Goal: Contribute content: Add original content to the website for others to see

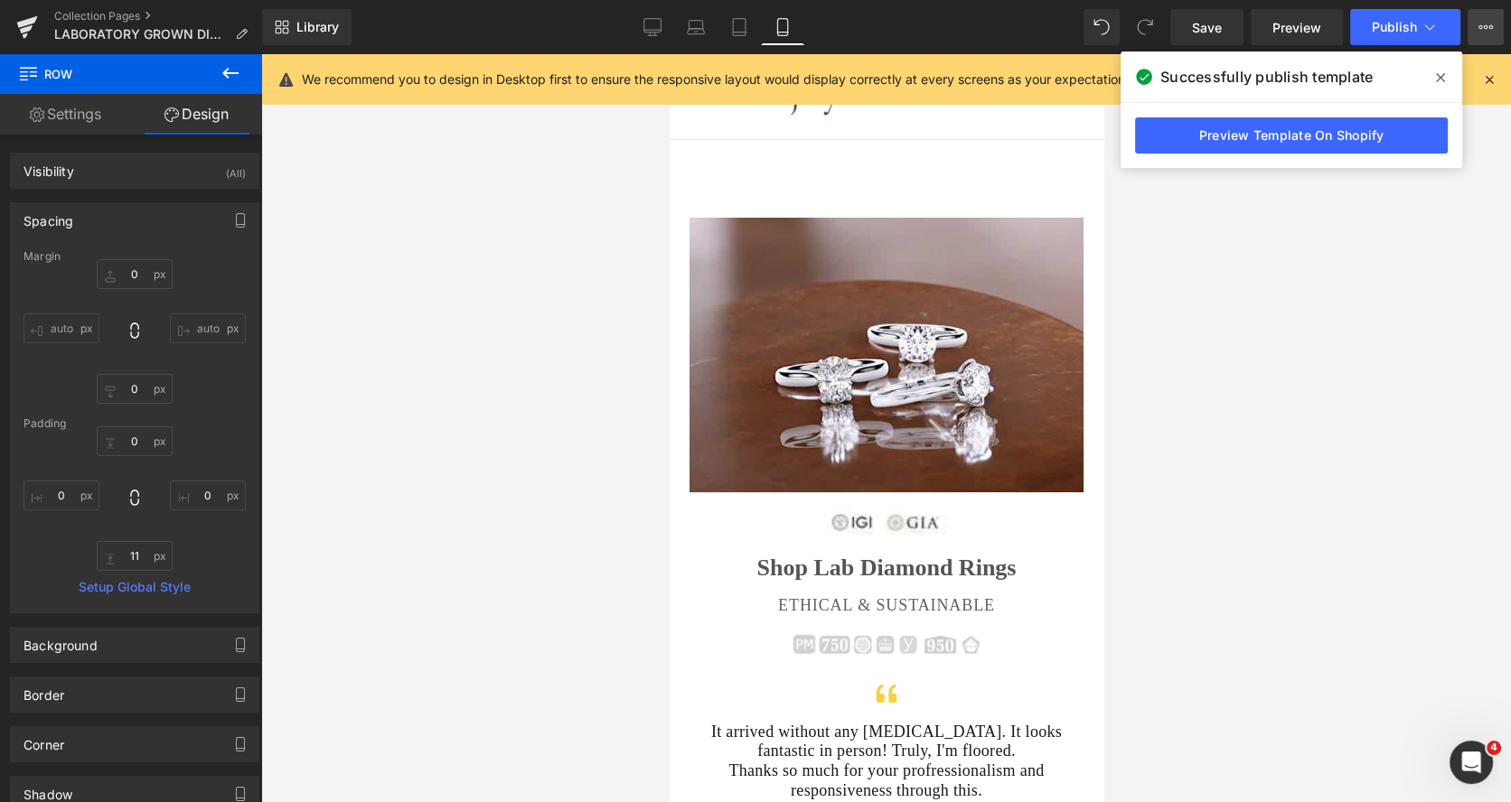
scroll to position [226, 0]
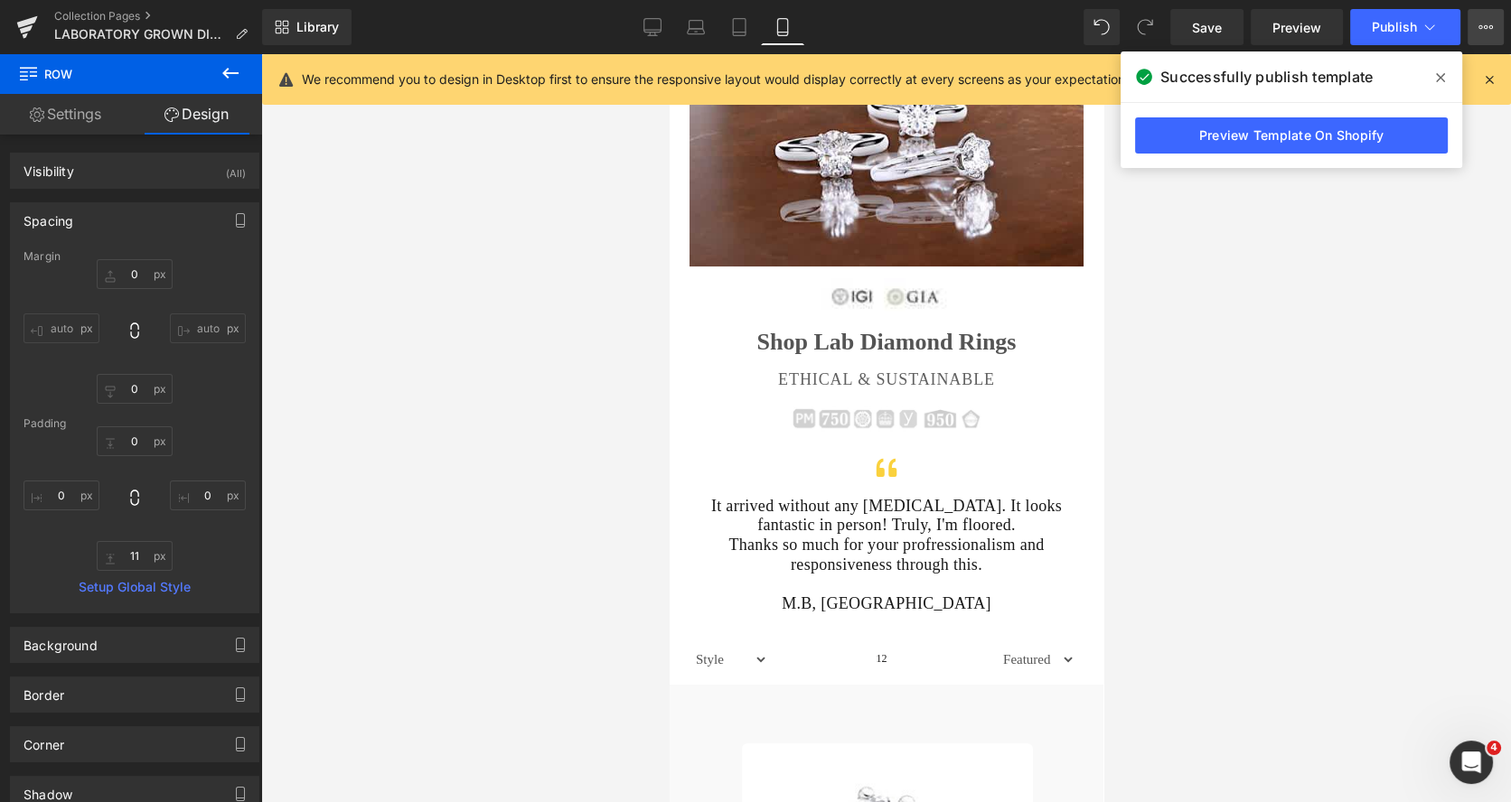
click at [1482, 26] on icon at bounding box center [1480, 27] width 5 height 4
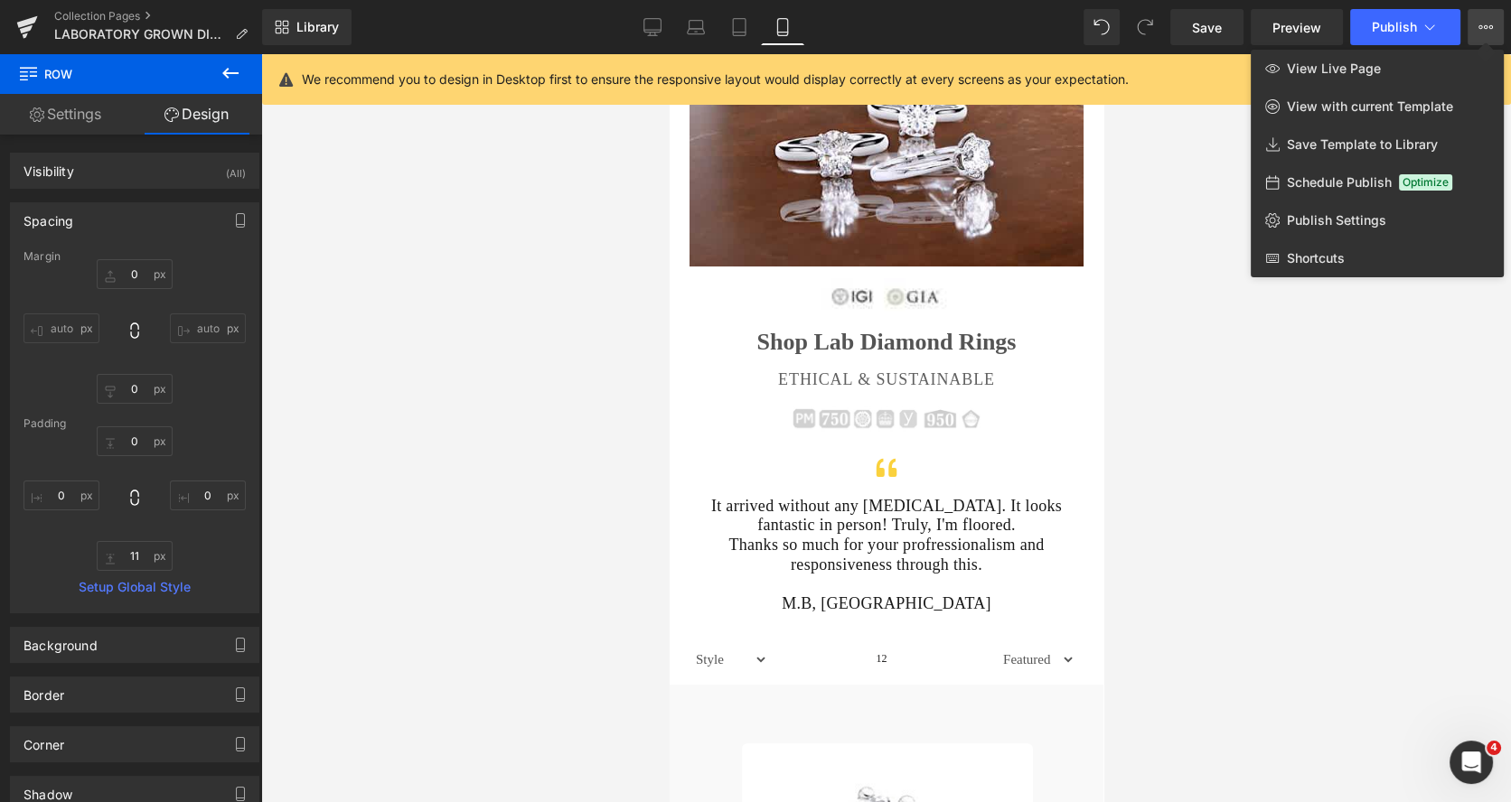
click at [1361, 70] on span "View Live Page" at bounding box center [1333, 69] width 94 height 16
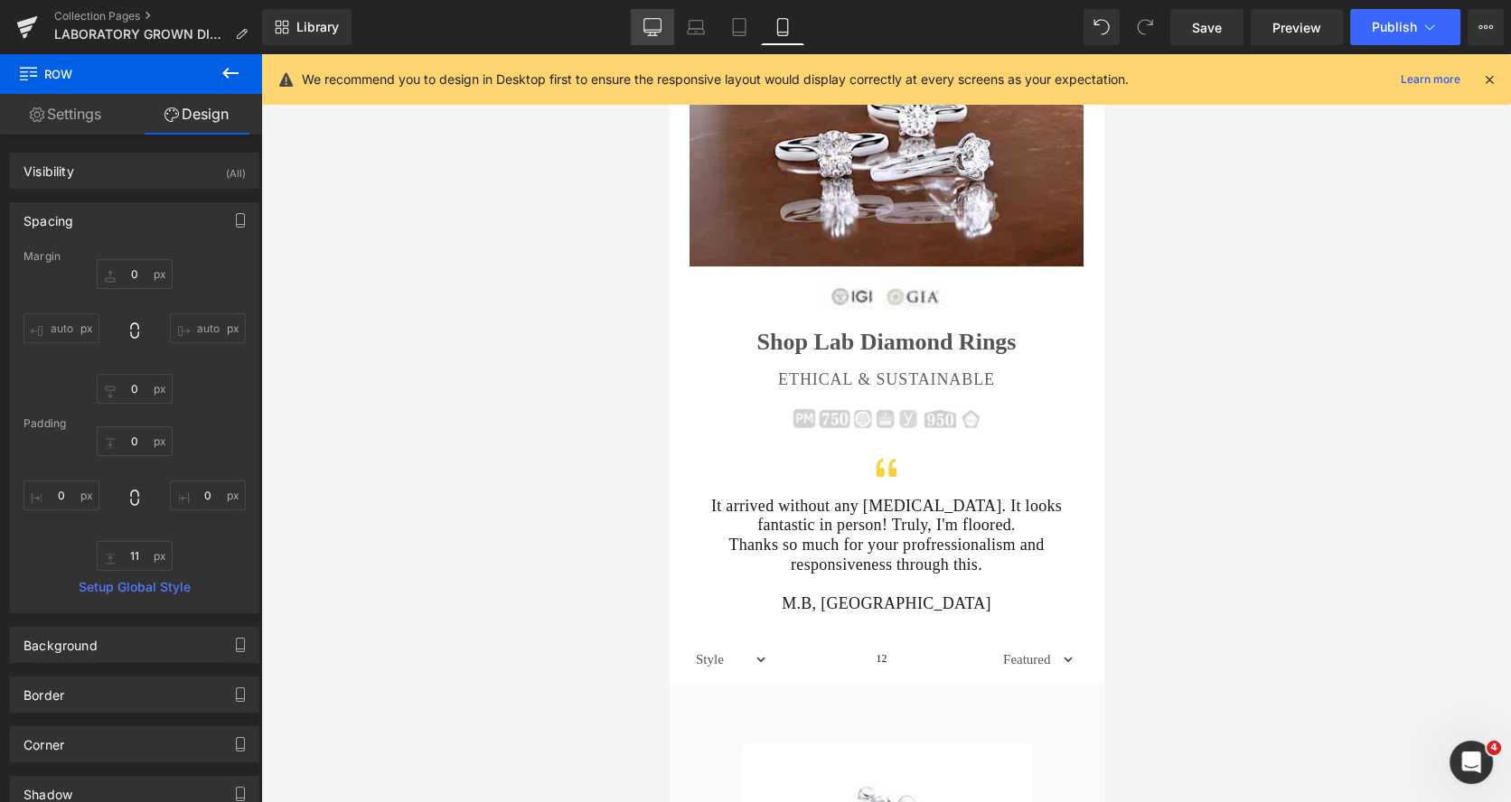
click at [650, 22] on icon at bounding box center [652, 27] width 18 height 18
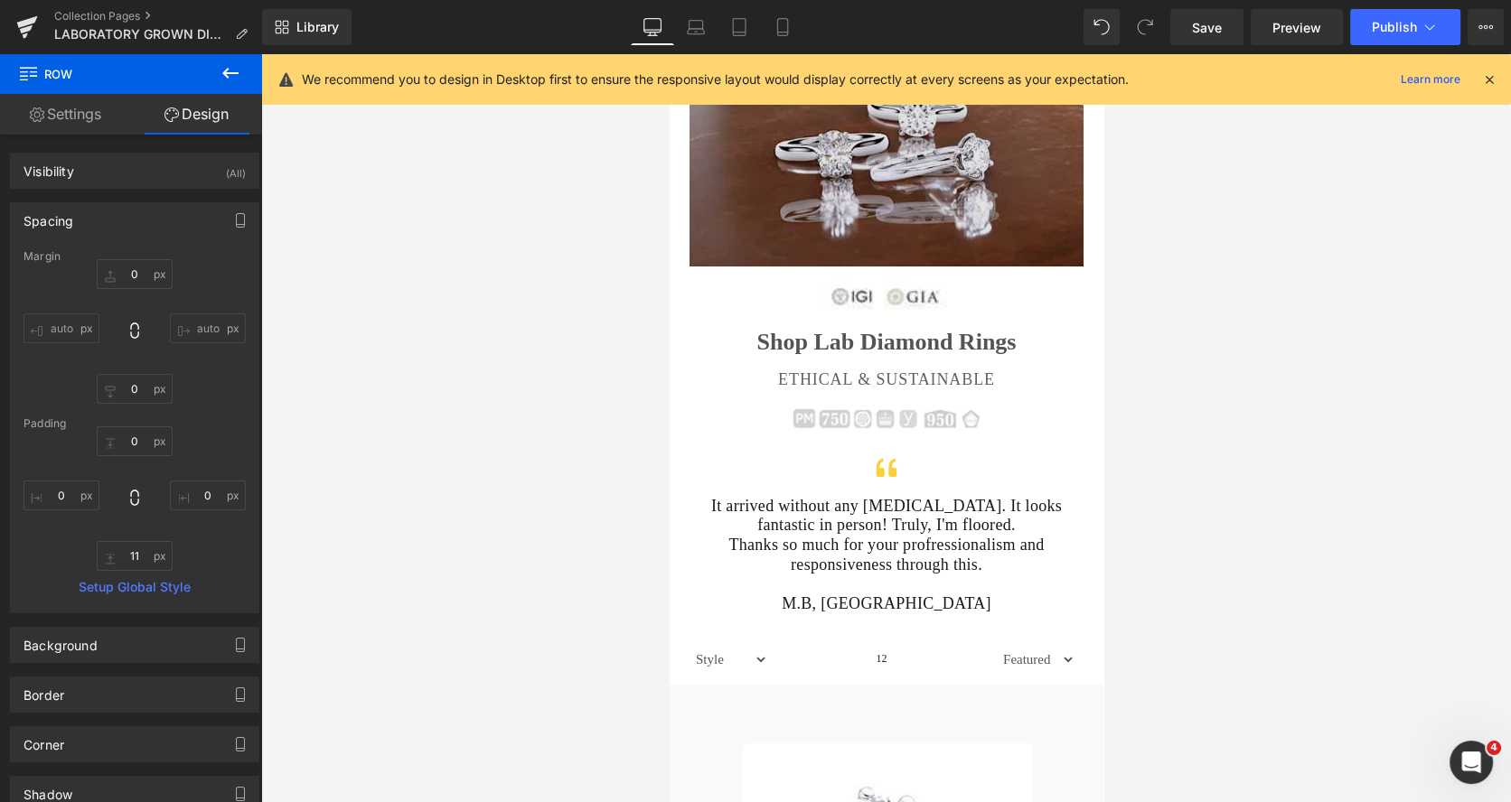
click at [1082, 267] on img at bounding box center [885, 129] width 394 height 275
click at [649, 23] on icon at bounding box center [652, 27] width 18 height 18
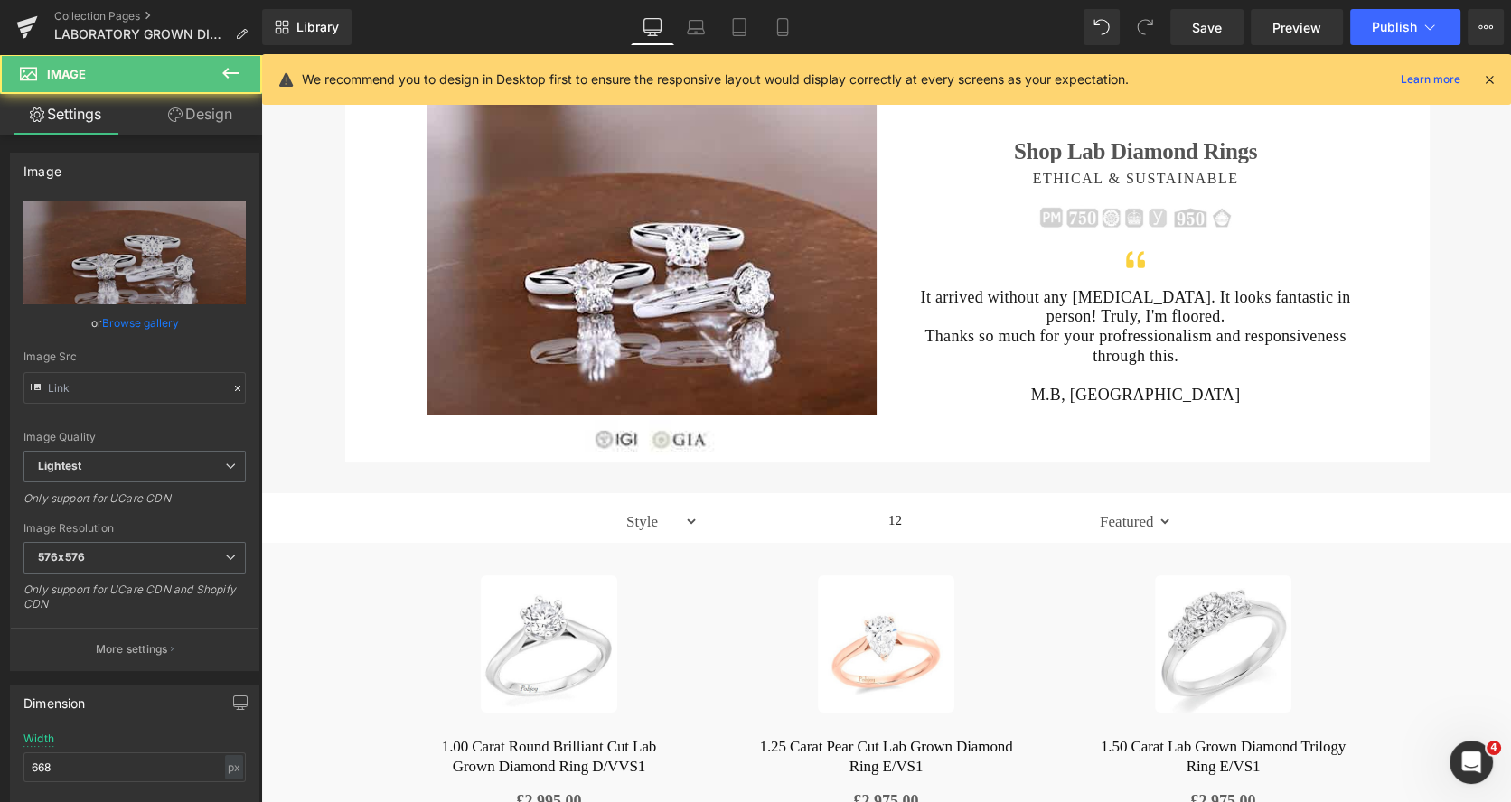
type input "[URL][DOMAIN_NAME]"
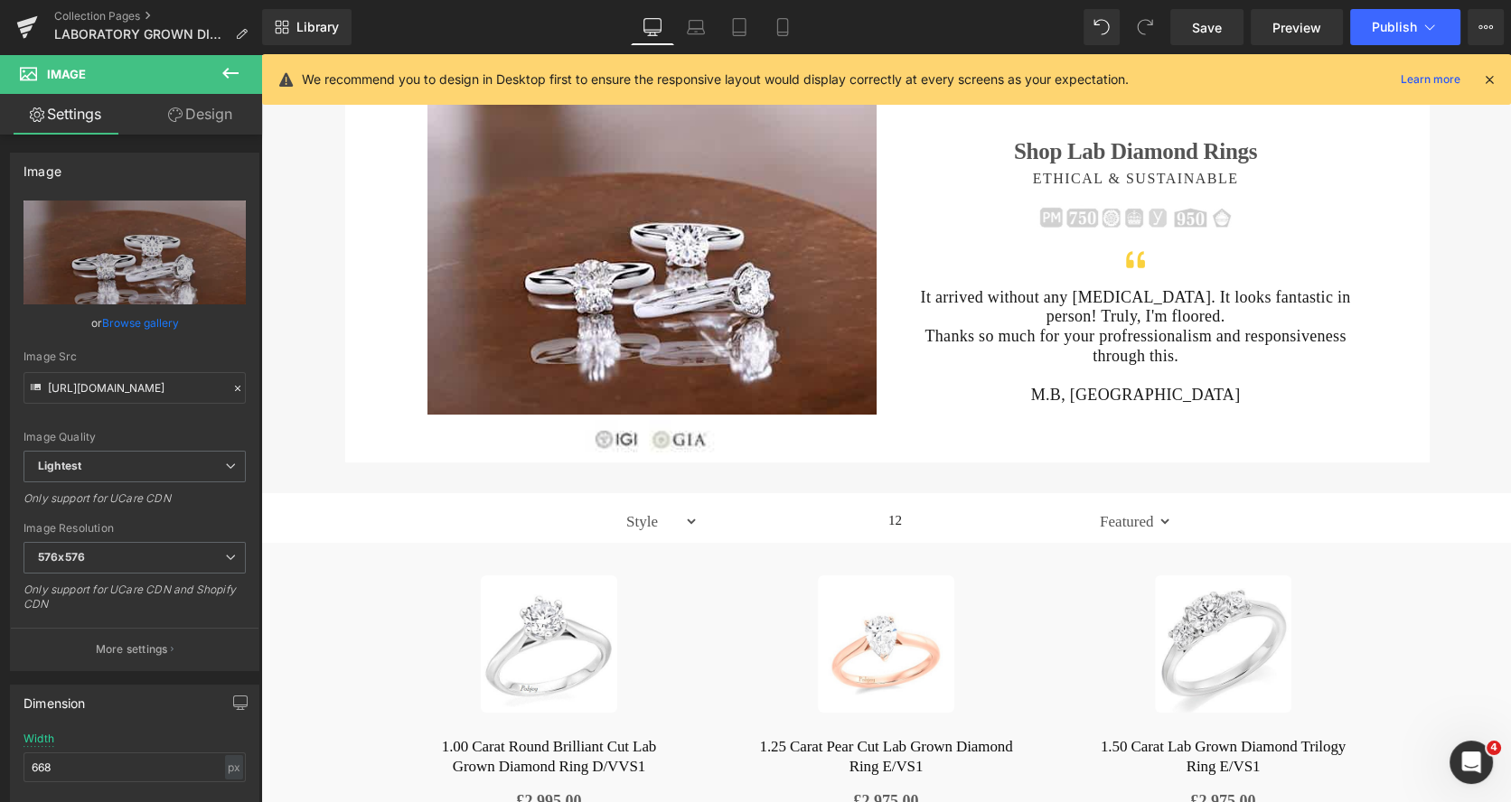
scroll to position [0, 0]
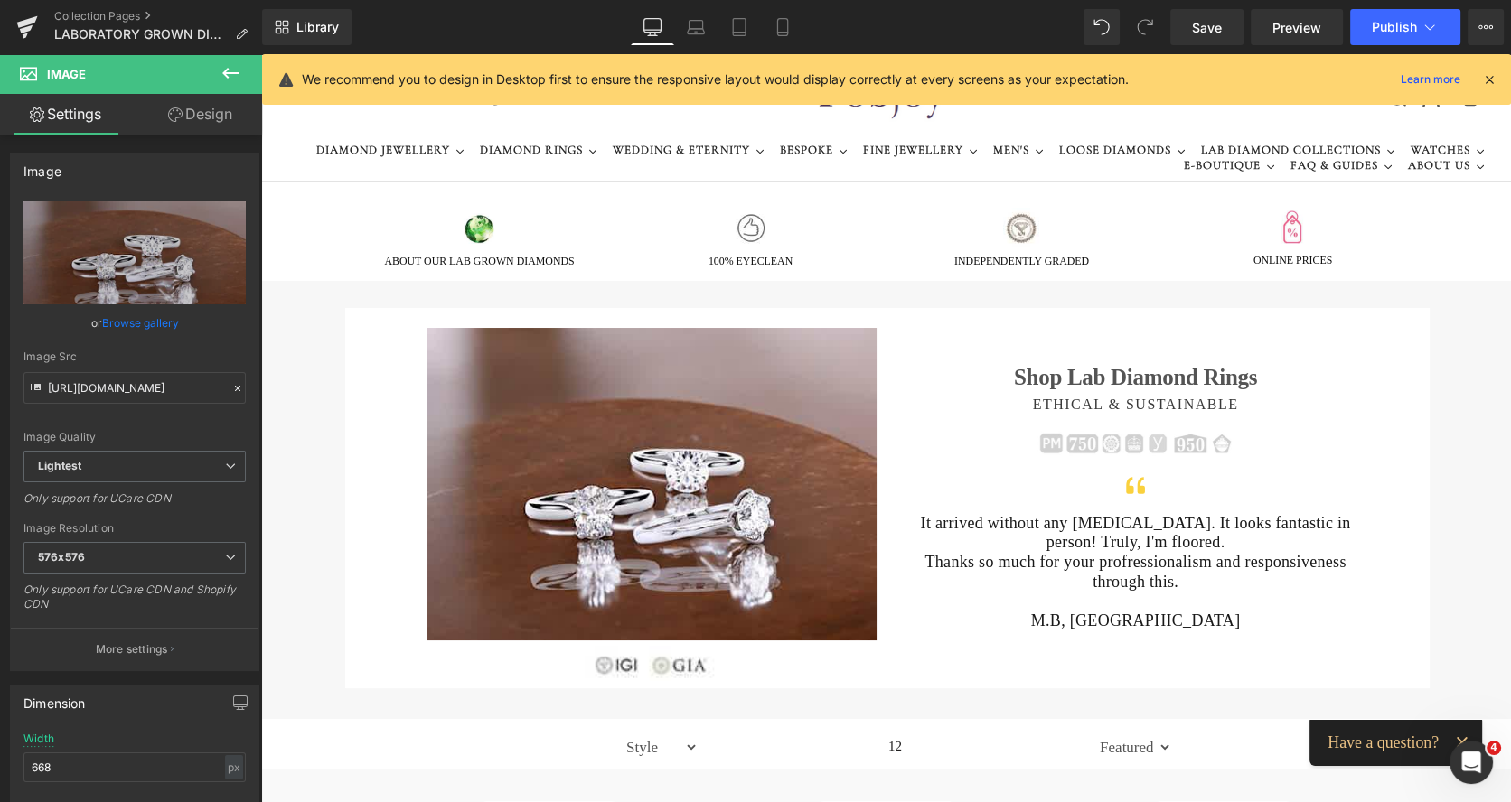
click at [261, 54] on div at bounding box center [261, 54] width 0 height 0
click at [1018, 522] on p "It arrived without any [MEDICAL_DATA]. It looks fantastic in person! Truly, I'm…" at bounding box center [1135, 533] width 449 height 39
click at [1013, 534] on p "It arrived without any [MEDICAL_DATA]. It looks fantastic in person! Truly, I'm…" at bounding box center [1135, 533] width 449 height 39
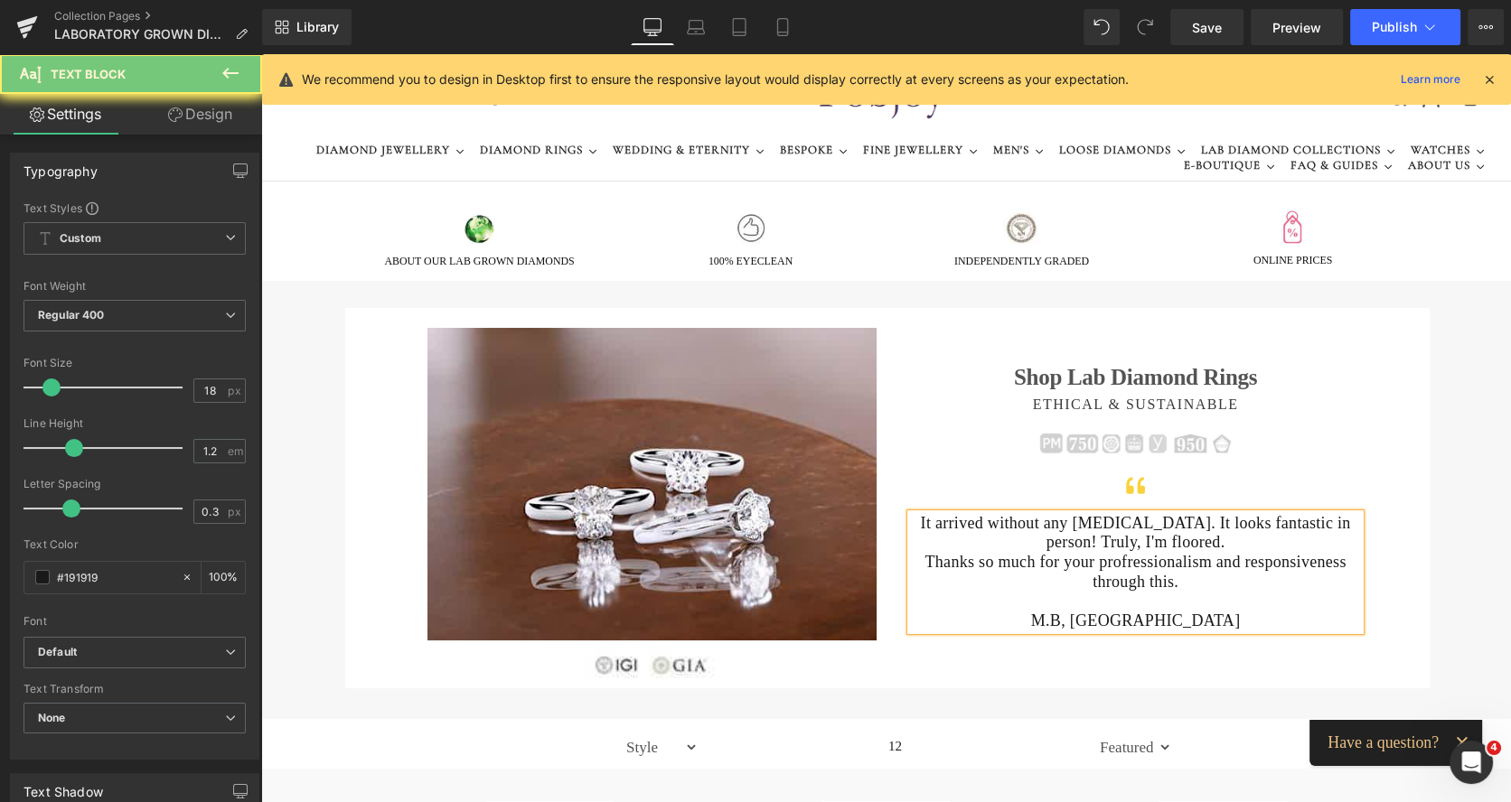
click at [218, 111] on link "Design" at bounding box center [200, 114] width 131 height 41
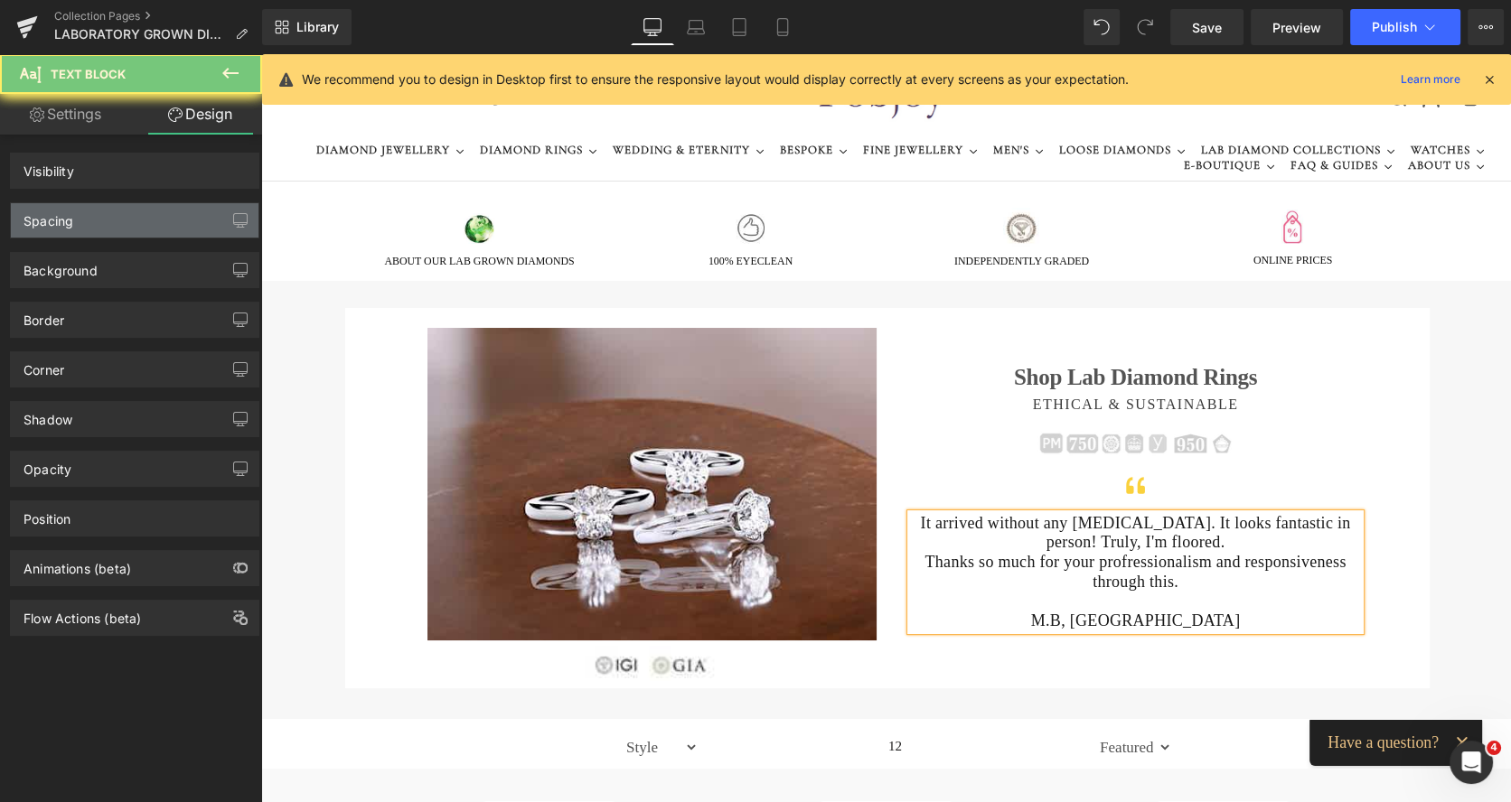
click at [106, 225] on div "Spacing" at bounding box center [135, 220] width 248 height 34
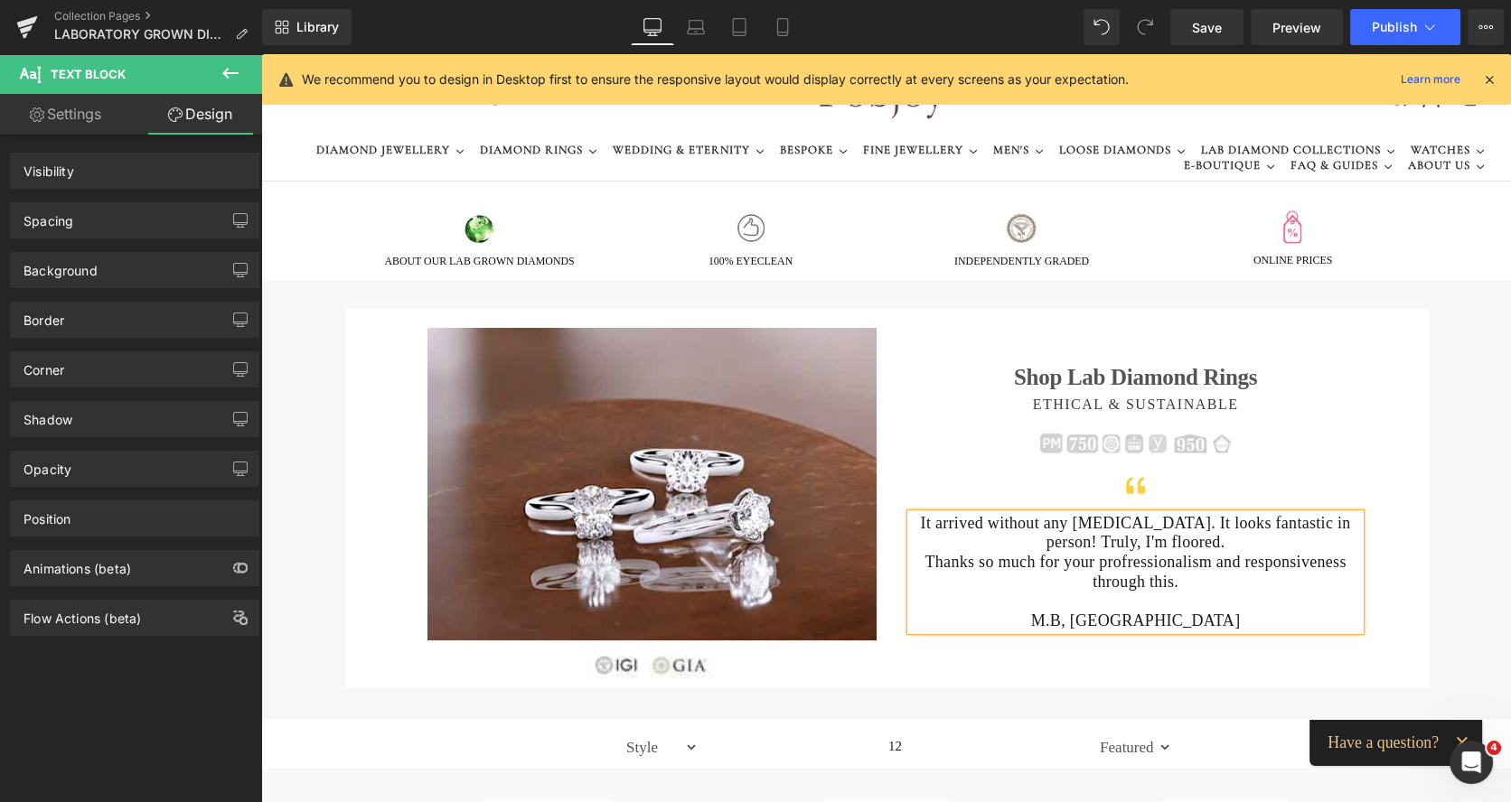
click at [118, 225] on div "Spacing" at bounding box center [135, 220] width 248 height 34
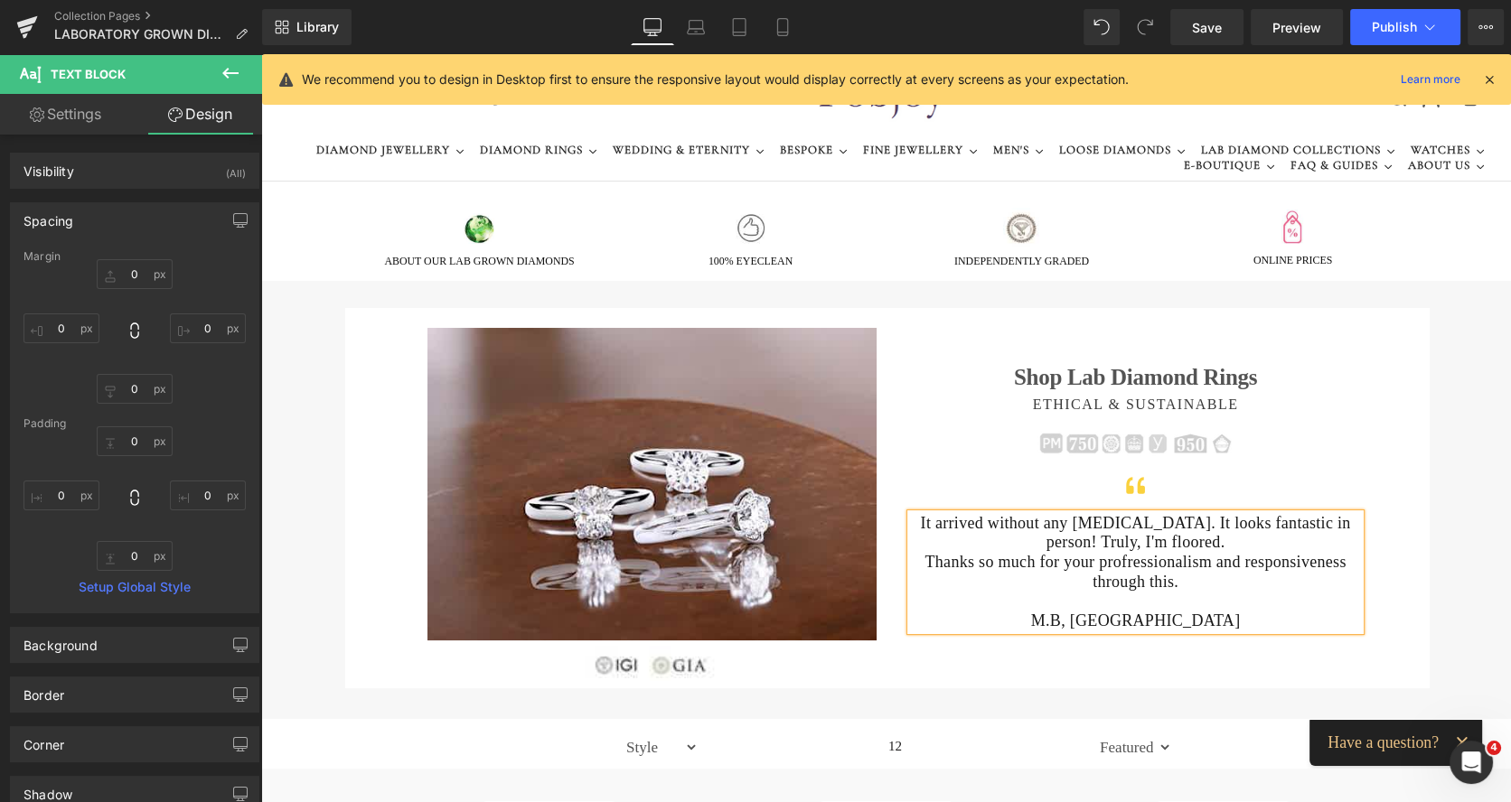
type input "0"
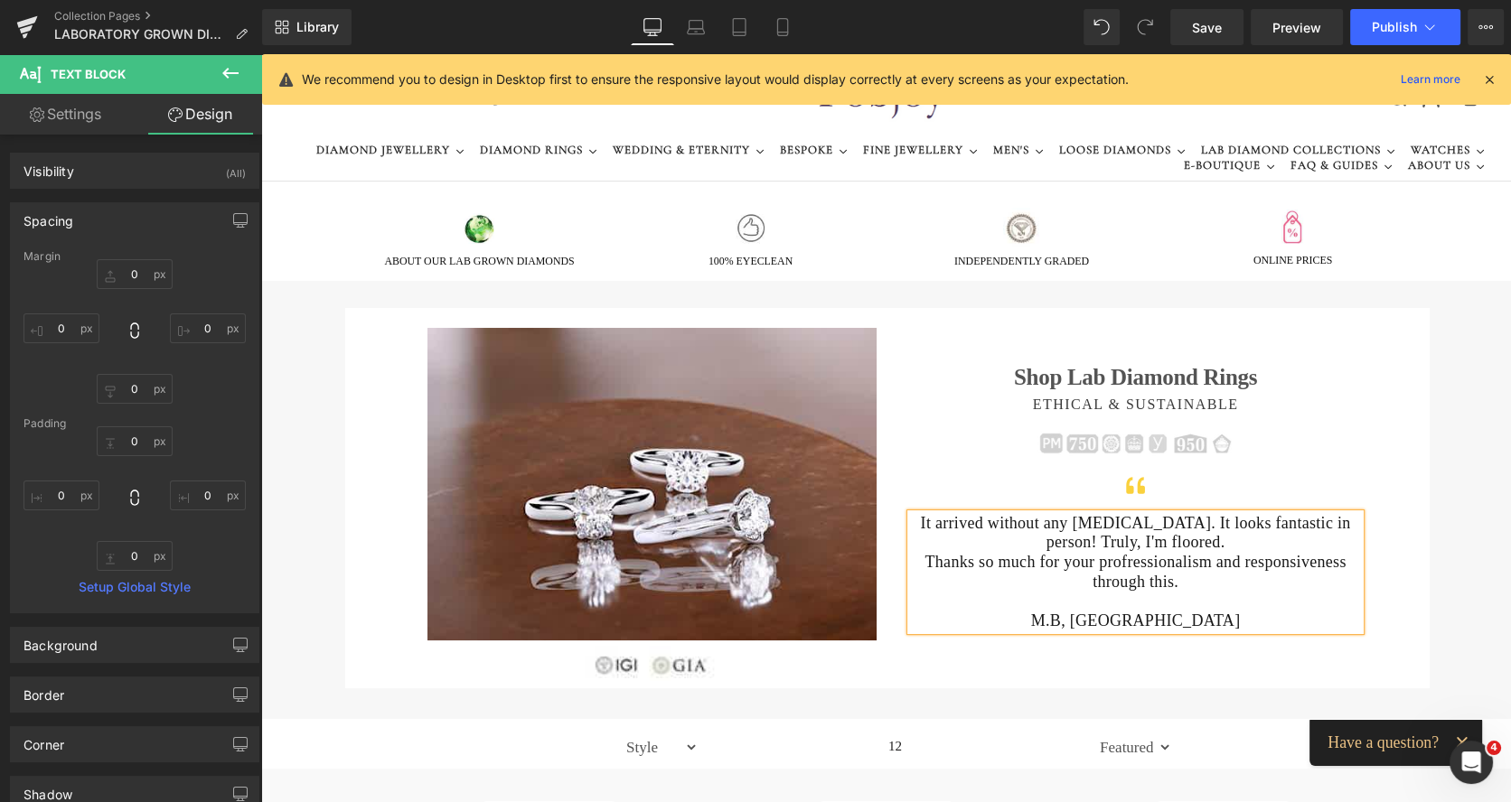
type input "0"
click at [63, 489] on input "0" at bounding box center [61, 496] width 76 height 30
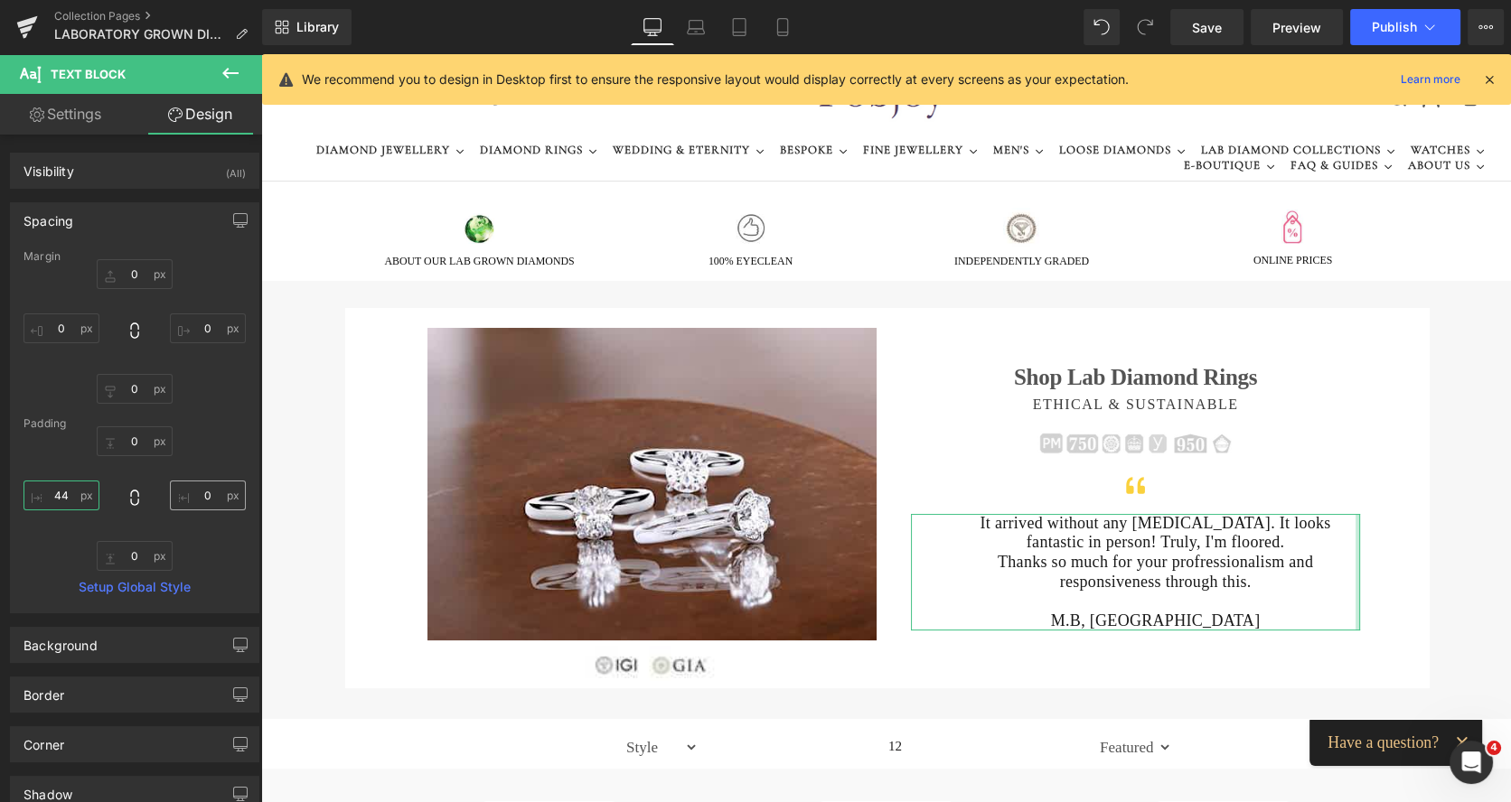
type input "44"
click at [196, 498] on input "0" at bounding box center [208, 496] width 76 height 30
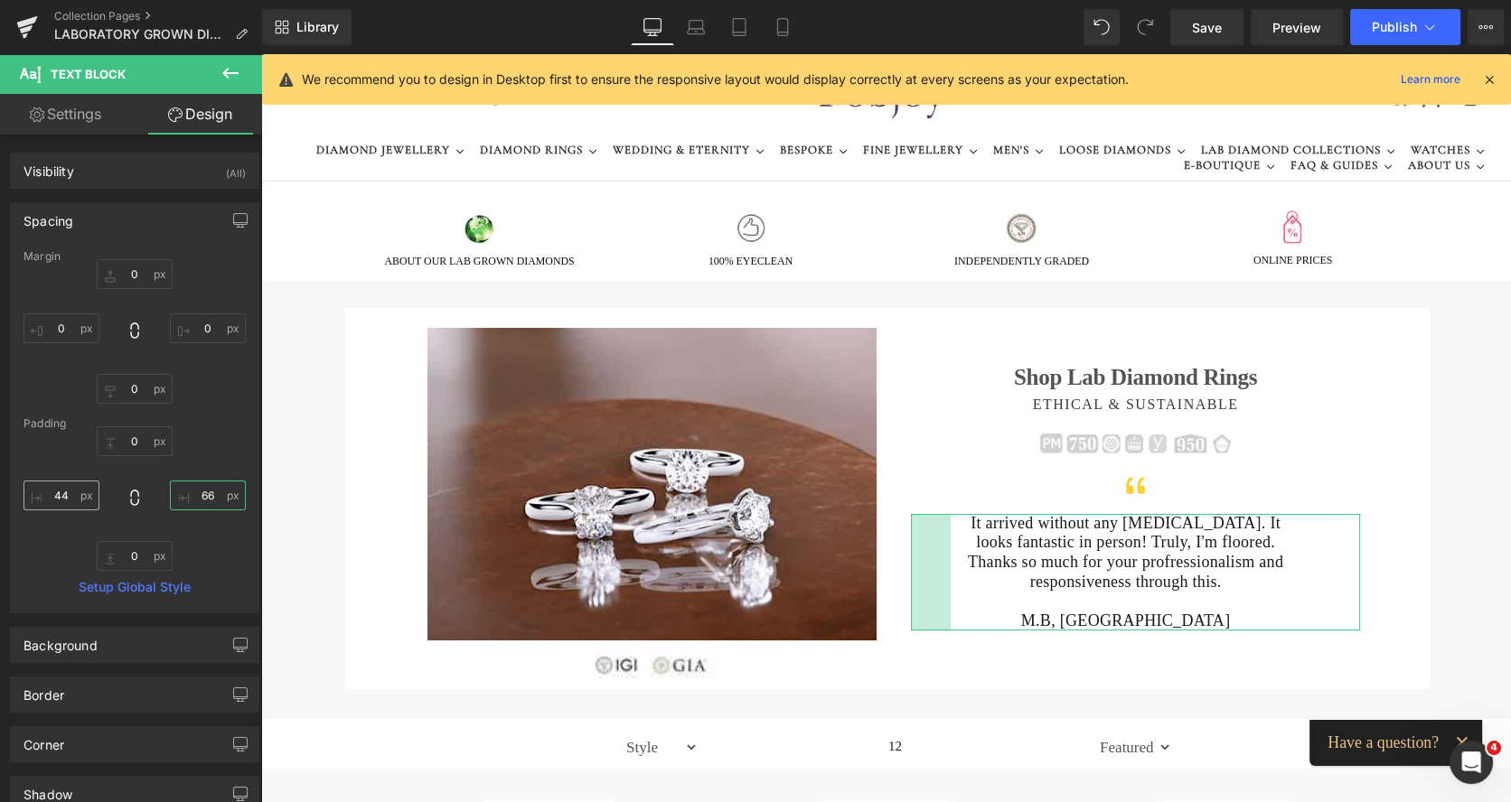
type input "66"
click at [80, 501] on input "44" at bounding box center [61, 496] width 76 height 30
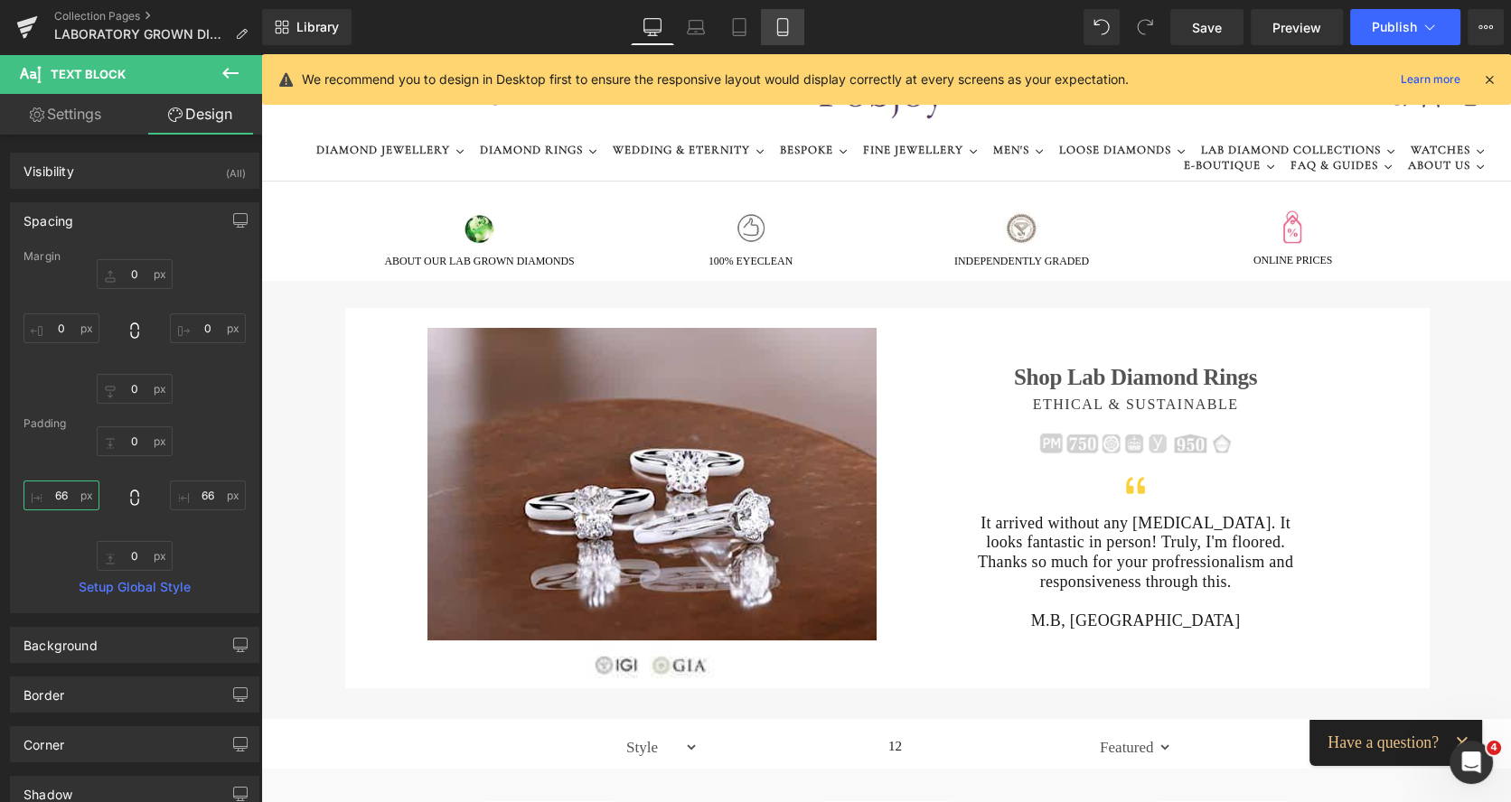
type input "66"
click at [793, 25] on link "Mobile" at bounding box center [782, 27] width 43 height 36
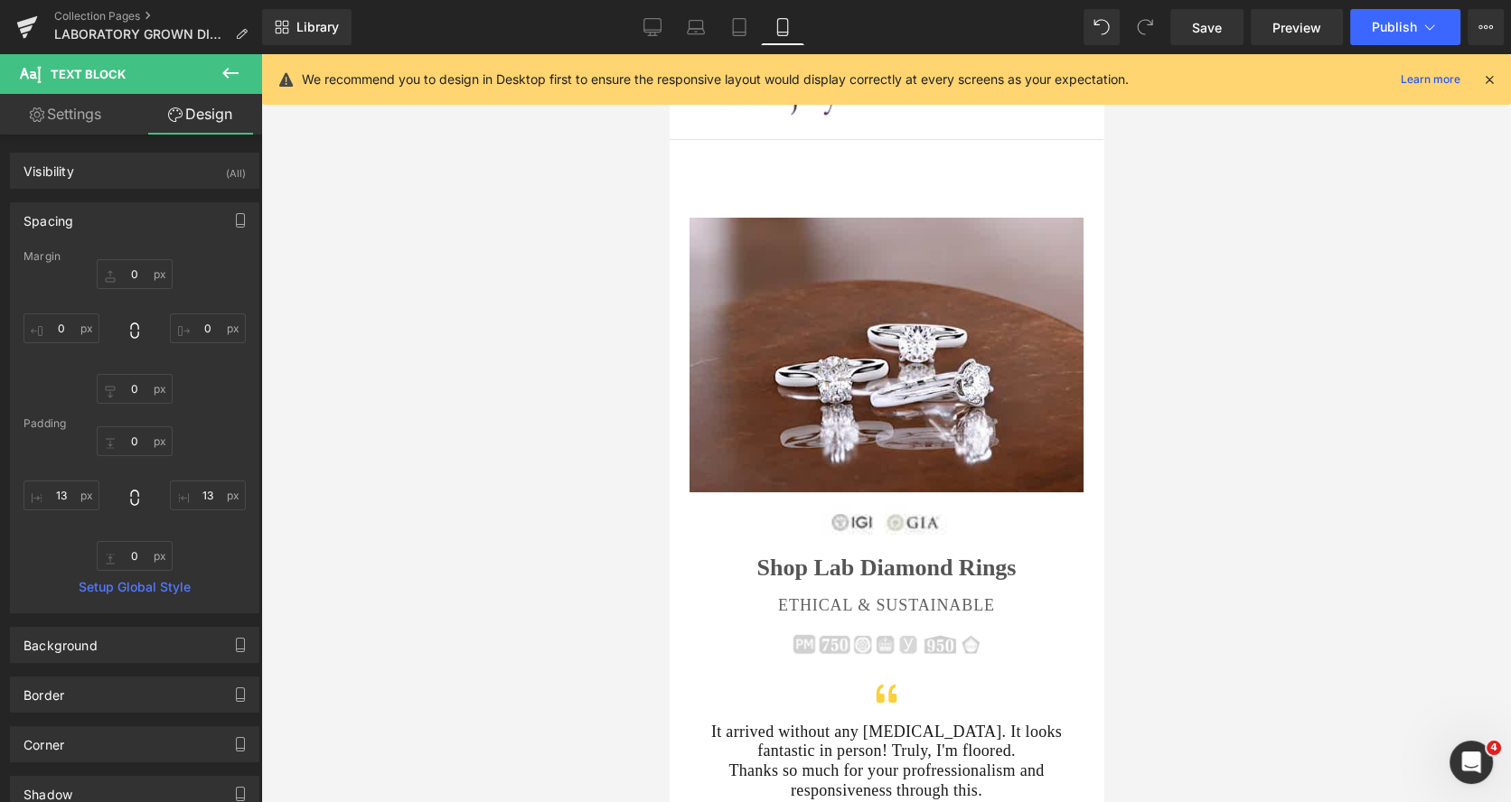
scroll to position [192, 0]
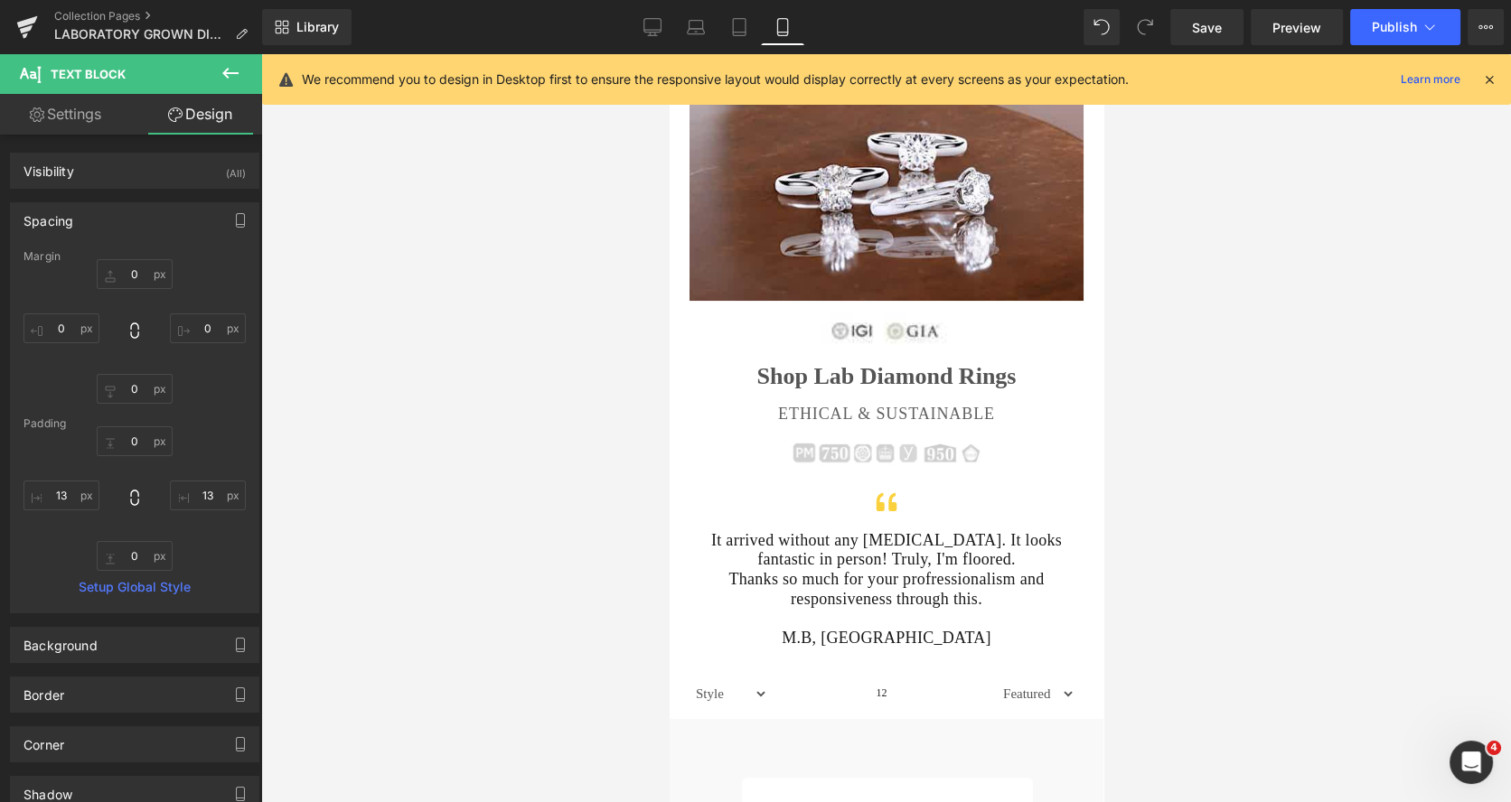
click at [746, 519] on div at bounding box center [885, 509] width 394 height 44
click at [669, 54] on div at bounding box center [669, 54] width 0 height 0
click at [737, 539] on div "It arrived without any [MEDICAL_DATA]. It looks fantastic in person! Truly, I'm…" at bounding box center [885, 589] width 394 height 117
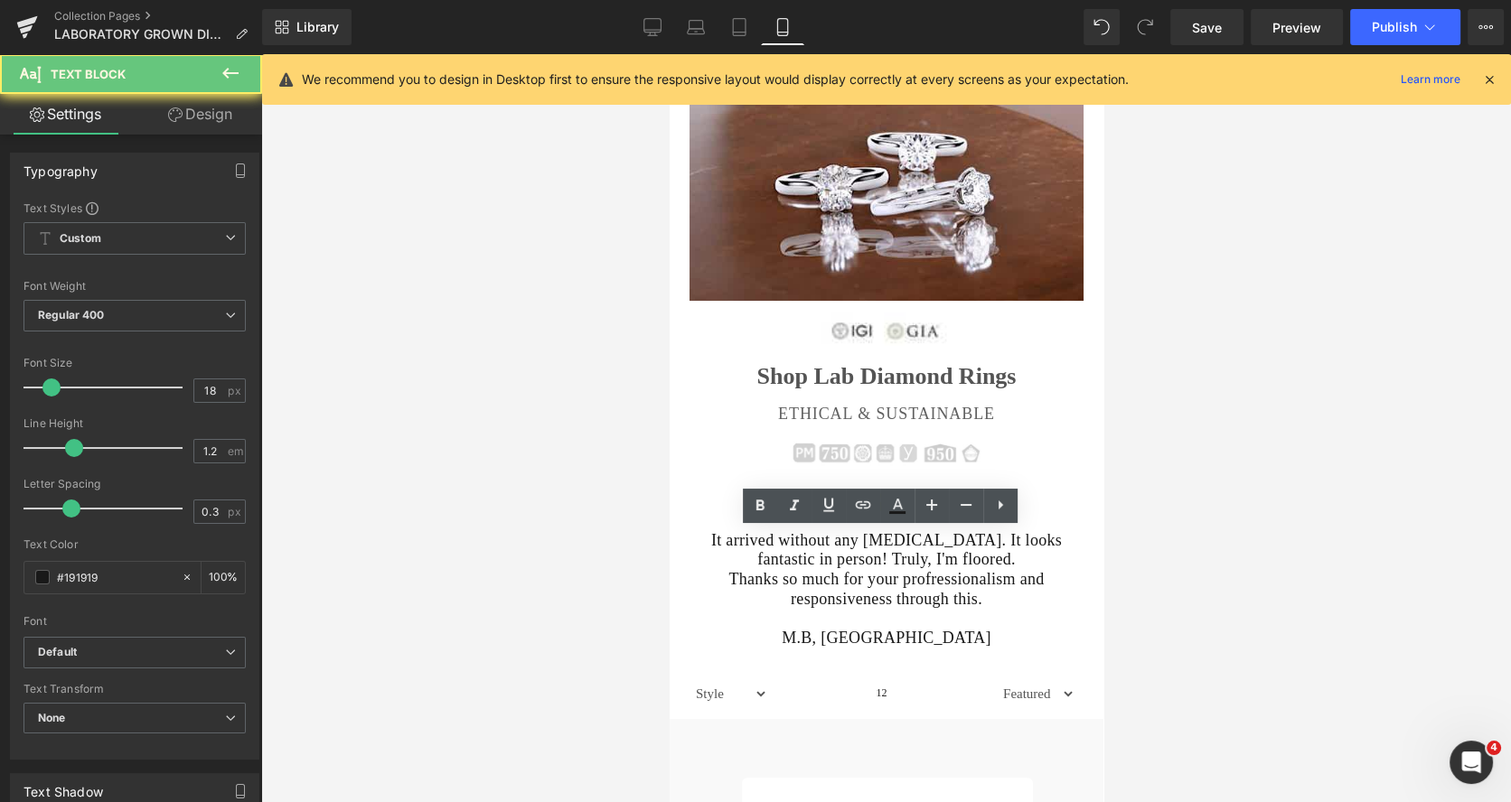
click at [735, 554] on p "It arrived without any [MEDICAL_DATA]. It looks fantastic in person! Truly, I'm…" at bounding box center [885, 550] width 370 height 39
click at [773, 552] on p "It arrived without any [MEDICAL_DATA]. It looks fantastic in person! Truly, I'm…" at bounding box center [885, 550] width 370 height 39
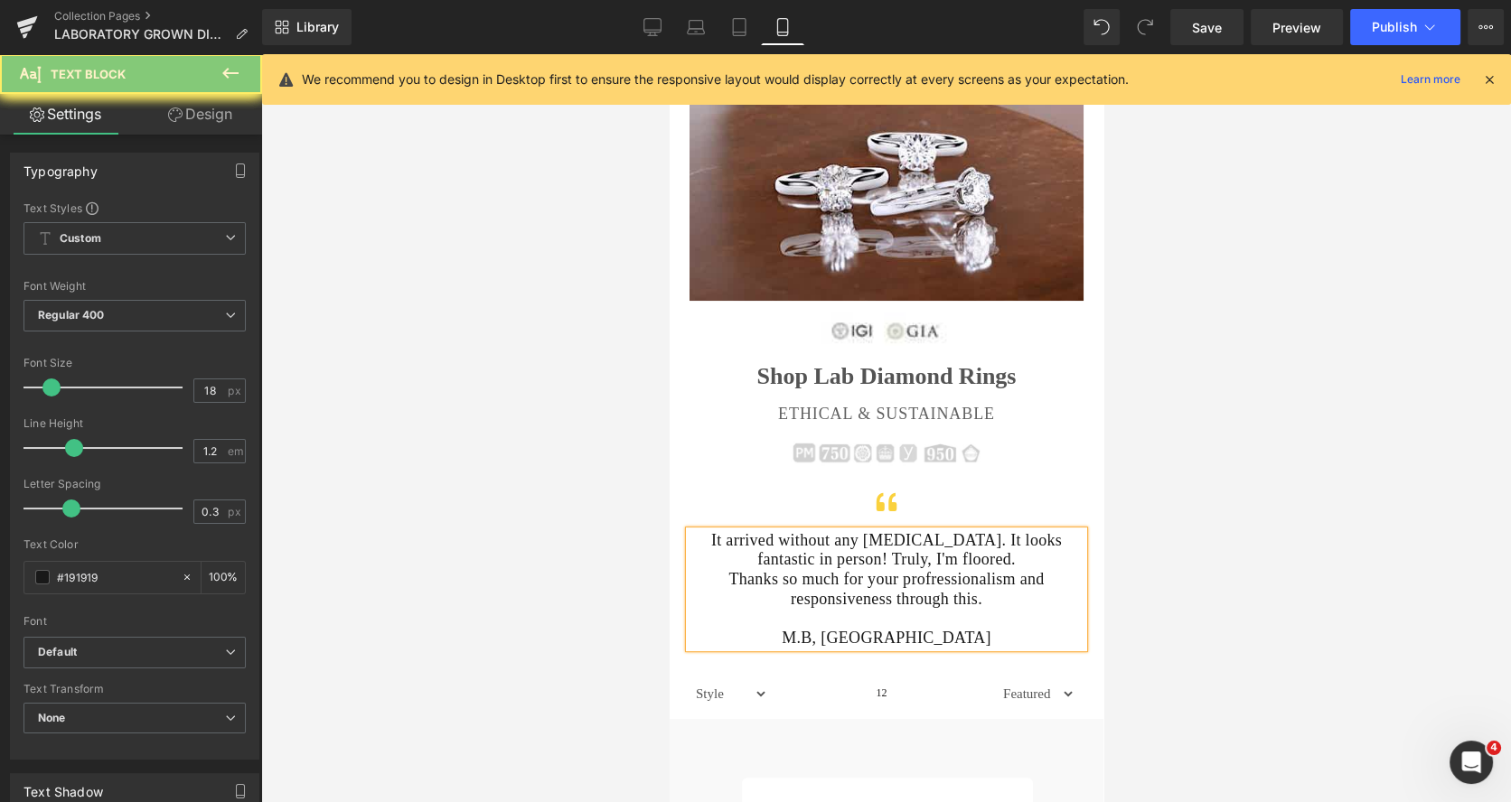
click at [202, 112] on link "Design" at bounding box center [200, 114] width 131 height 41
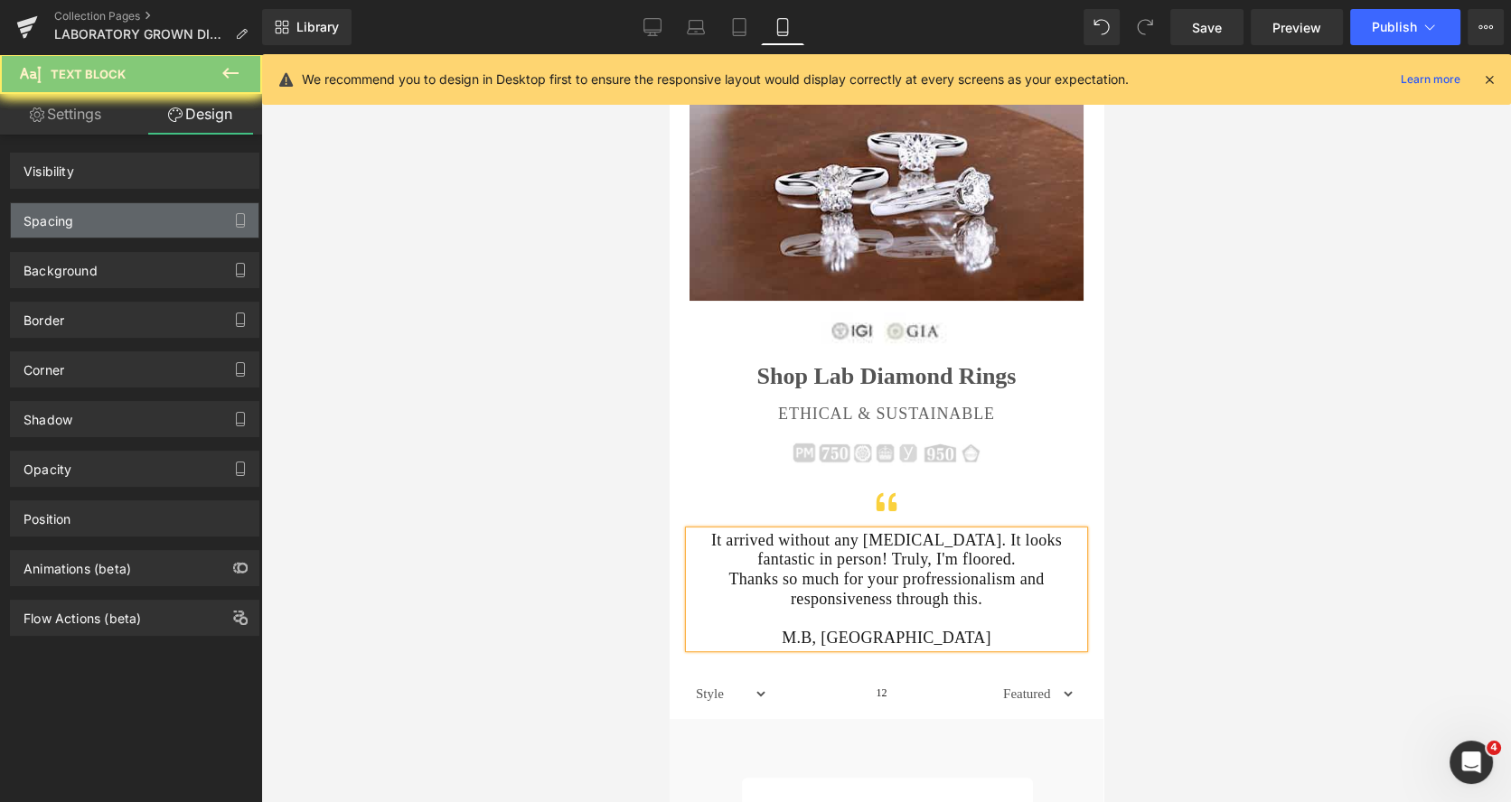
click at [107, 220] on div "Spacing" at bounding box center [135, 220] width 248 height 34
click at [107, 224] on div "Spacing" at bounding box center [135, 220] width 248 height 34
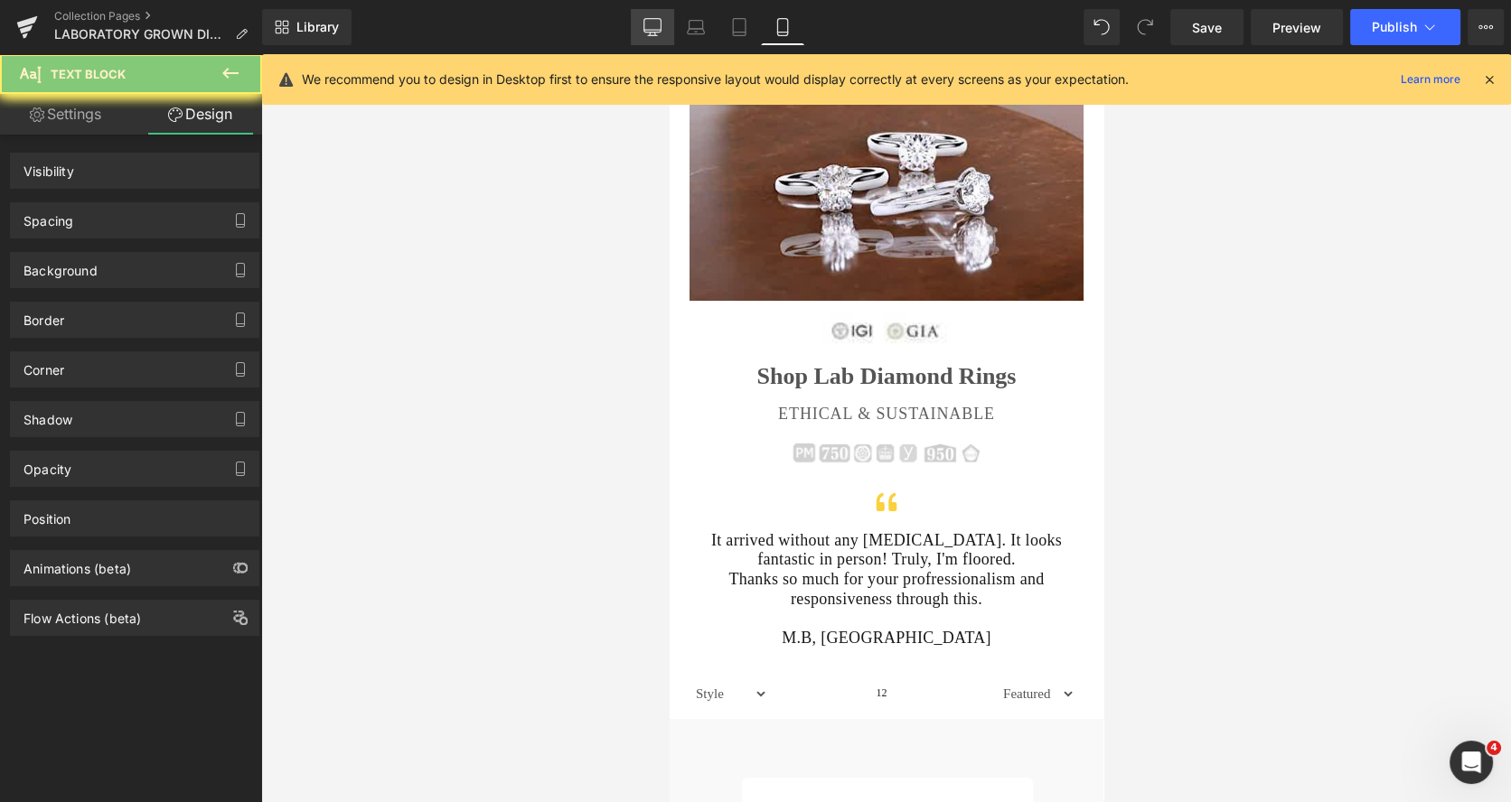
click at [650, 33] on icon at bounding box center [652, 27] width 18 height 18
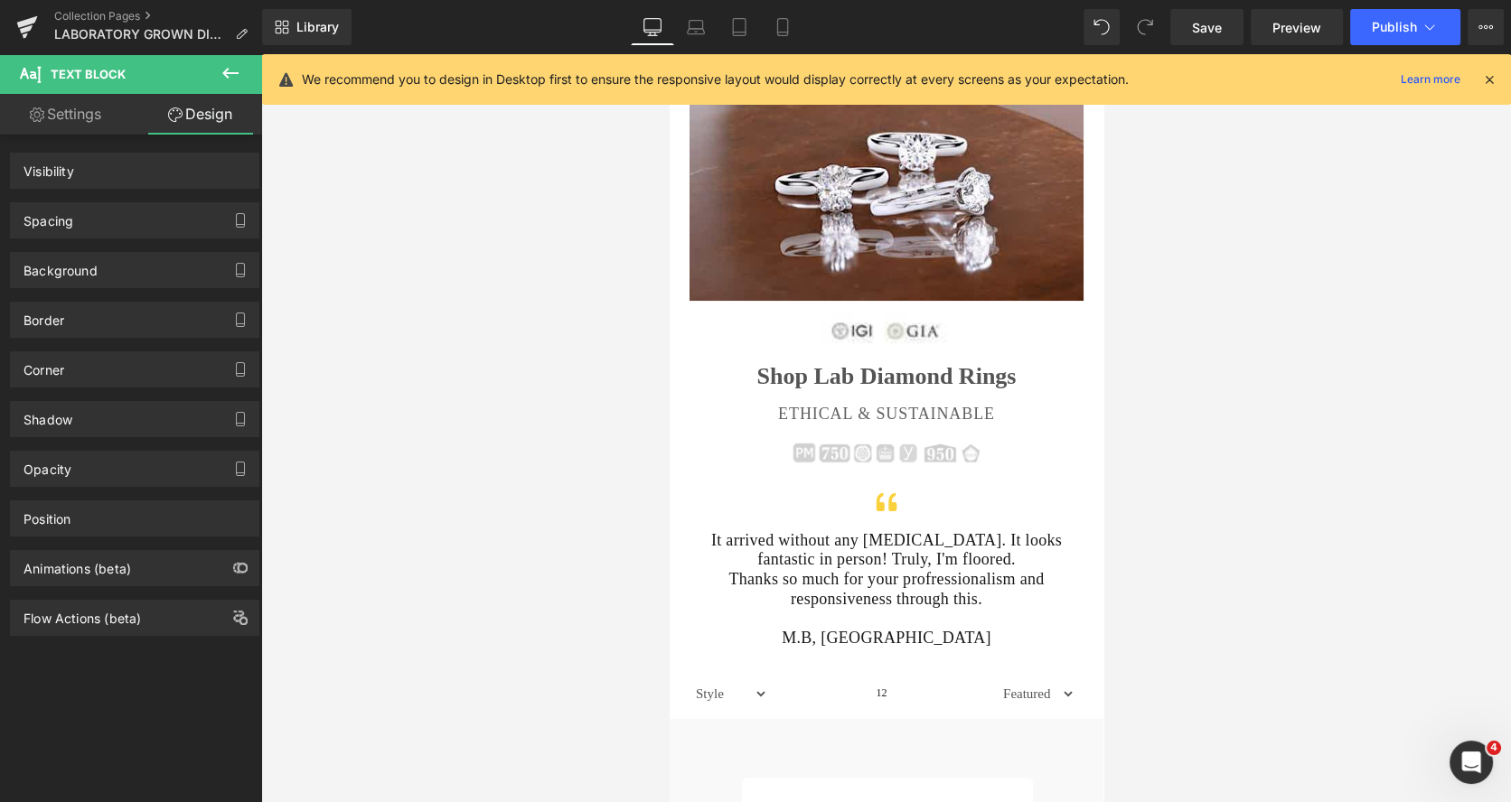
click at [650, 24] on icon at bounding box center [652, 27] width 18 height 18
click at [1193, 28] on span "Save" at bounding box center [1207, 27] width 30 height 19
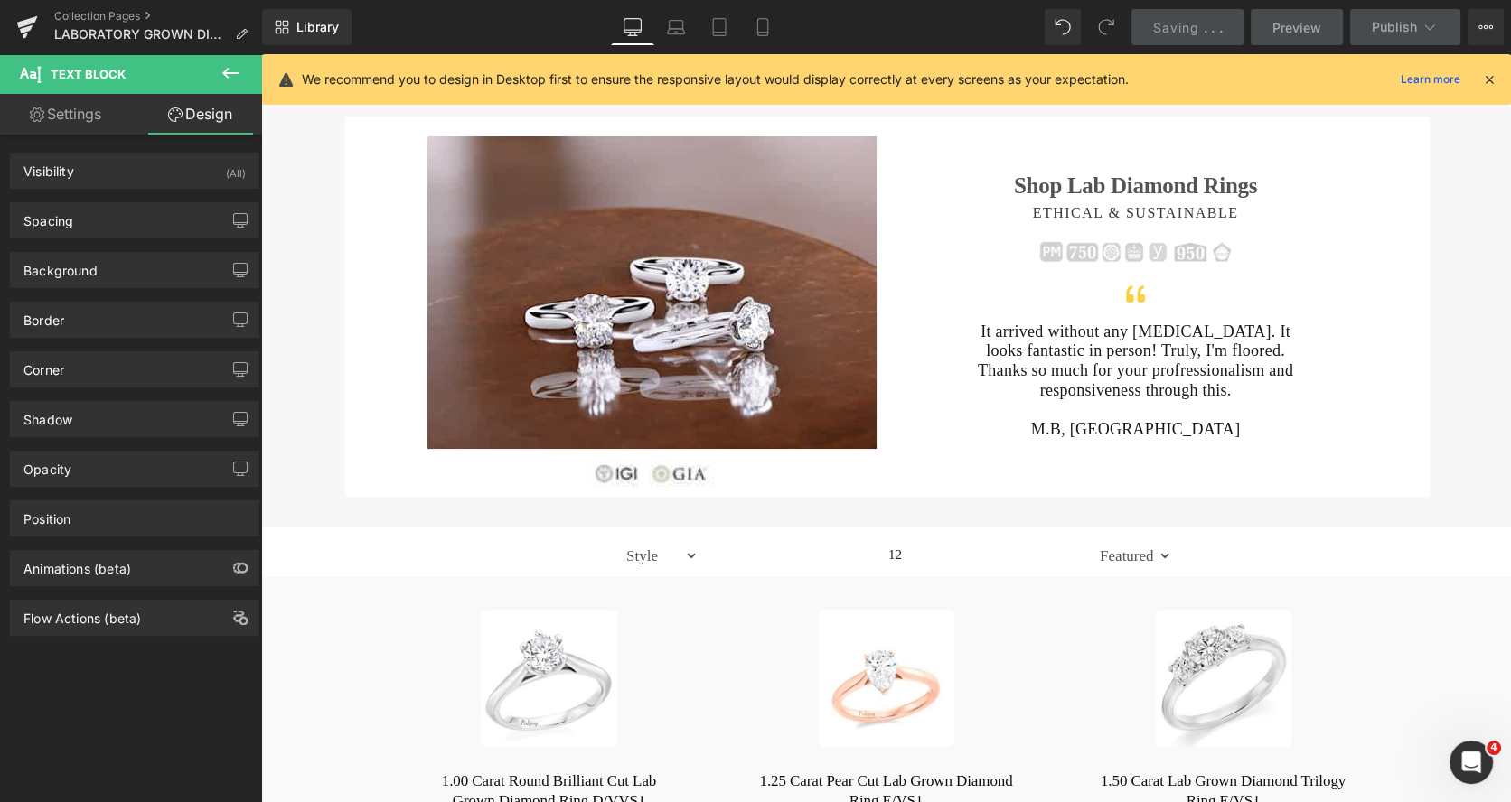
click at [632, 32] on icon at bounding box center [632, 26] width 17 height 14
click at [1068, 200] on h1 "Shop Lab Diamond Rings" at bounding box center [1135, 186] width 449 height 27
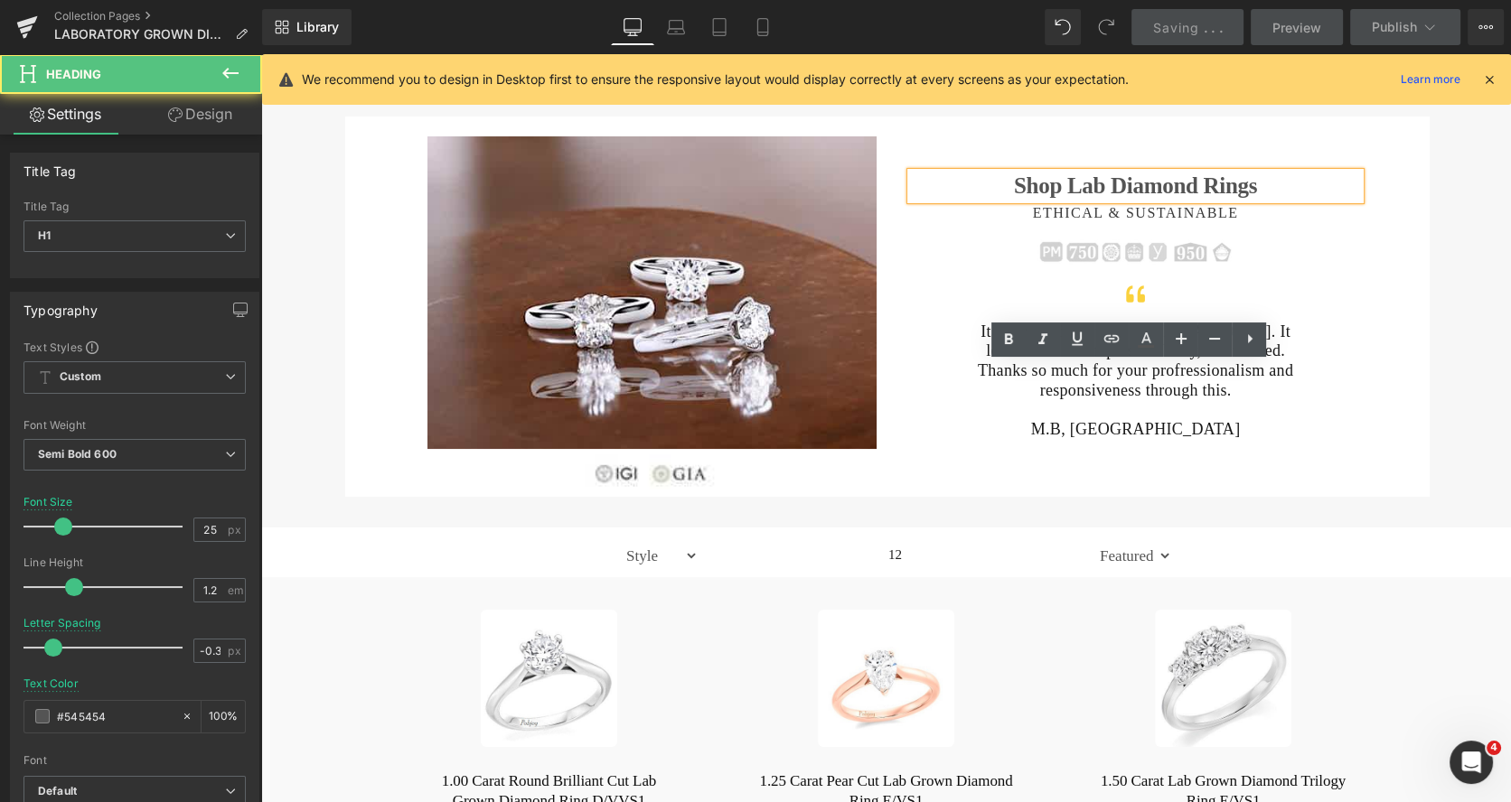
click at [1036, 200] on h1 "Shop Lab Diamond Rings" at bounding box center [1135, 186] width 449 height 27
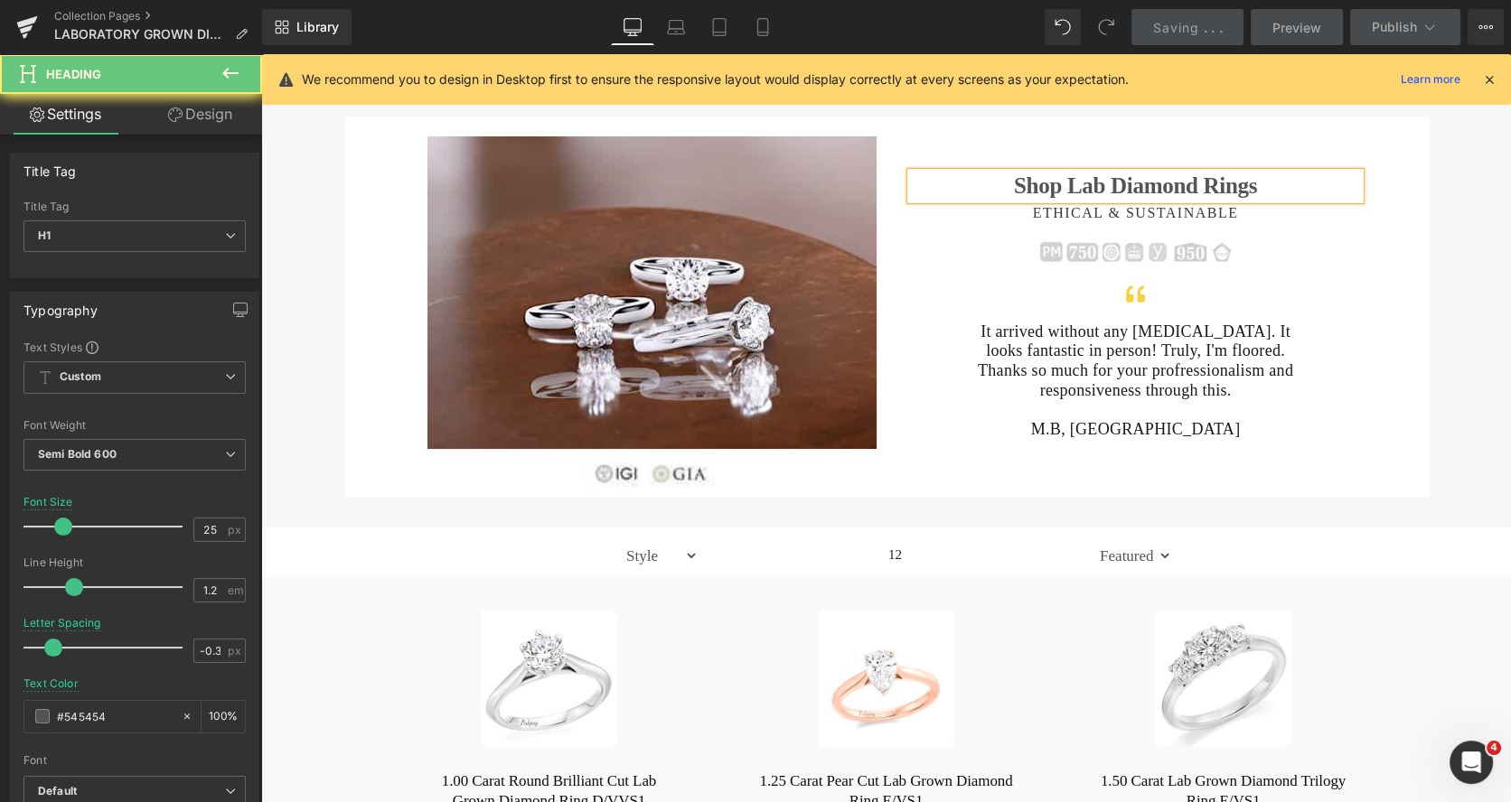
click at [203, 108] on link "Design" at bounding box center [200, 114] width 131 height 41
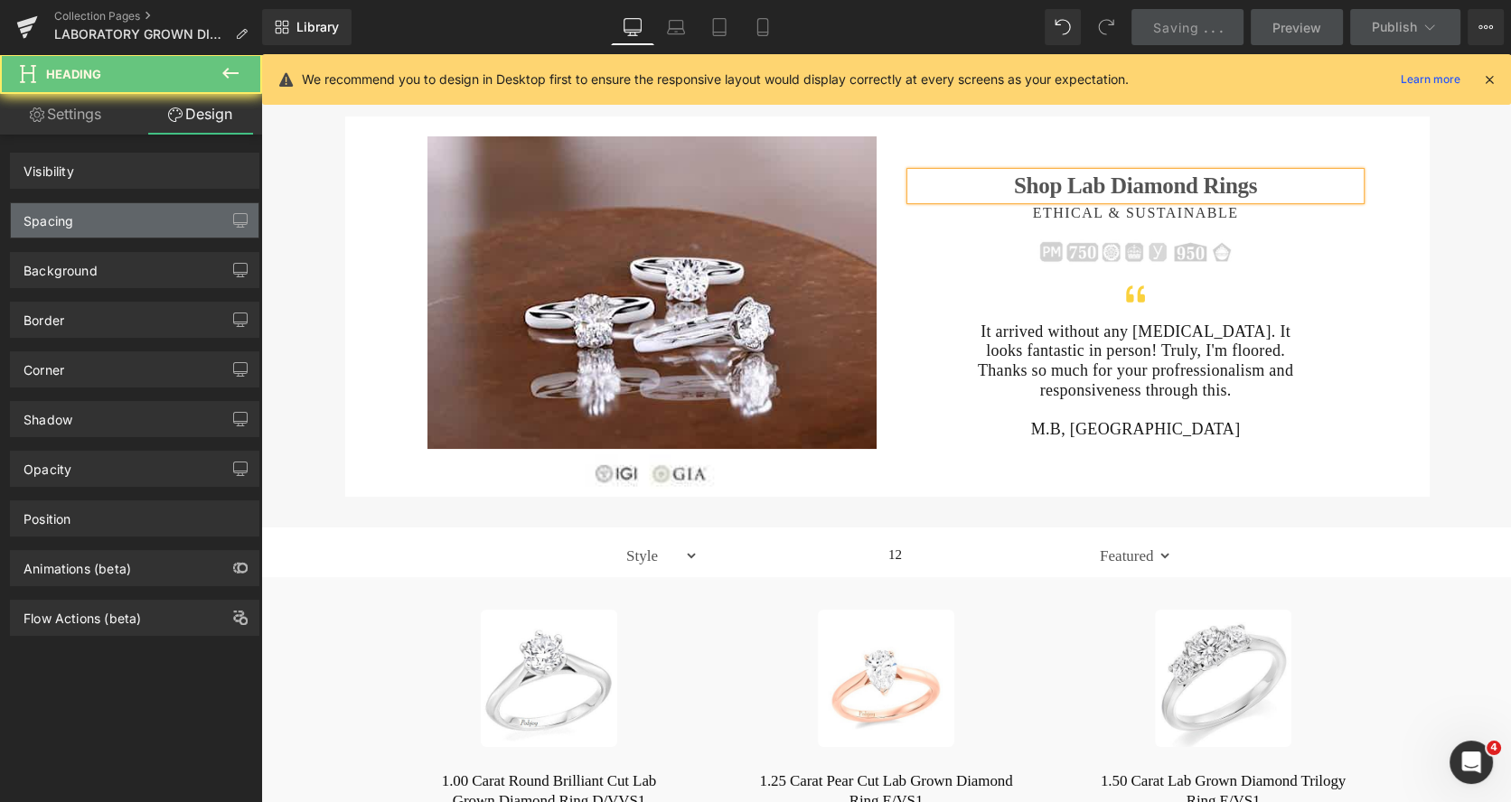
click at [67, 216] on div "Spacing" at bounding box center [48, 215] width 50 height 25
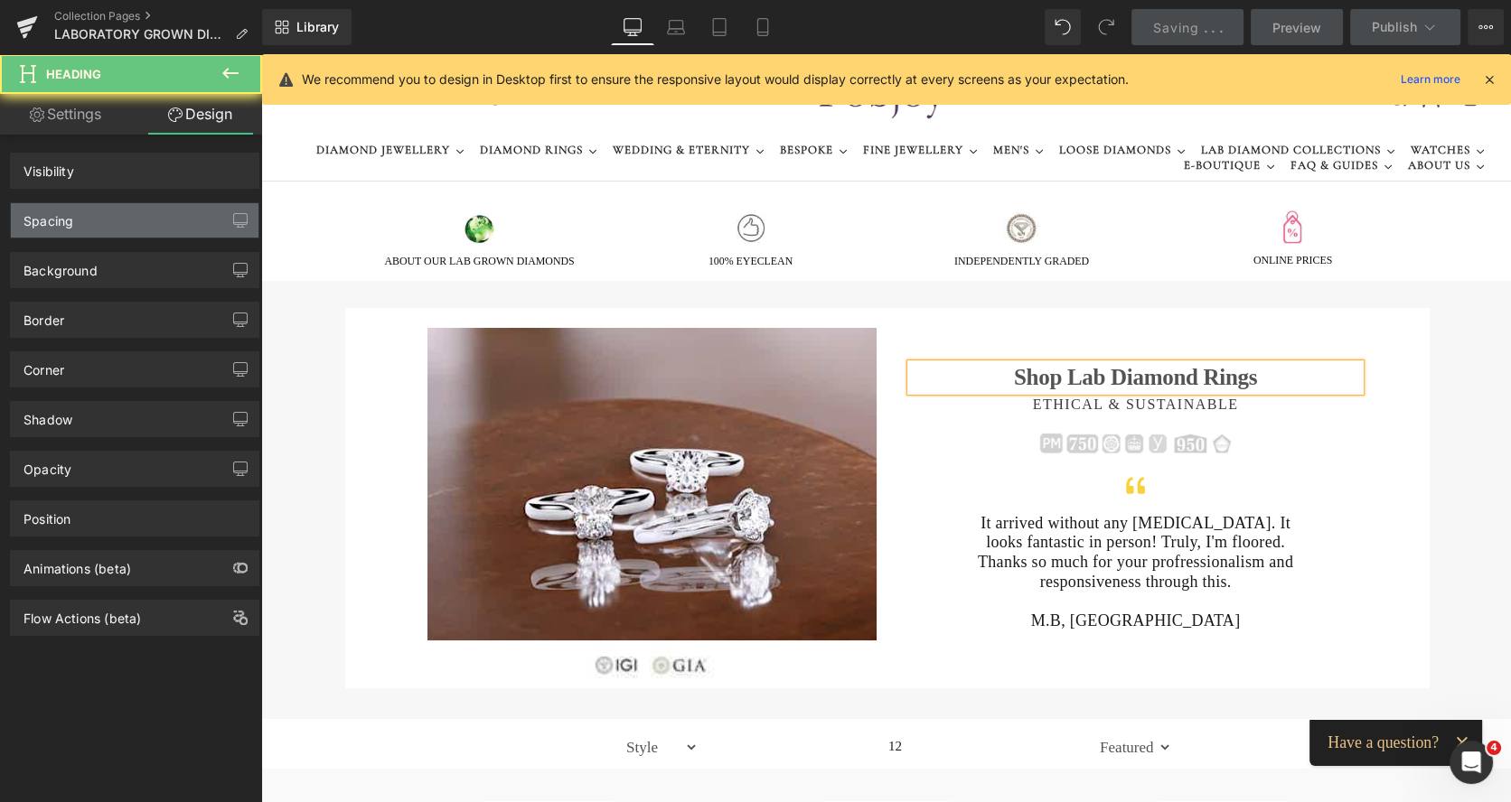
click at [112, 225] on div "Spacing" at bounding box center [135, 220] width 248 height 34
click at [120, 223] on div "Spacing" at bounding box center [135, 220] width 248 height 34
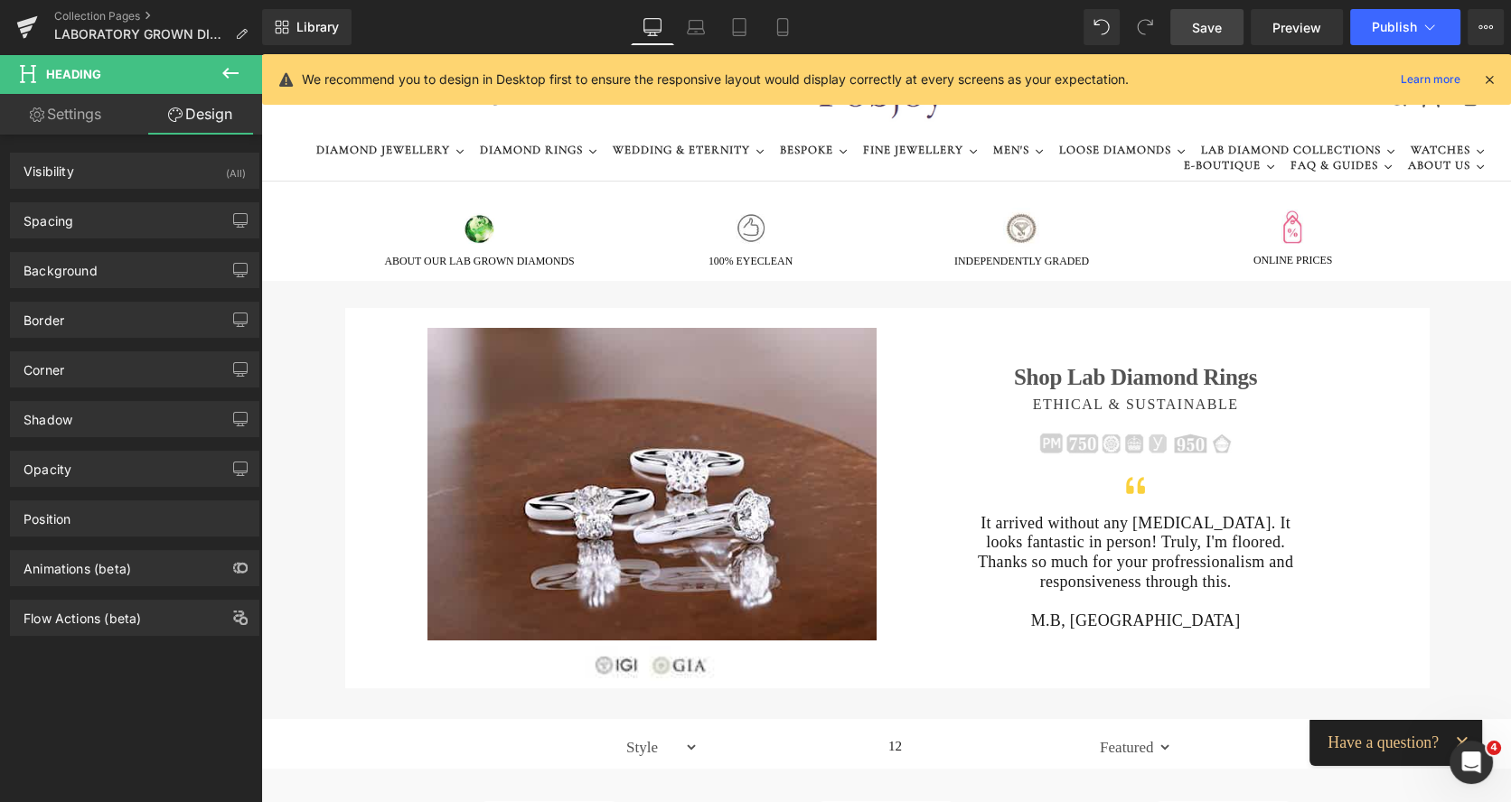
click at [1206, 28] on span "Save" at bounding box center [1207, 27] width 30 height 19
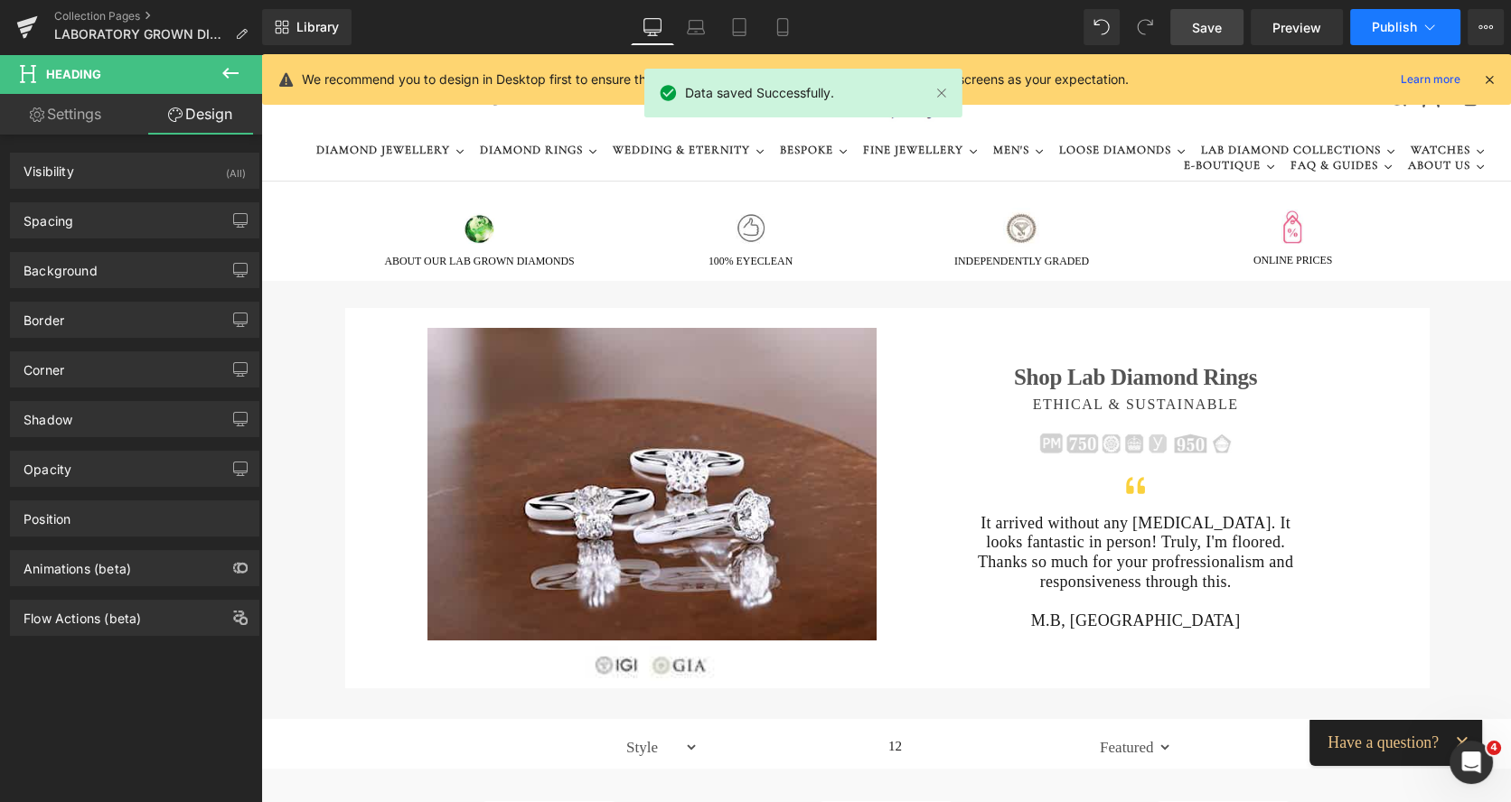
click at [1383, 26] on span "Publish" at bounding box center [1393, 27] width 45 height 14
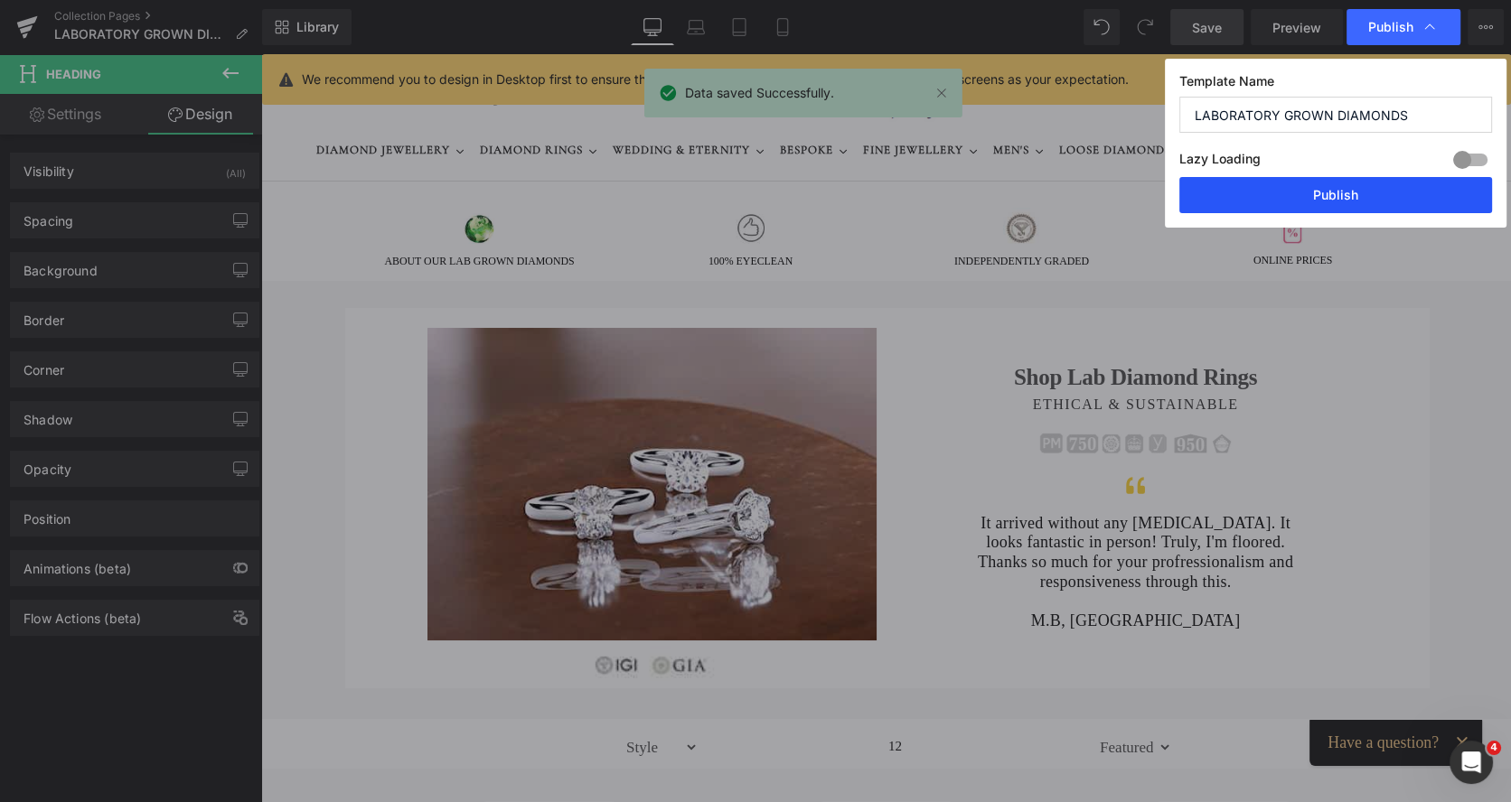
click at [1331, 190] on button "Publish" at bounding box center [1335, 195] width 313 height 36
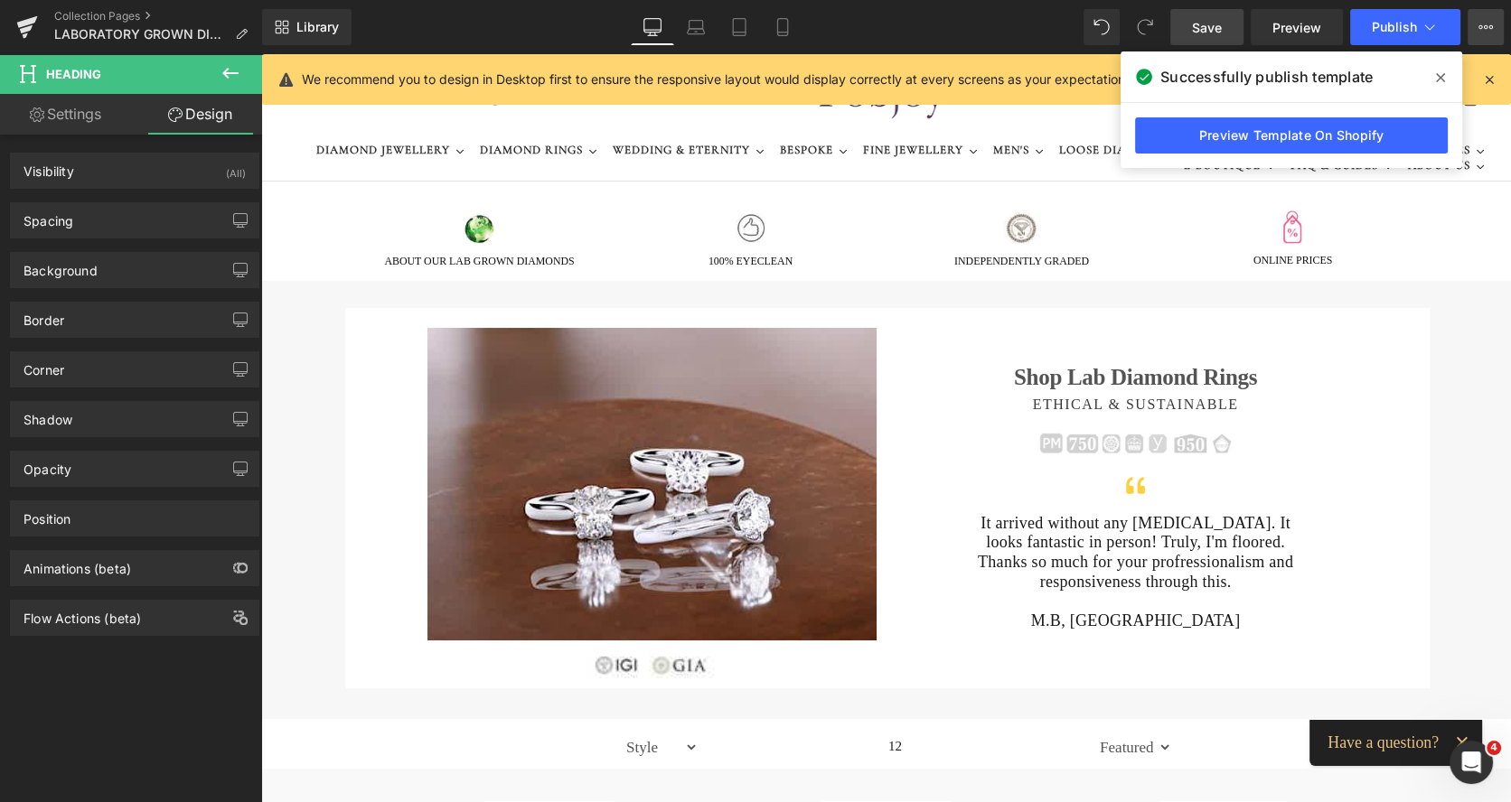
click at [1479, 25] on icon at bounding box center [1480, 27] width 5 height 4
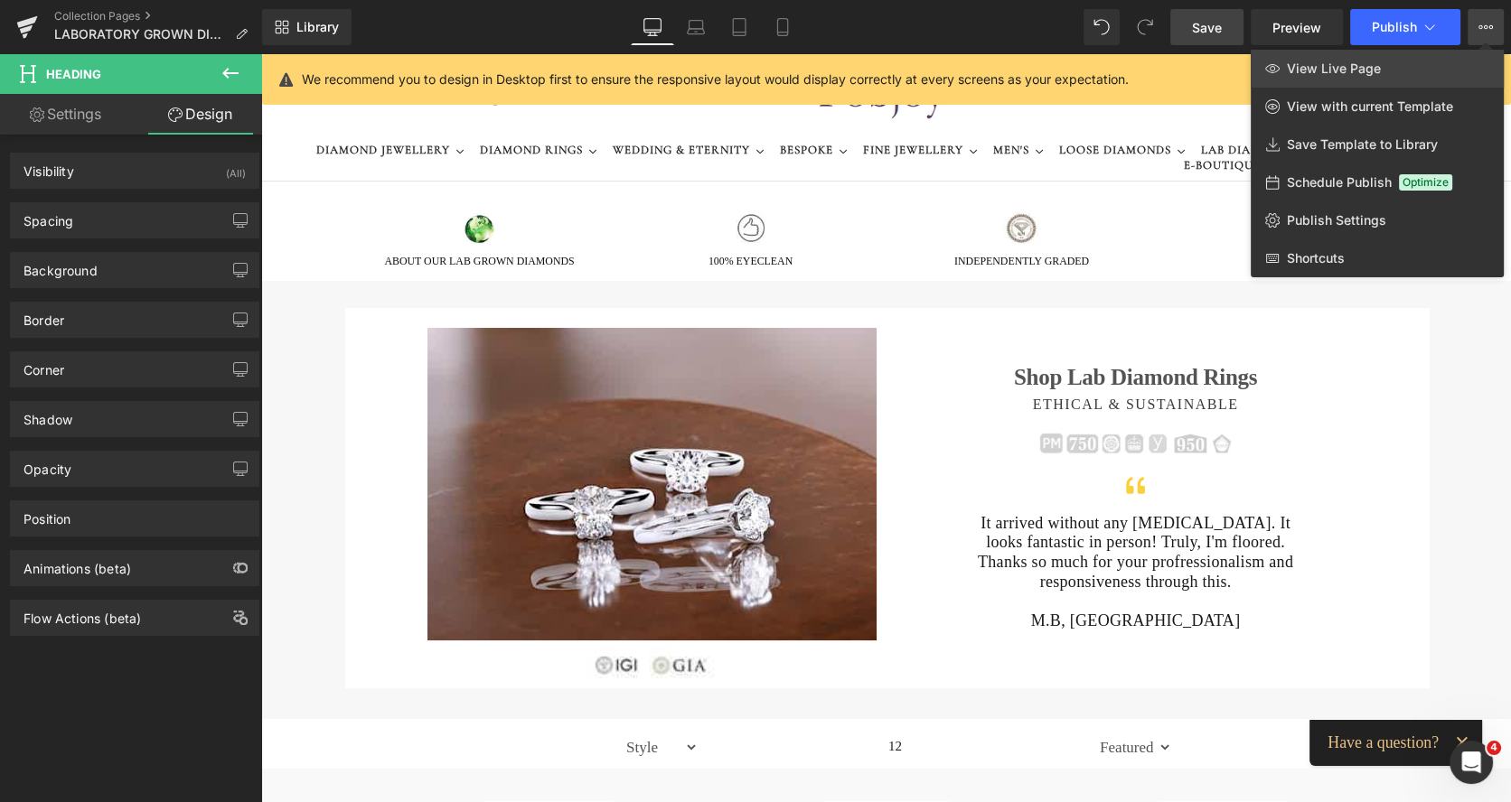
click at [1371, 63] on span "View Live Page" at bounding box center [1333, 69] width 94 height 16
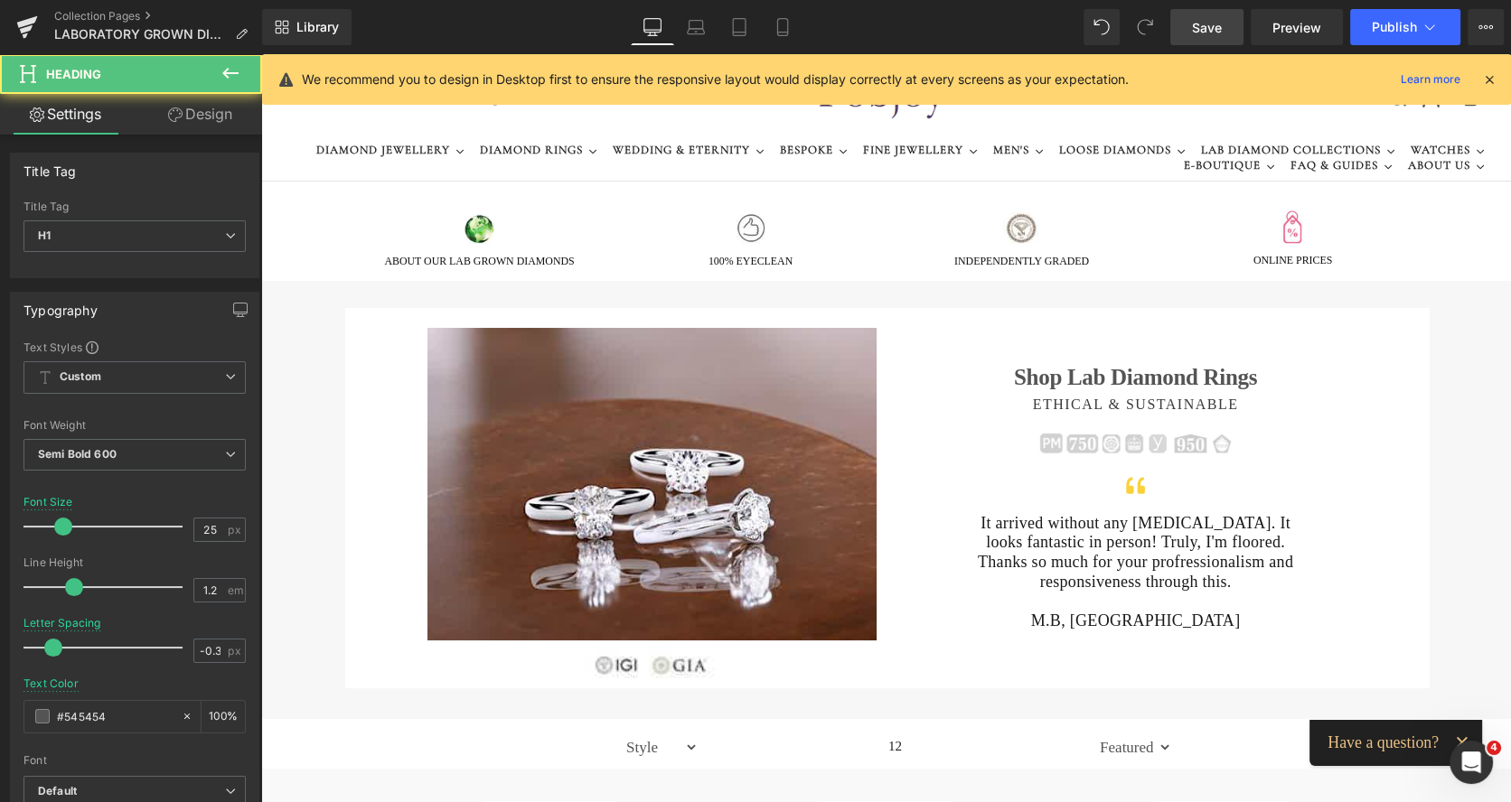
click at [1013, 378] on h1 "Shop Lab Diamond Rings" at bounding box center [1135, 377] width 449 height 27
click at [1029, 379] on h1 "Shop Lab Diamond Rings" at bounding box center [1135, 377] width 449 height 27
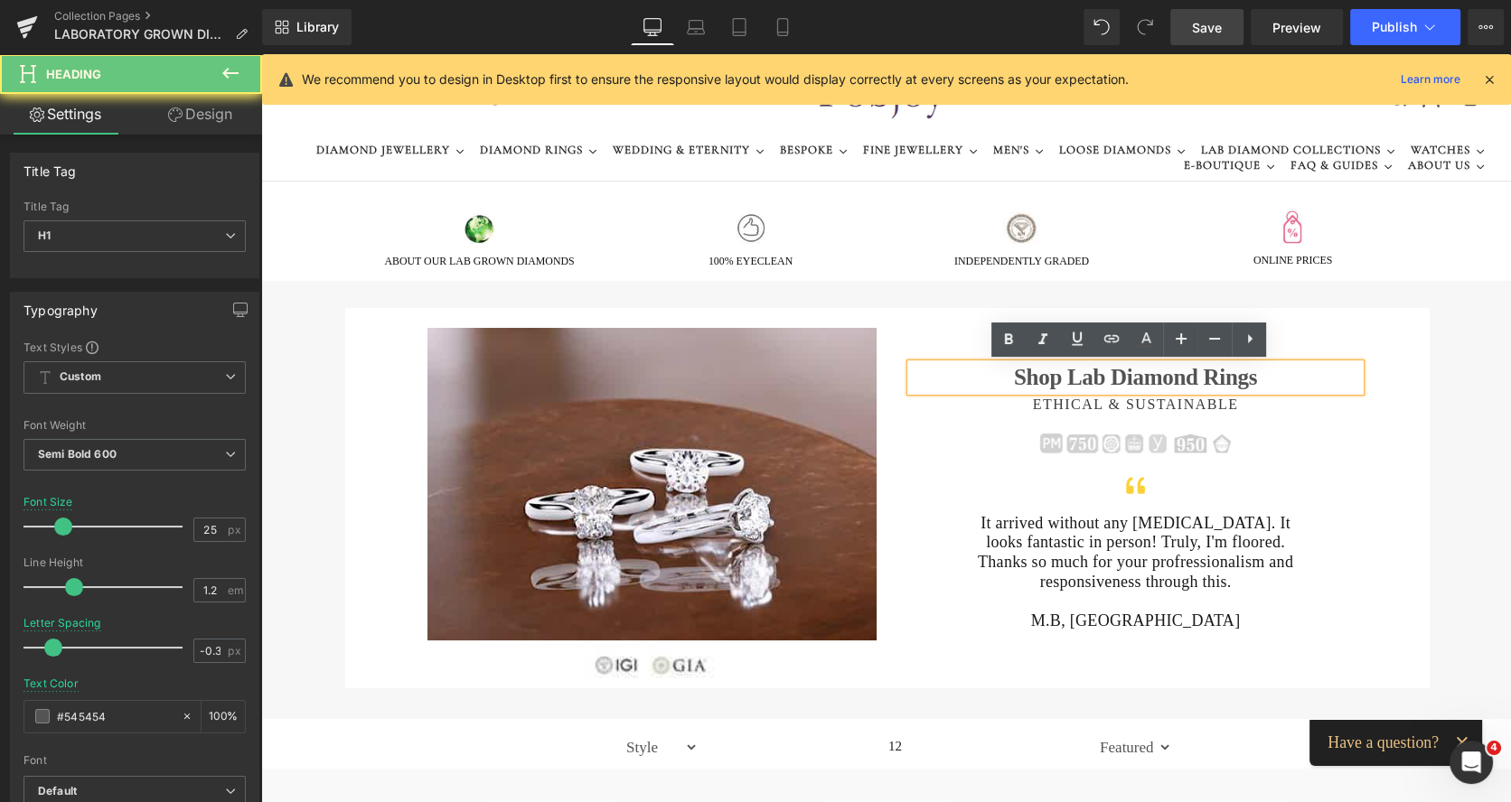
click at [206, 119] on link "Design" at bounding box center [200, 114] width 131 height 41
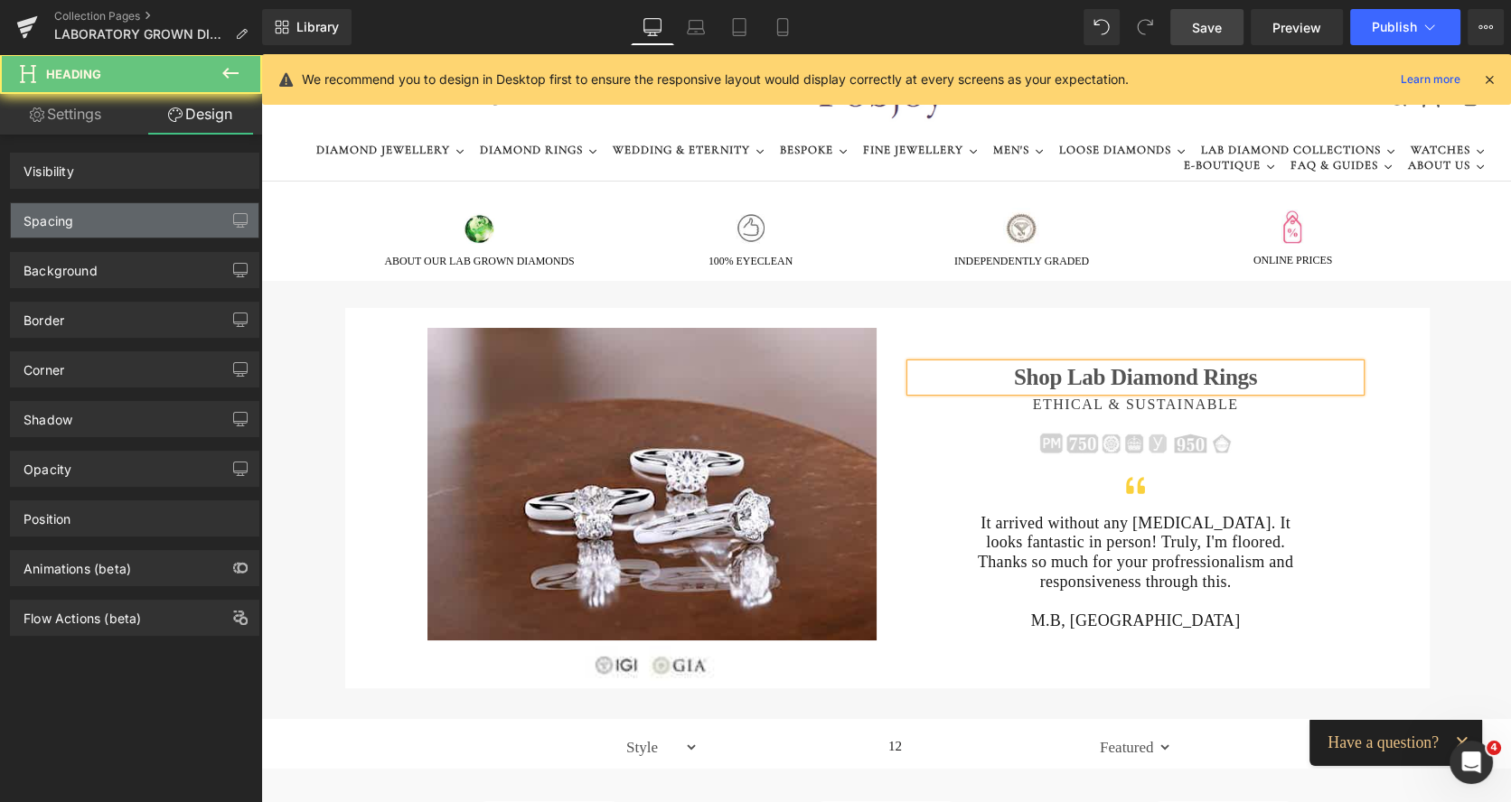
click at [100, 216] on div "Spacing" at bounding box center [135, 220] width 248 height 34
click at [98, 220] on div "Spacing" at bounding box center [135, 220] width 248 height 34
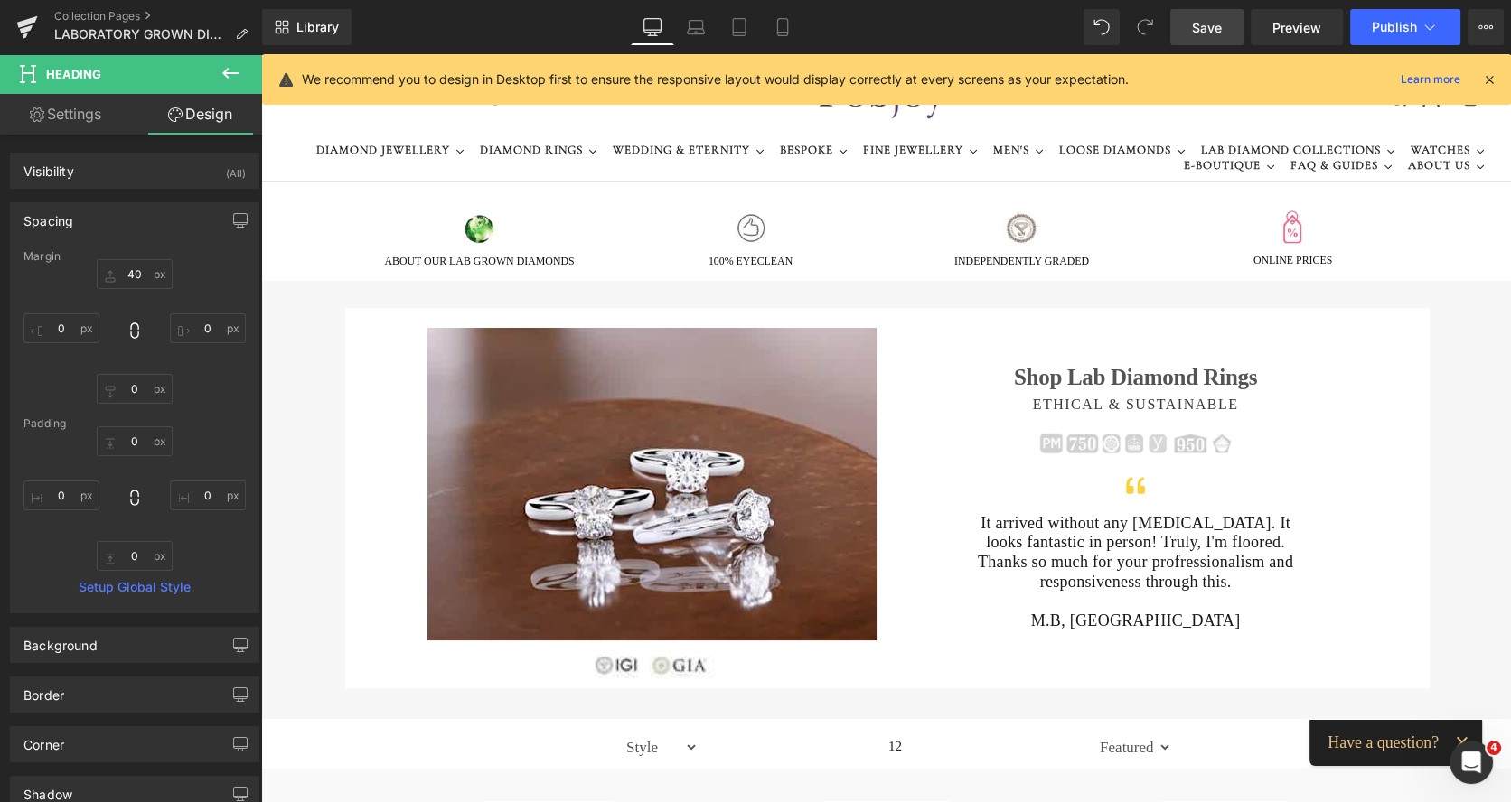
type input "40"
type input "0"
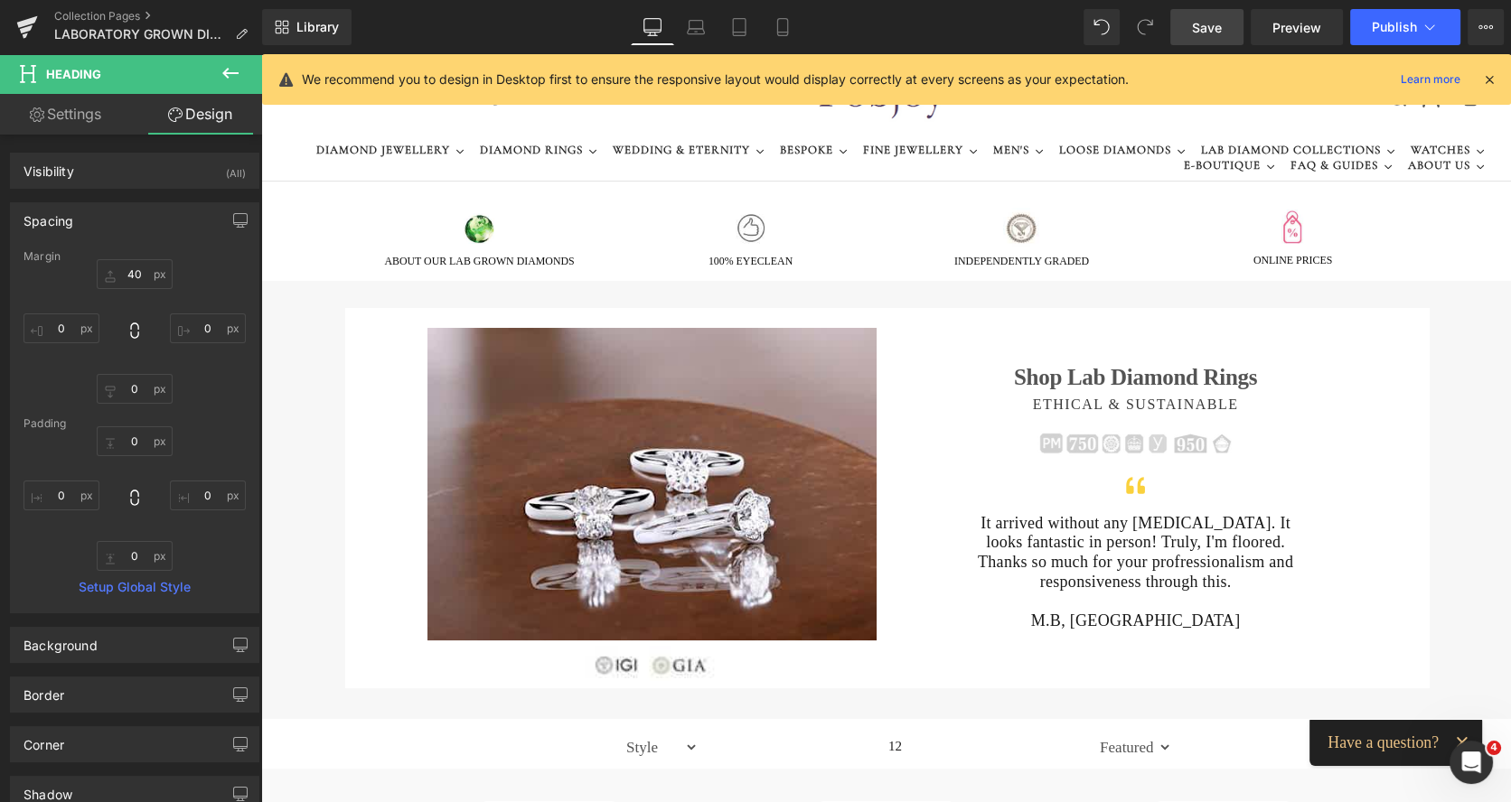
type input "0"
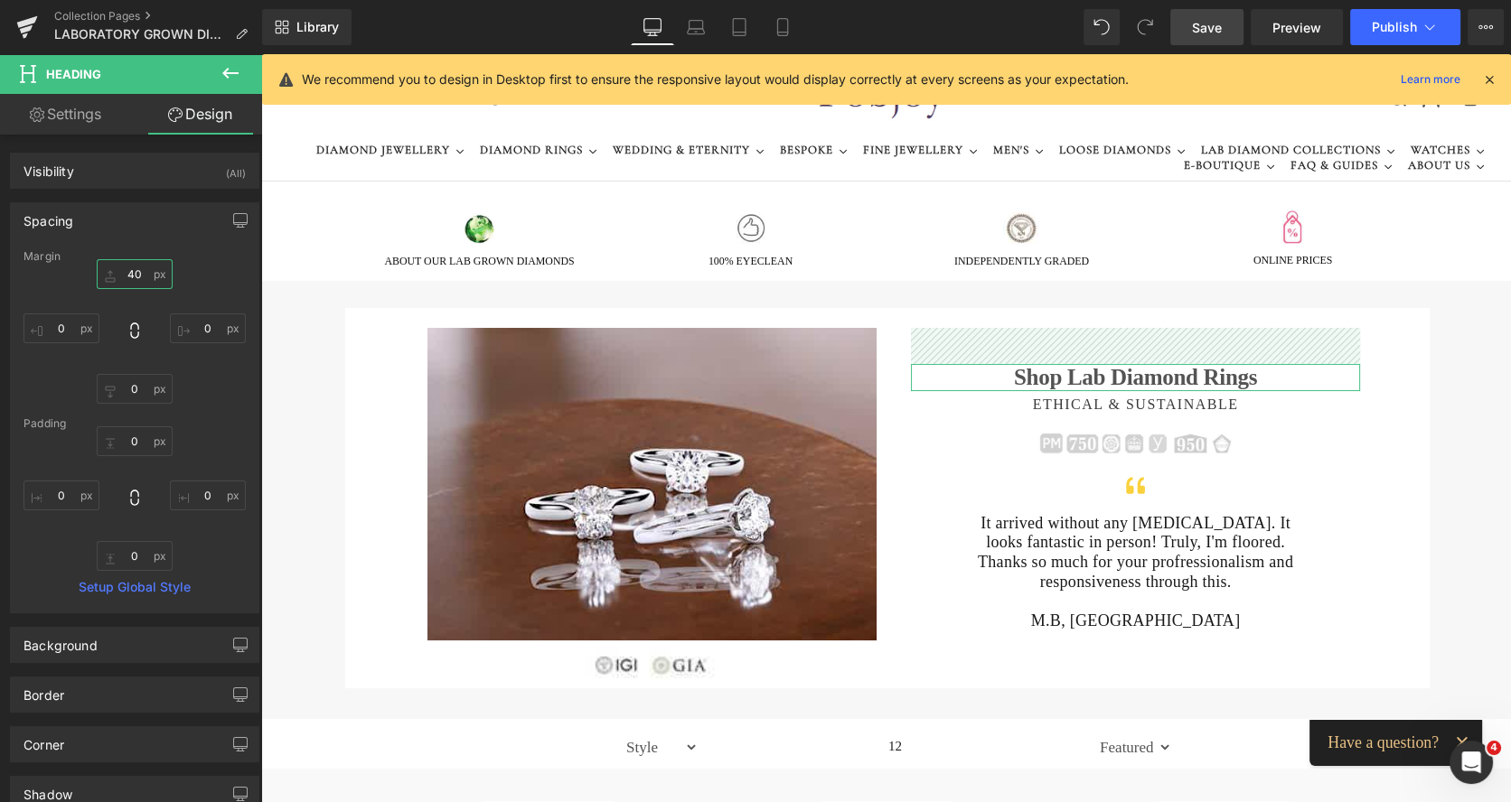
click at [126, 272] on input "40" at bounding box center [135, 274] width 76 height 30
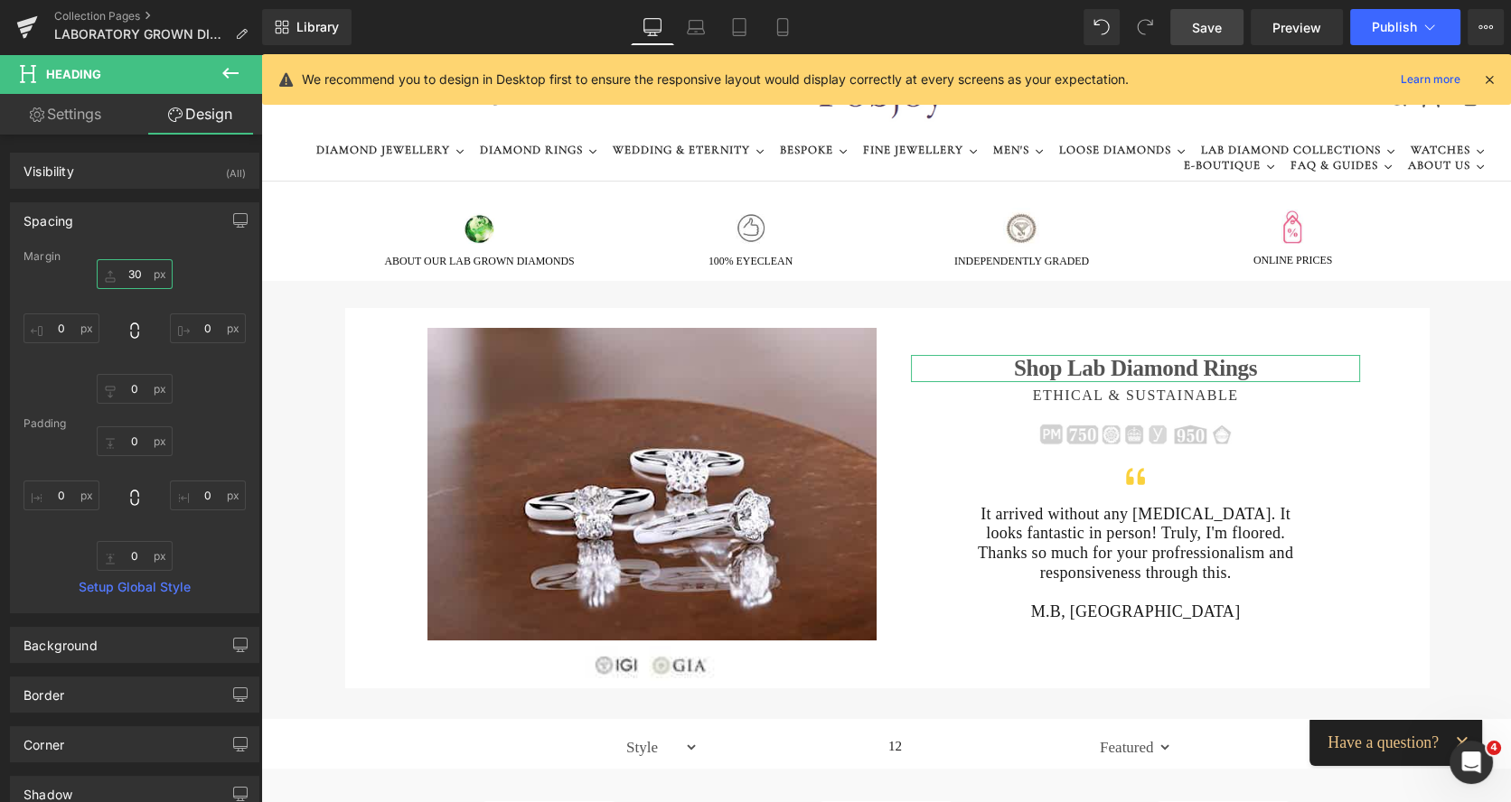
type input "3"
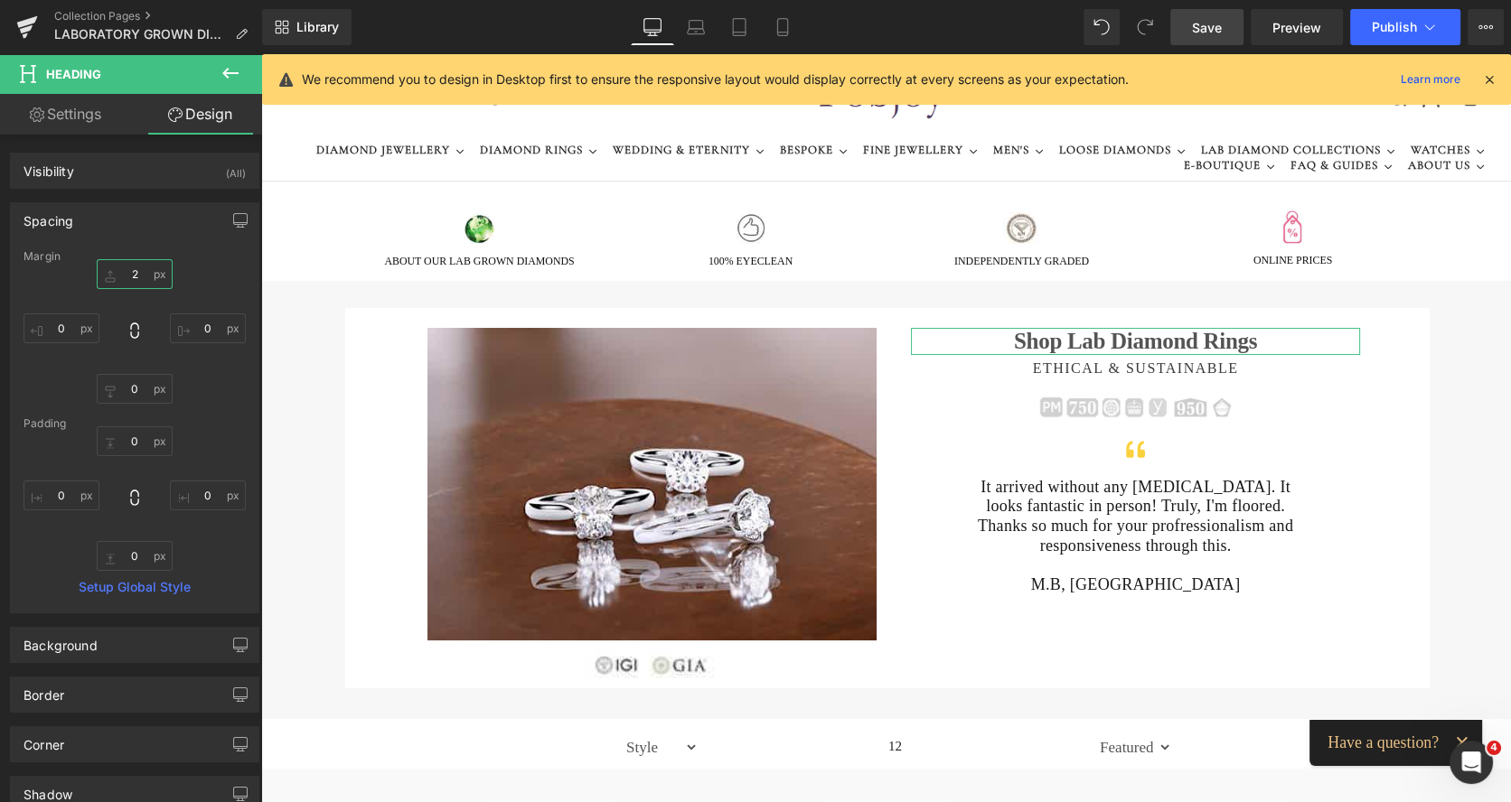
type input "25"
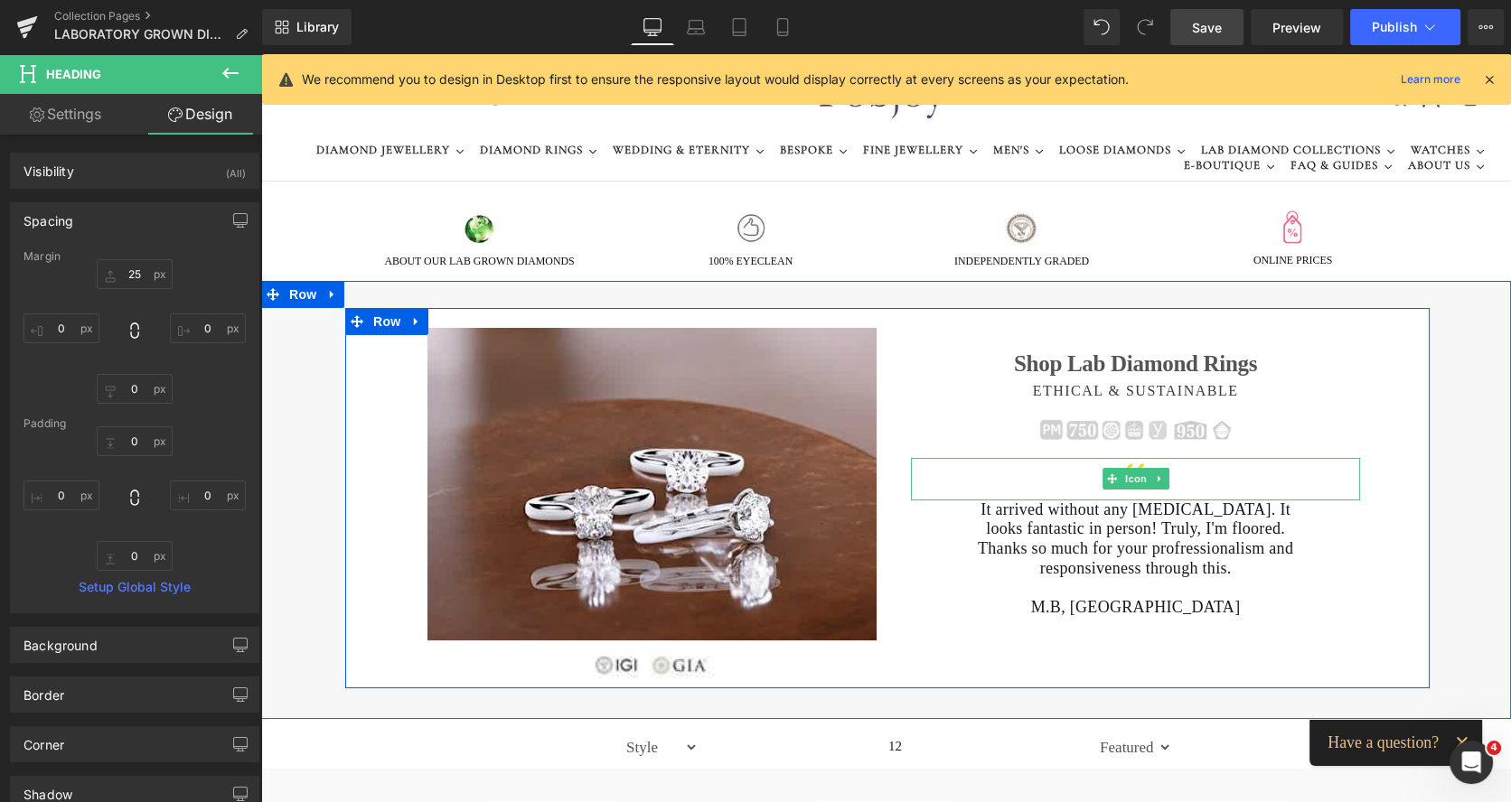
click at [1012, 480] on div at bounding box center [1135, 479] width 449 height 42
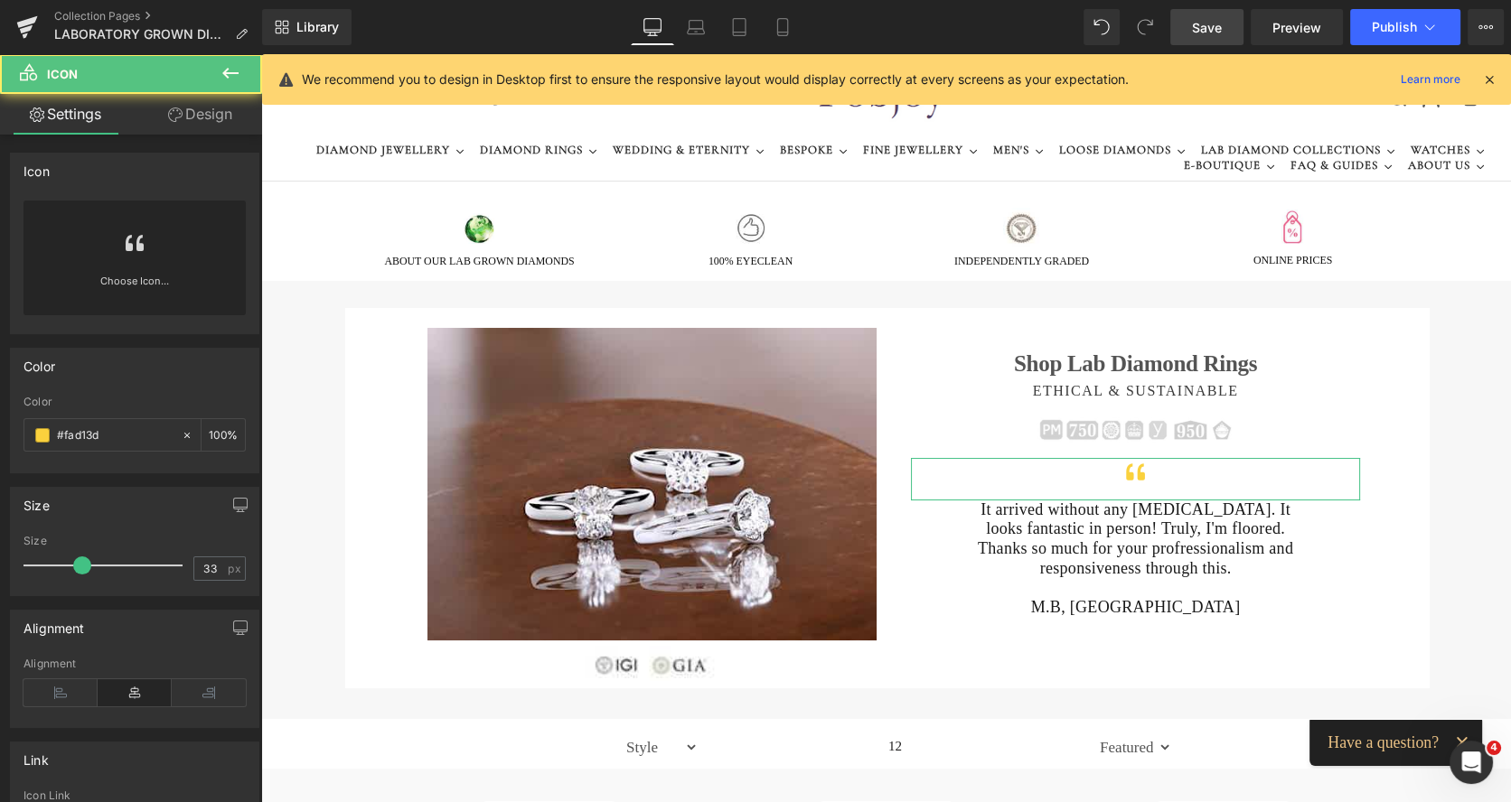
drag, startPoint x: 207, startPoint y: 122, endPoint x: 23, endPoint y: 172, distance: 190.0
click at [207, 122] on link "Design" at bounding box center [200, 114] width 131 height 41
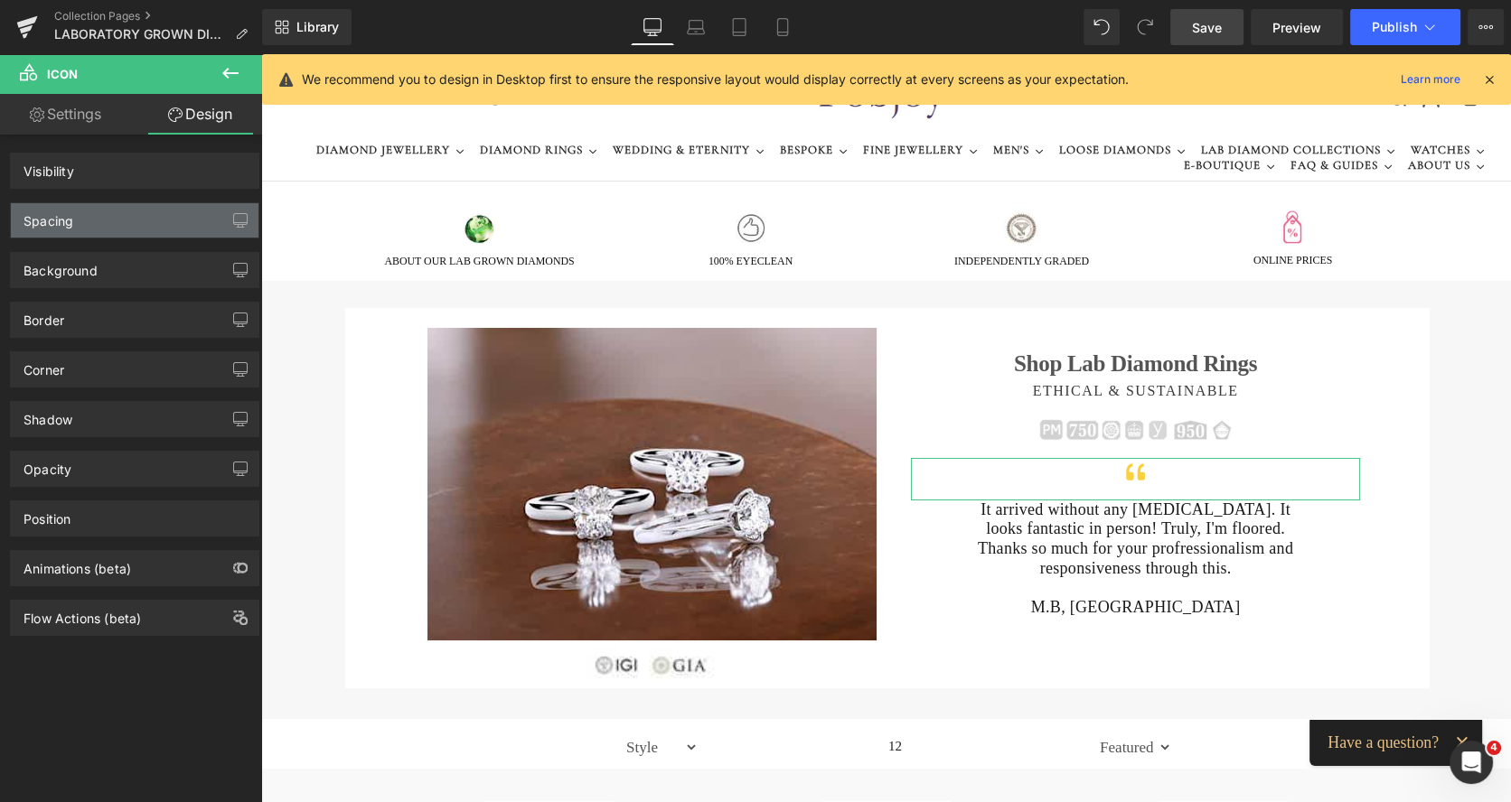
click at [85, 227] on div "Spacing" at bounding box center [135, 220] width 248 height 34
click at [133, 215] on div "Spacing" at bounding box center [135, 220] width 248 height 34
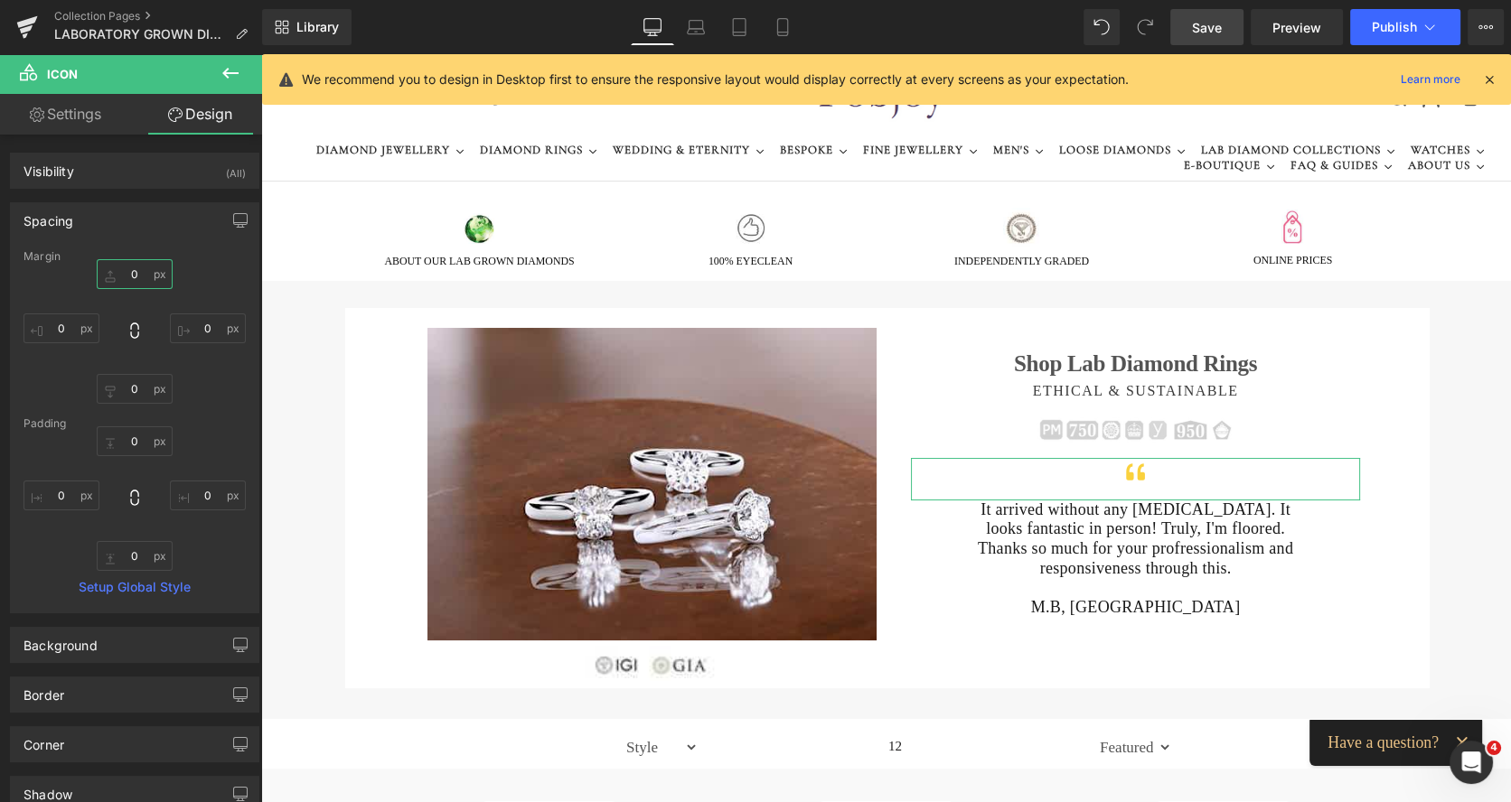
click at [132, 281] on input "0" at bounding box center [135, 274] width 76 height 30
type input "13"
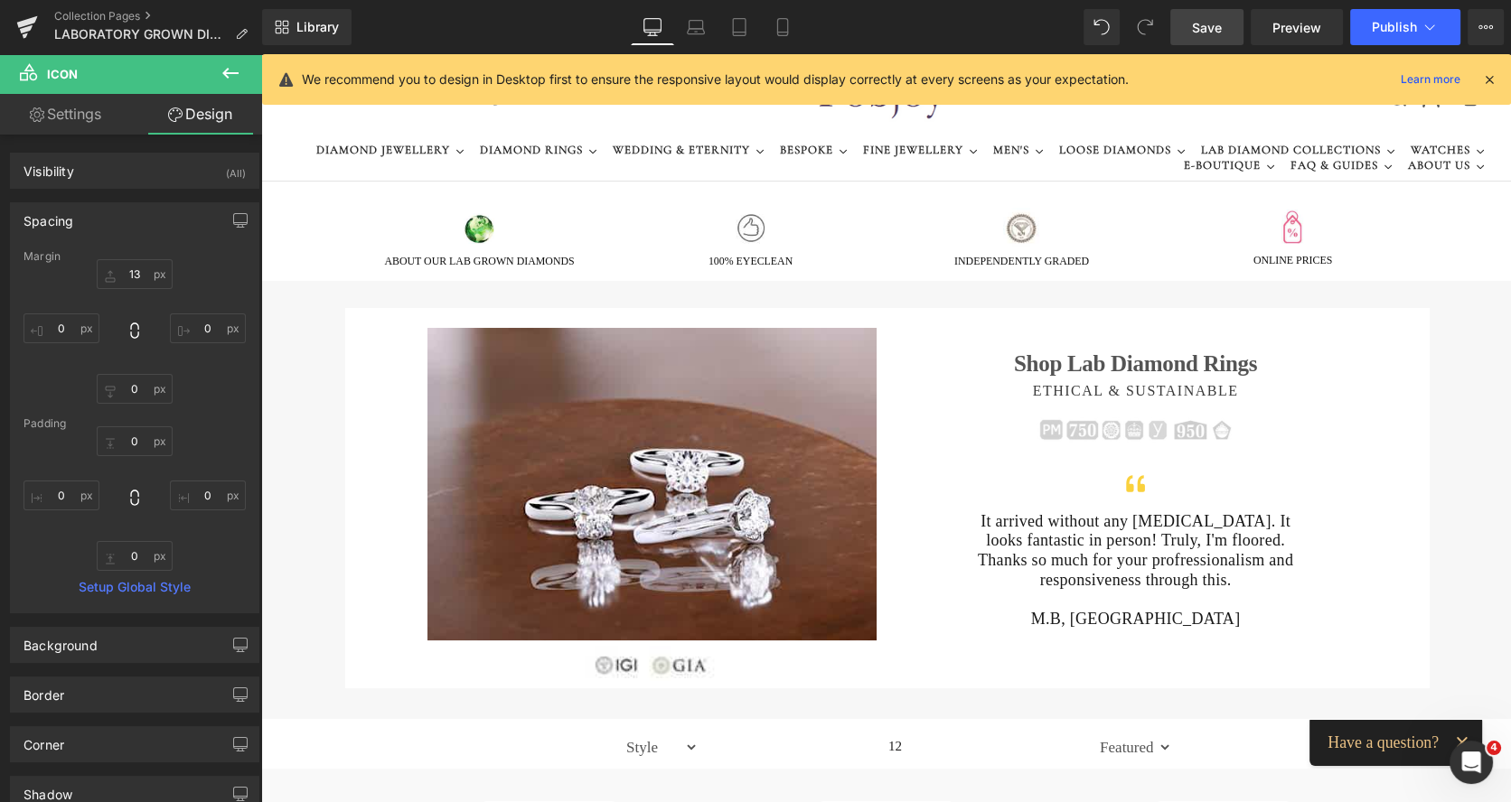
click at [1206, 28] on span "Save" at bounding box center [1207, 27] width 30 height 19
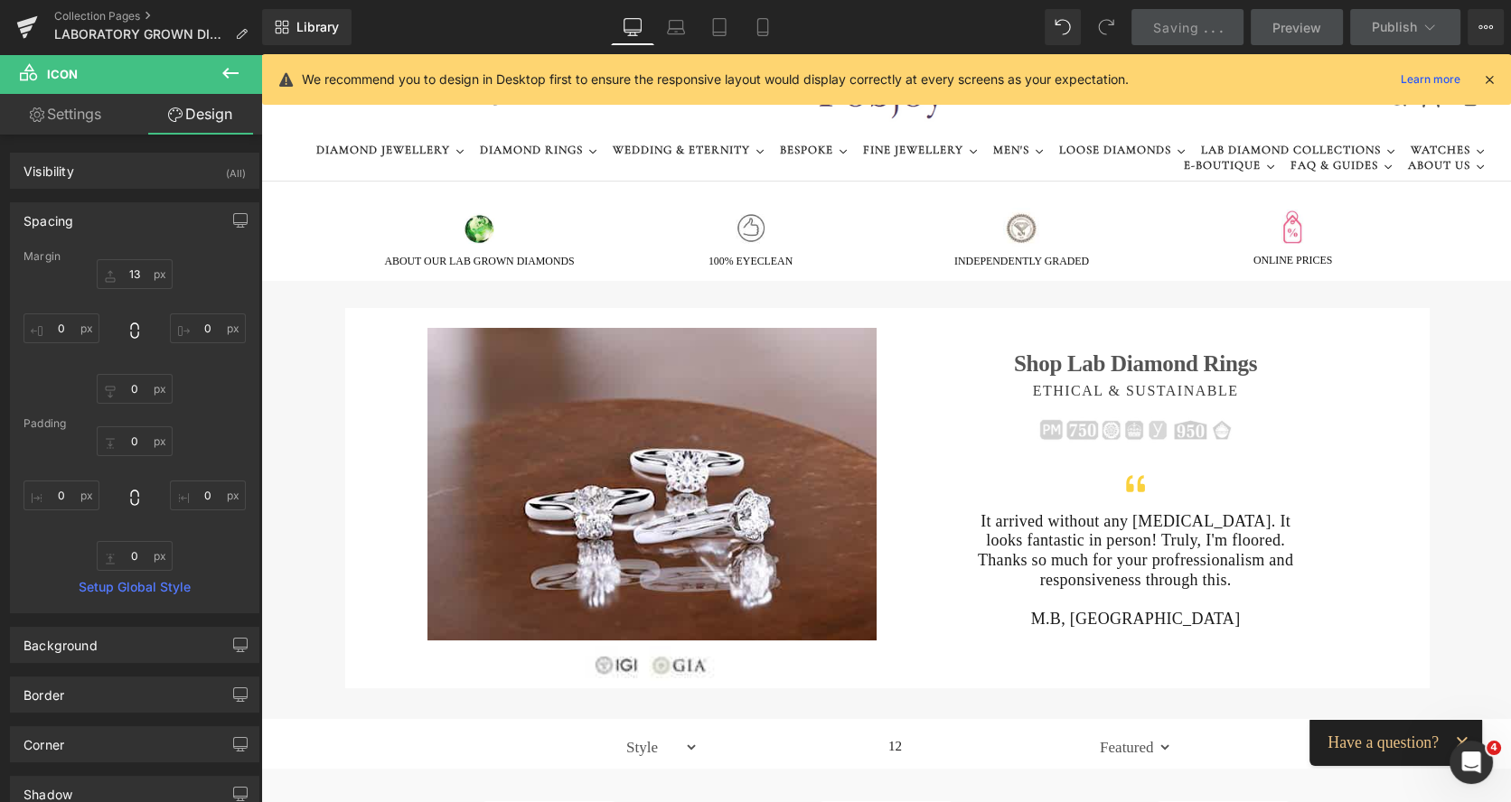
click at [606, 662] on div "Image" at bounding box center [651, 664] width 449 height 36
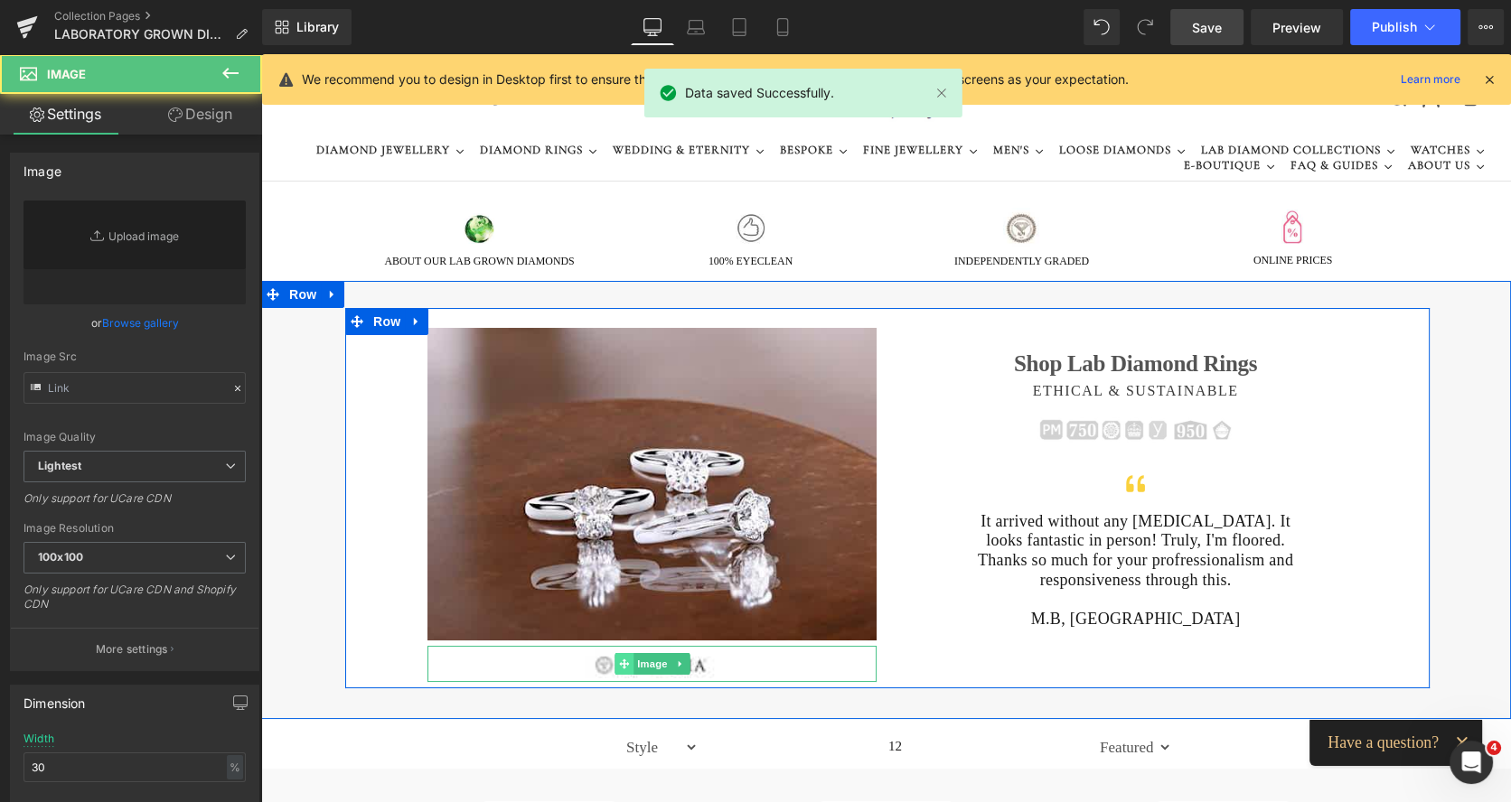
click at [619, 662] on icon at bounding box center [624, 664] width 10 height 10
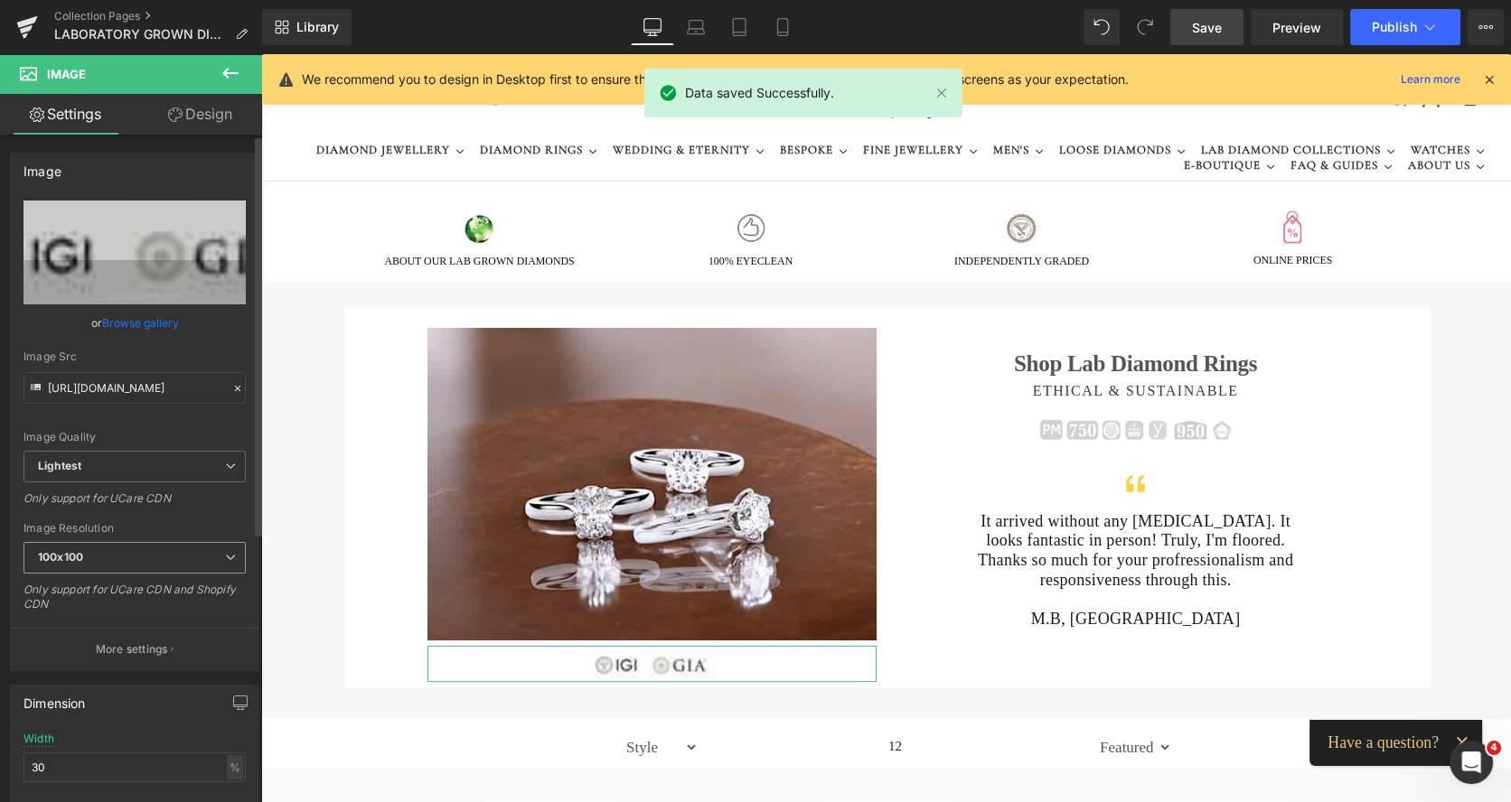
click at [167, 558] on span "100x100" at bounding box center [134, 558] width 222 height 32
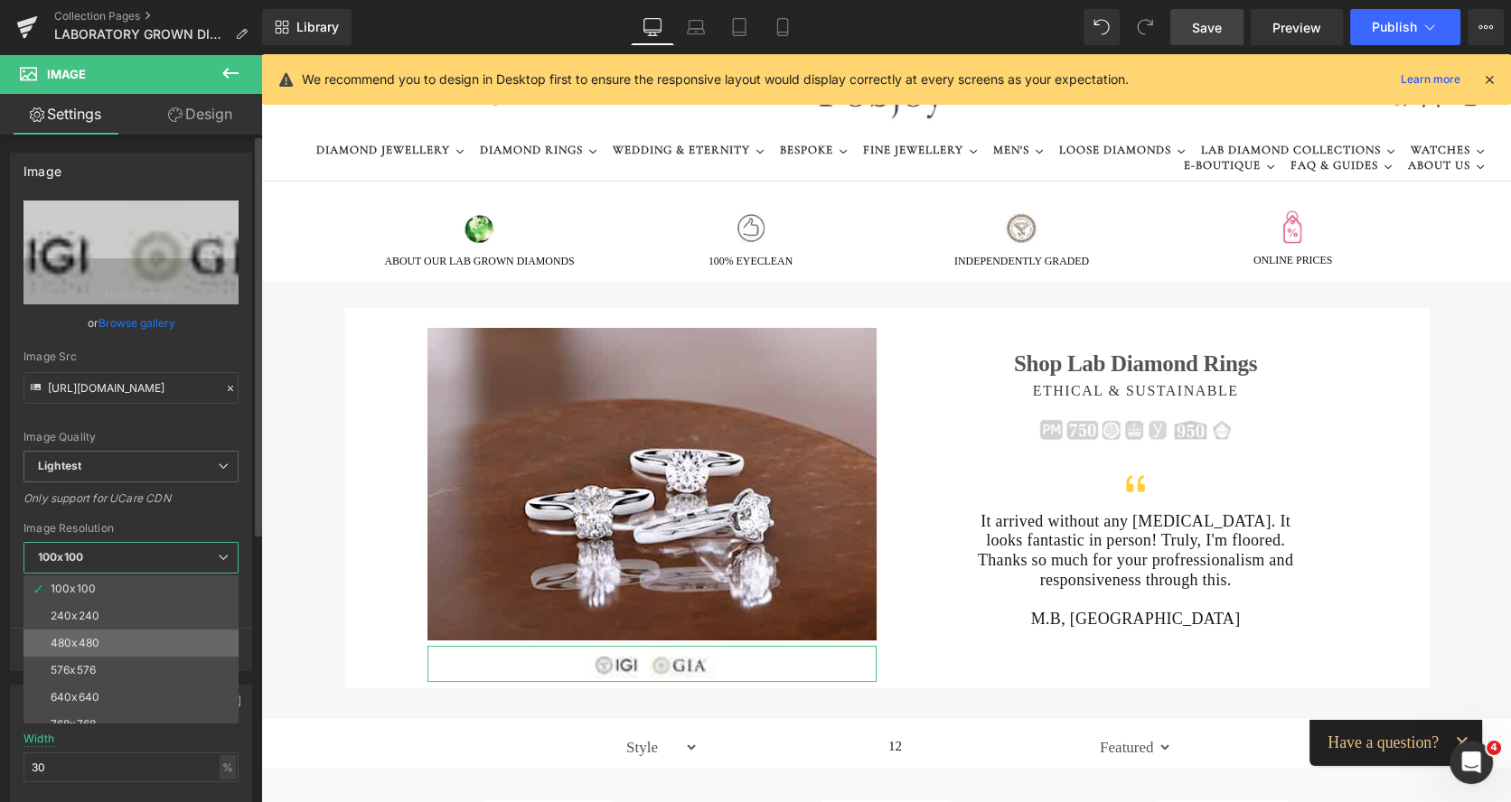
click at [110, 647] on li "480x480" at bounding box center [134, 643] width 223 height 27
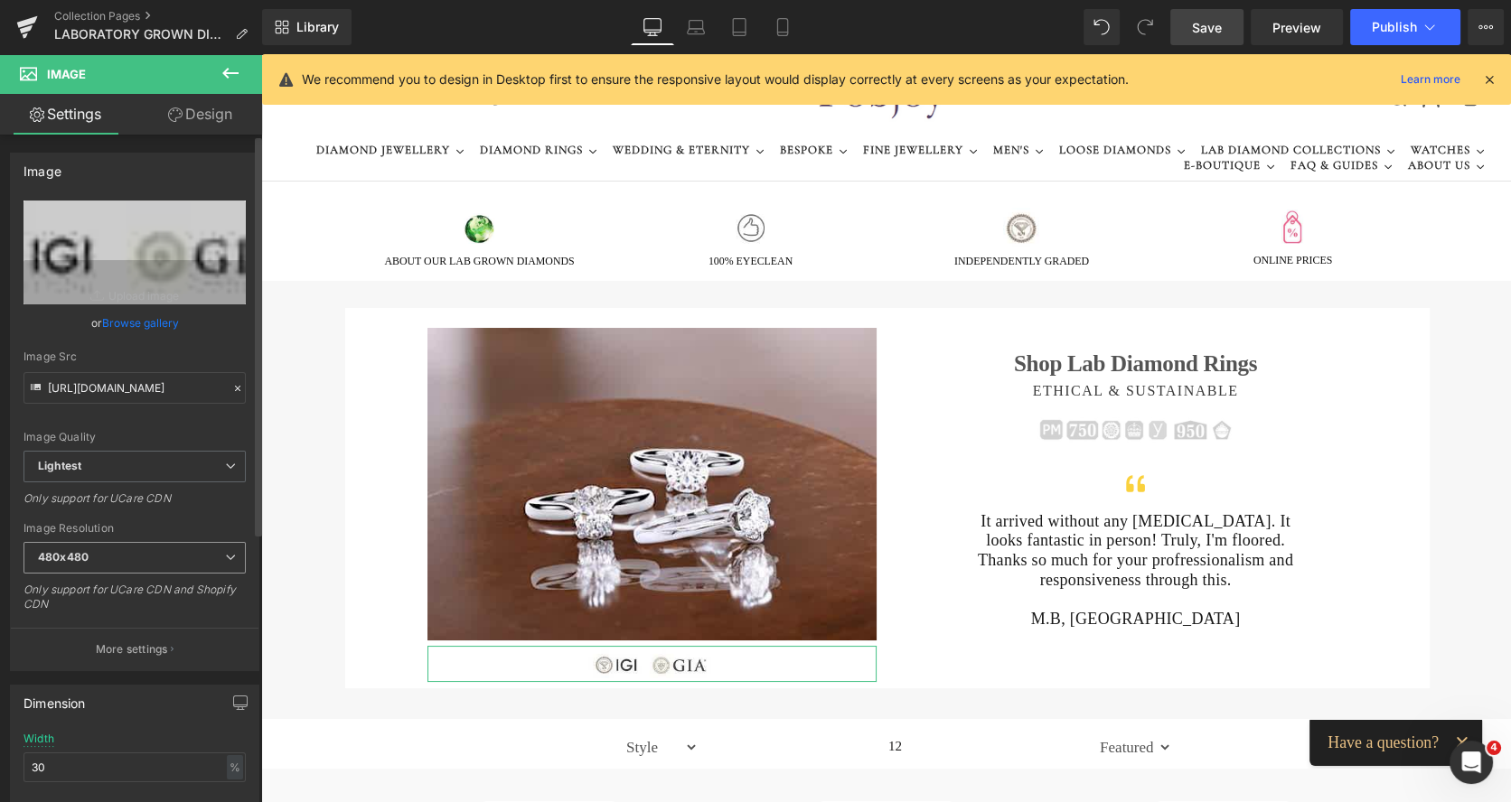
type input "[URL][DOMAIN_NAME]"
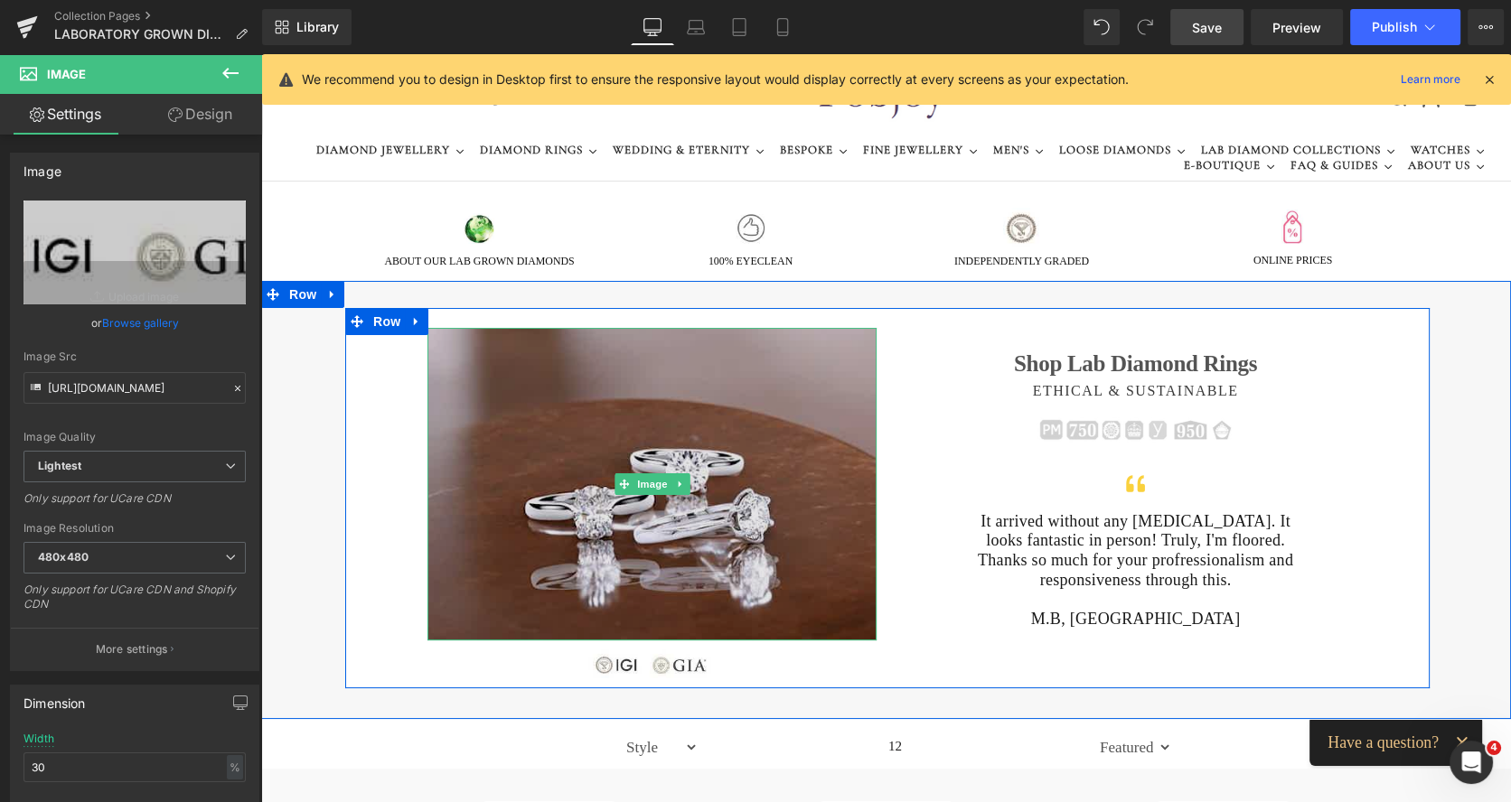
click at [762, 474] on img at bounding box center [651, 484] width 449 height 313
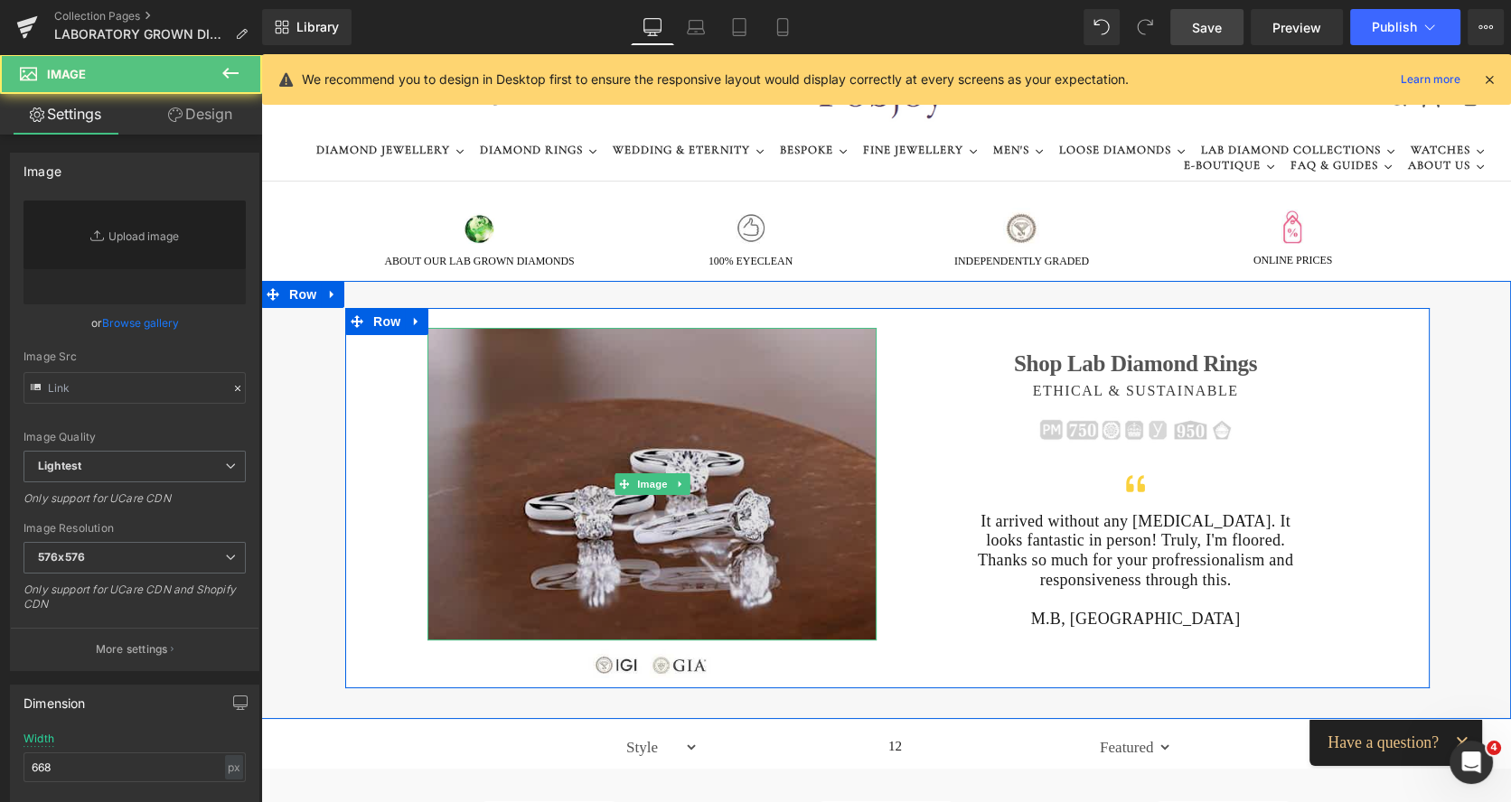
type input "[URL][DOMAIN_NAME]"
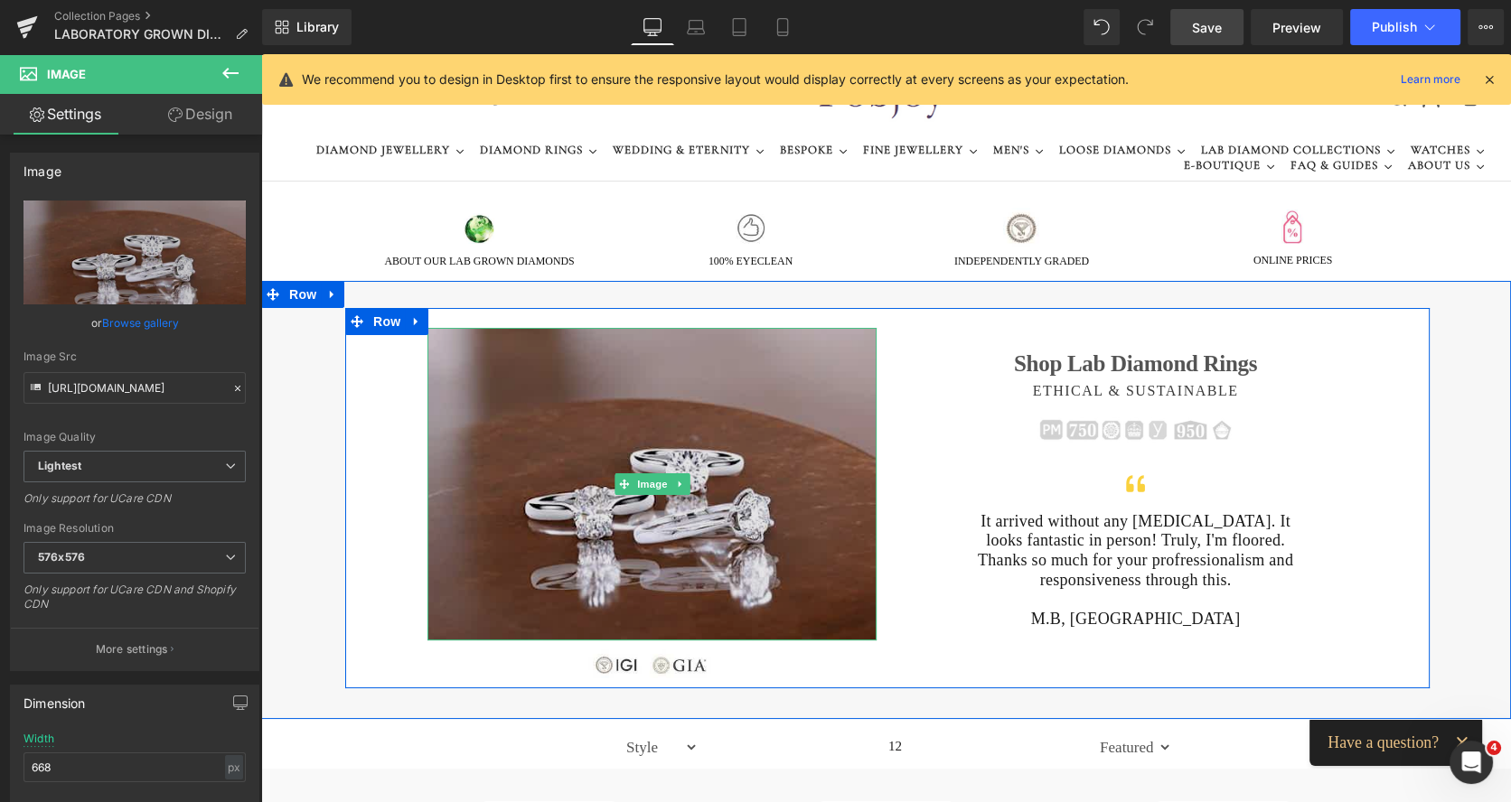
click at [762, 474] on img at bounding box center [651, 484] width 449 height 313
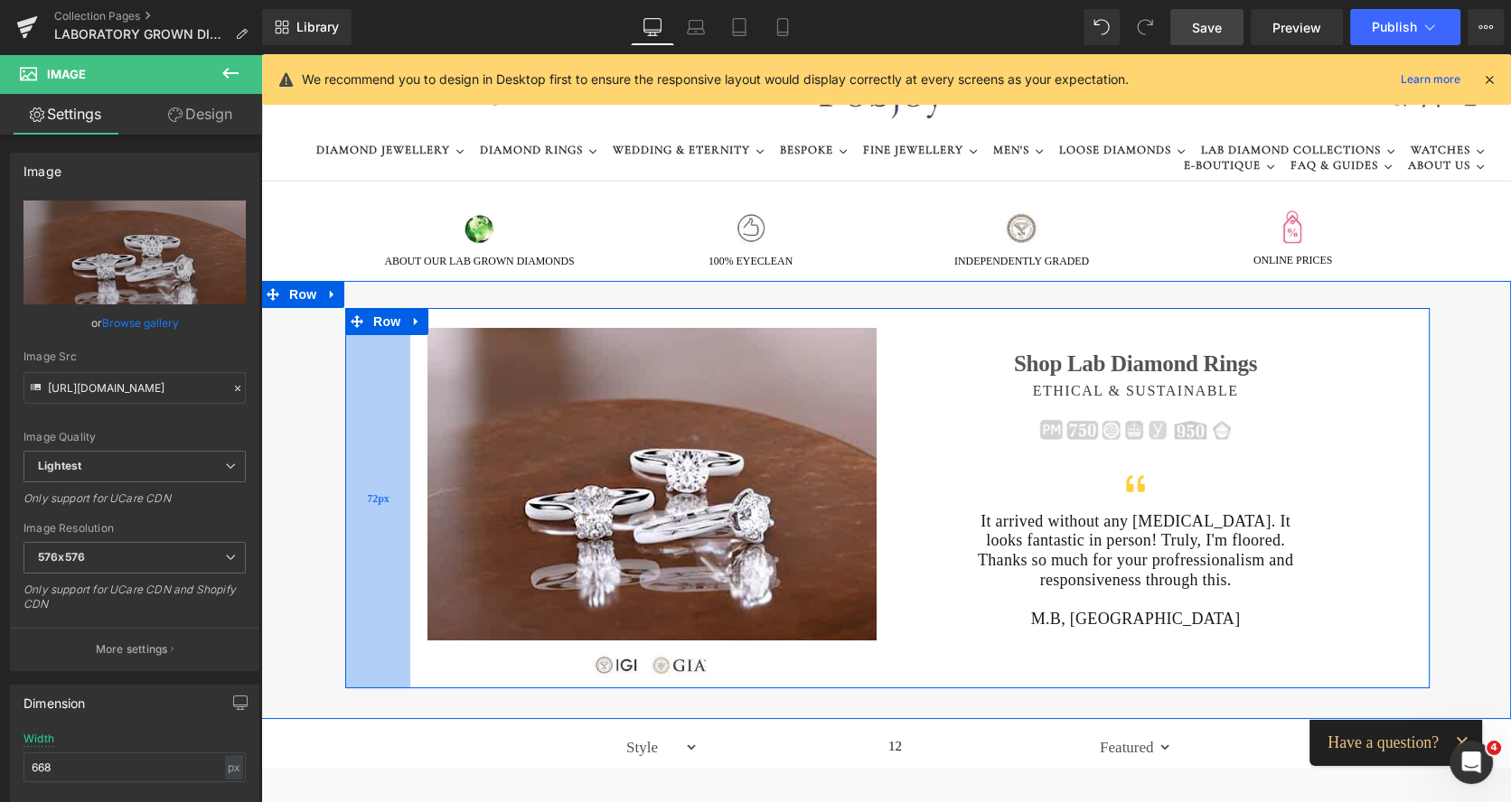
click at [345, 401] on div "72px" at bounding box center [377, 498] width 65 height 381
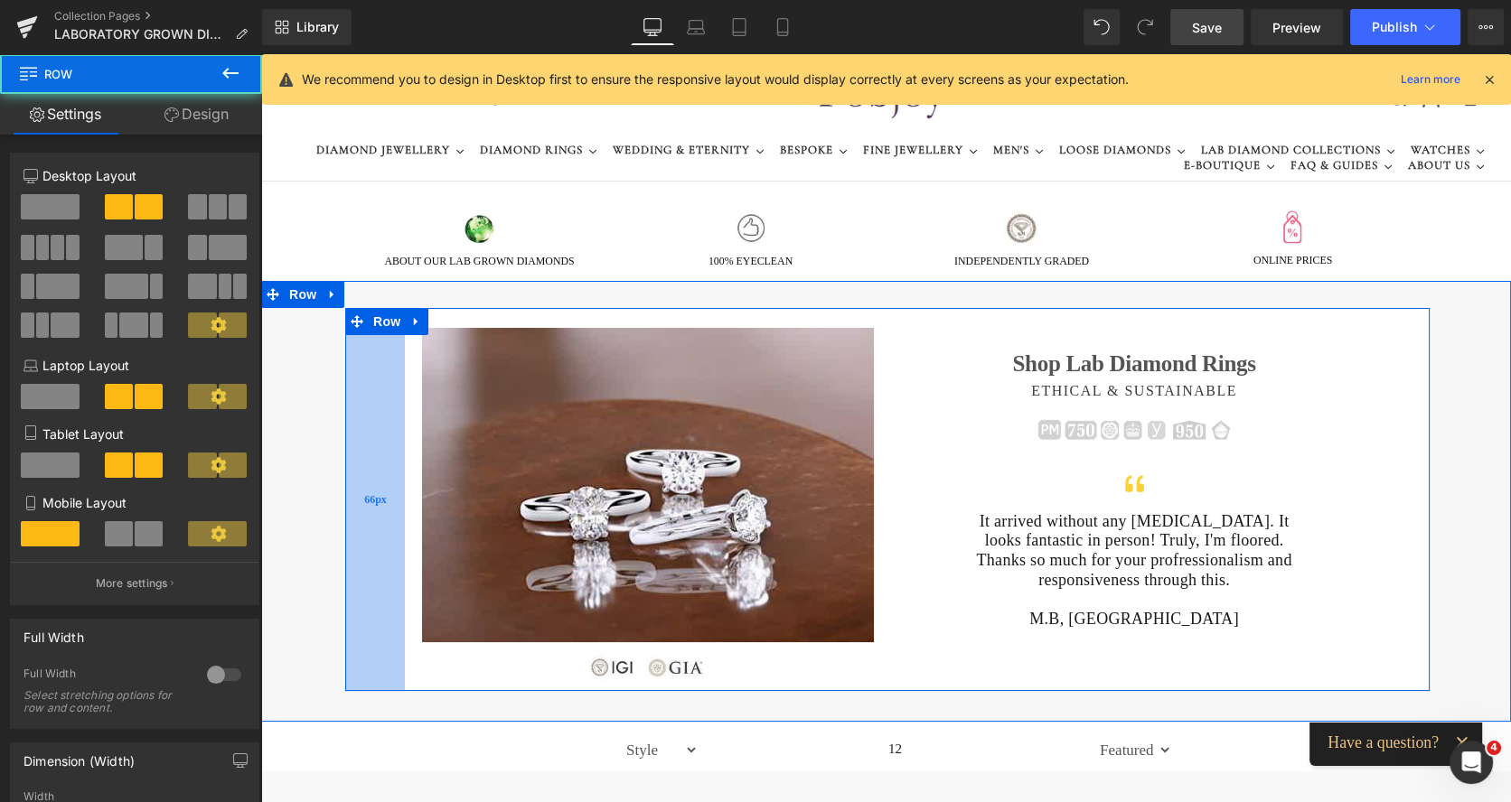
click at [371, 407] on div "66px" at bounding box center [375, 499] width 60 height 383
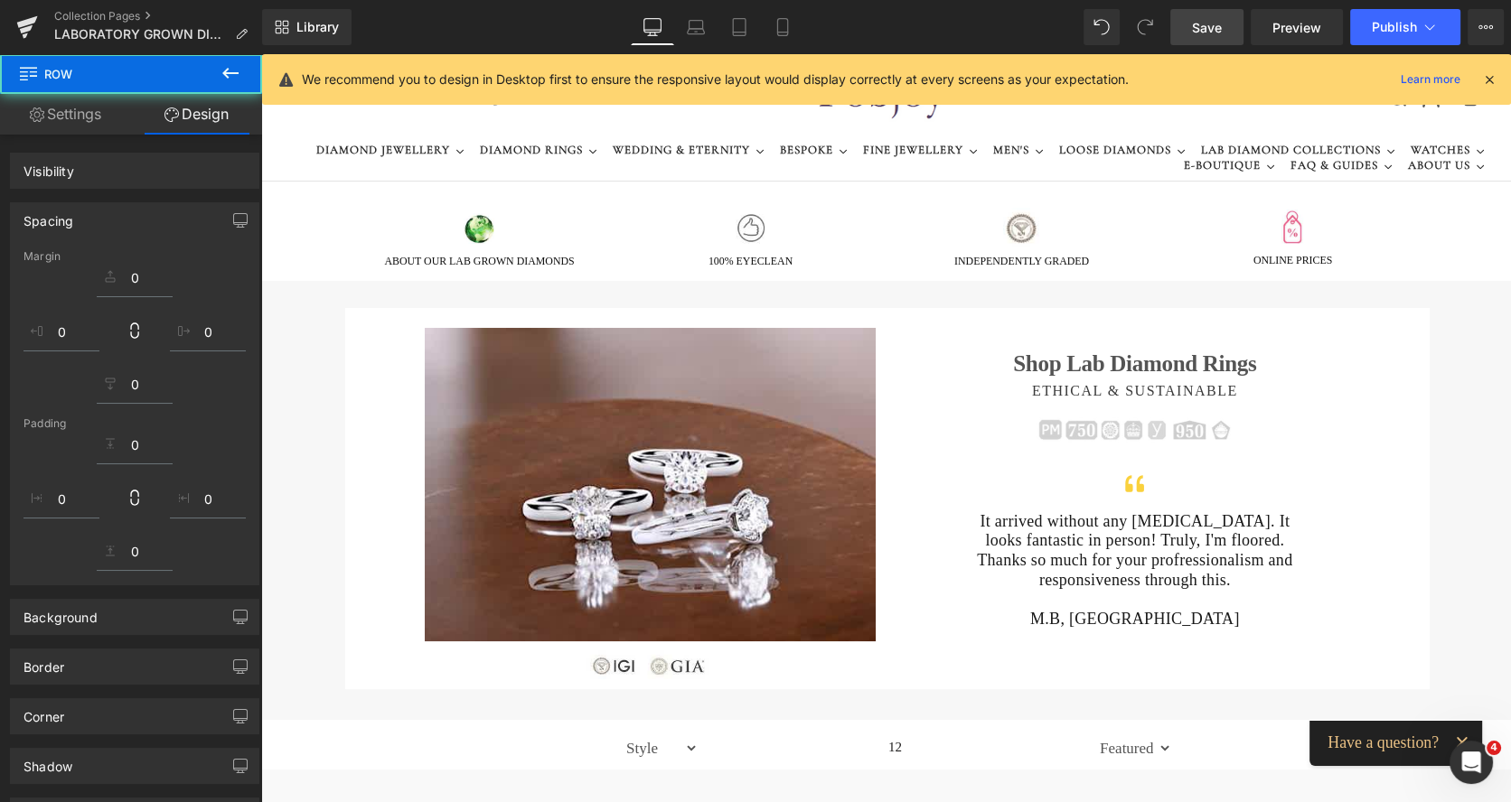
click at [1207, 29] on span "Save" at bounding box center [1207, 27] width 30 height 19
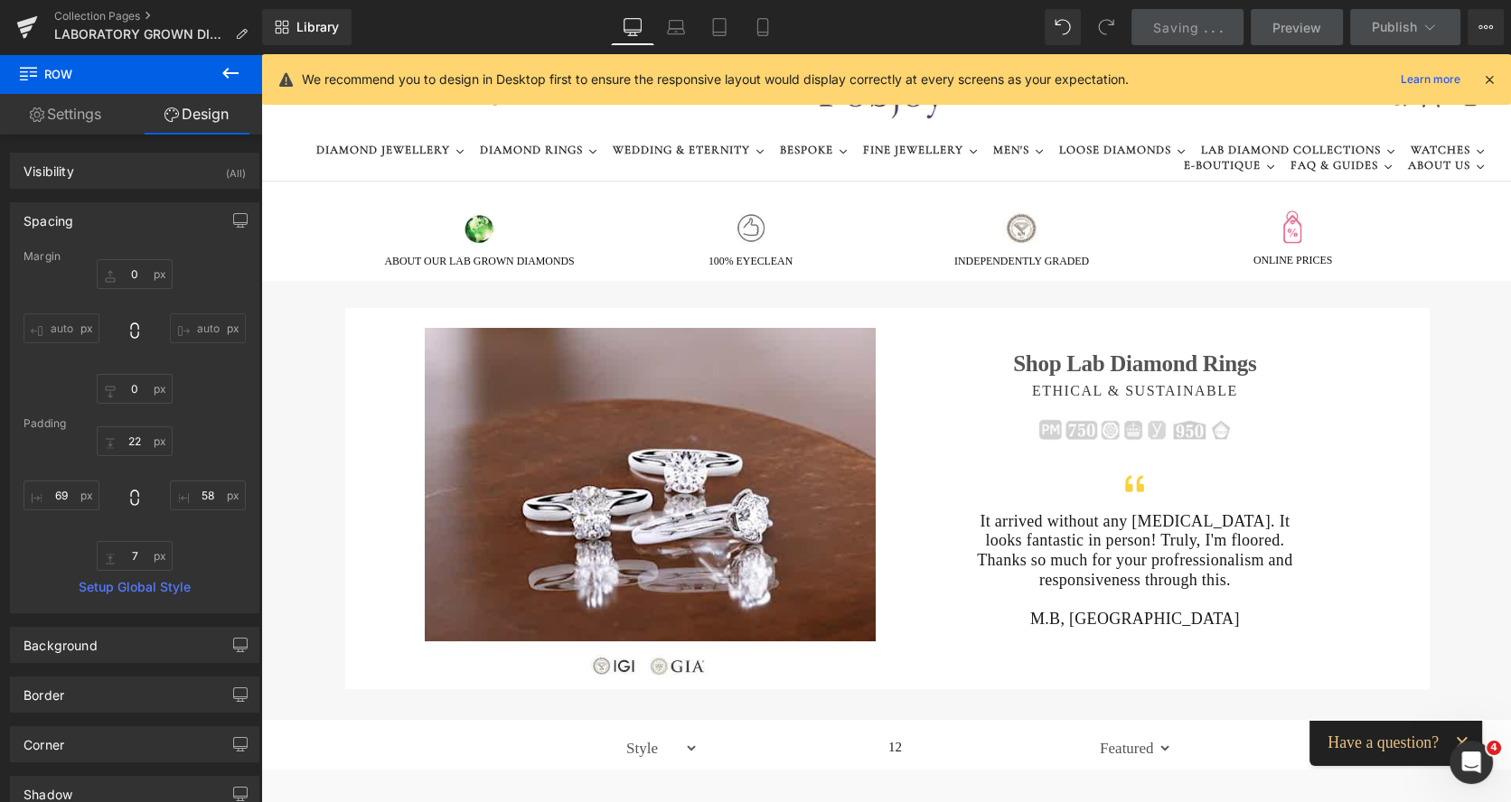
type input "0"
type input "22"
type input "58"
type input "7"
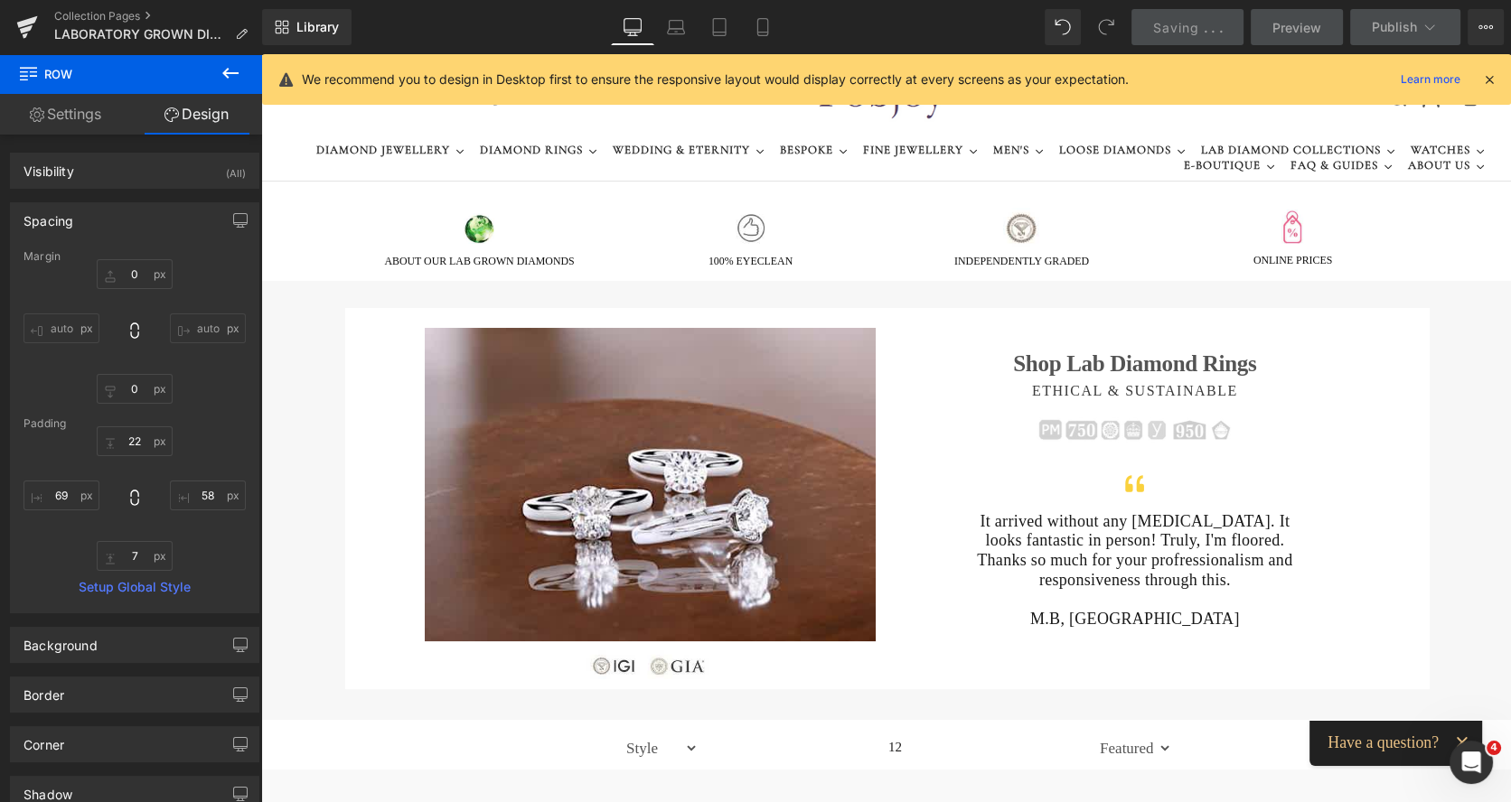
type input "69"
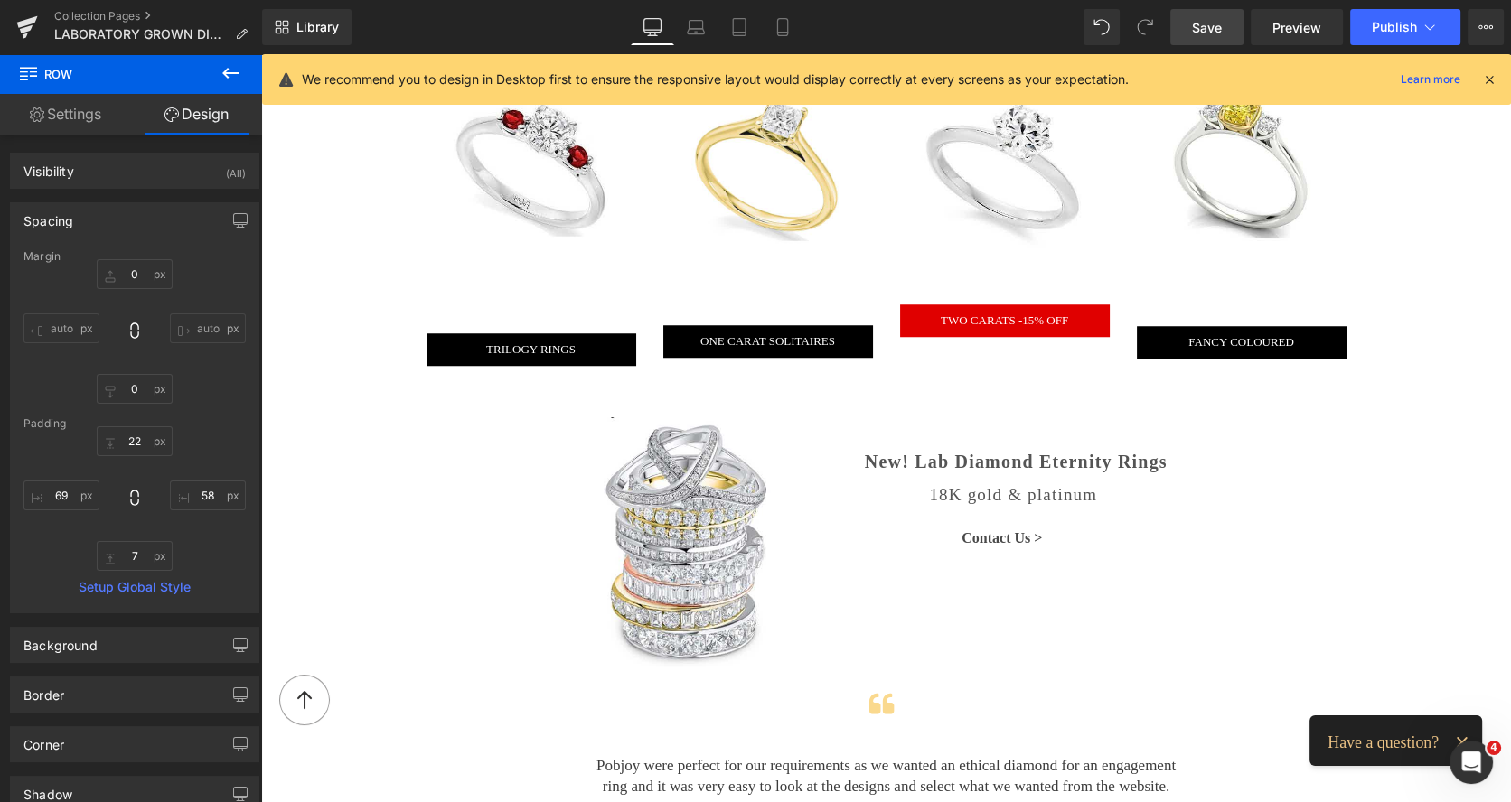
scroll to position [1811, 0]
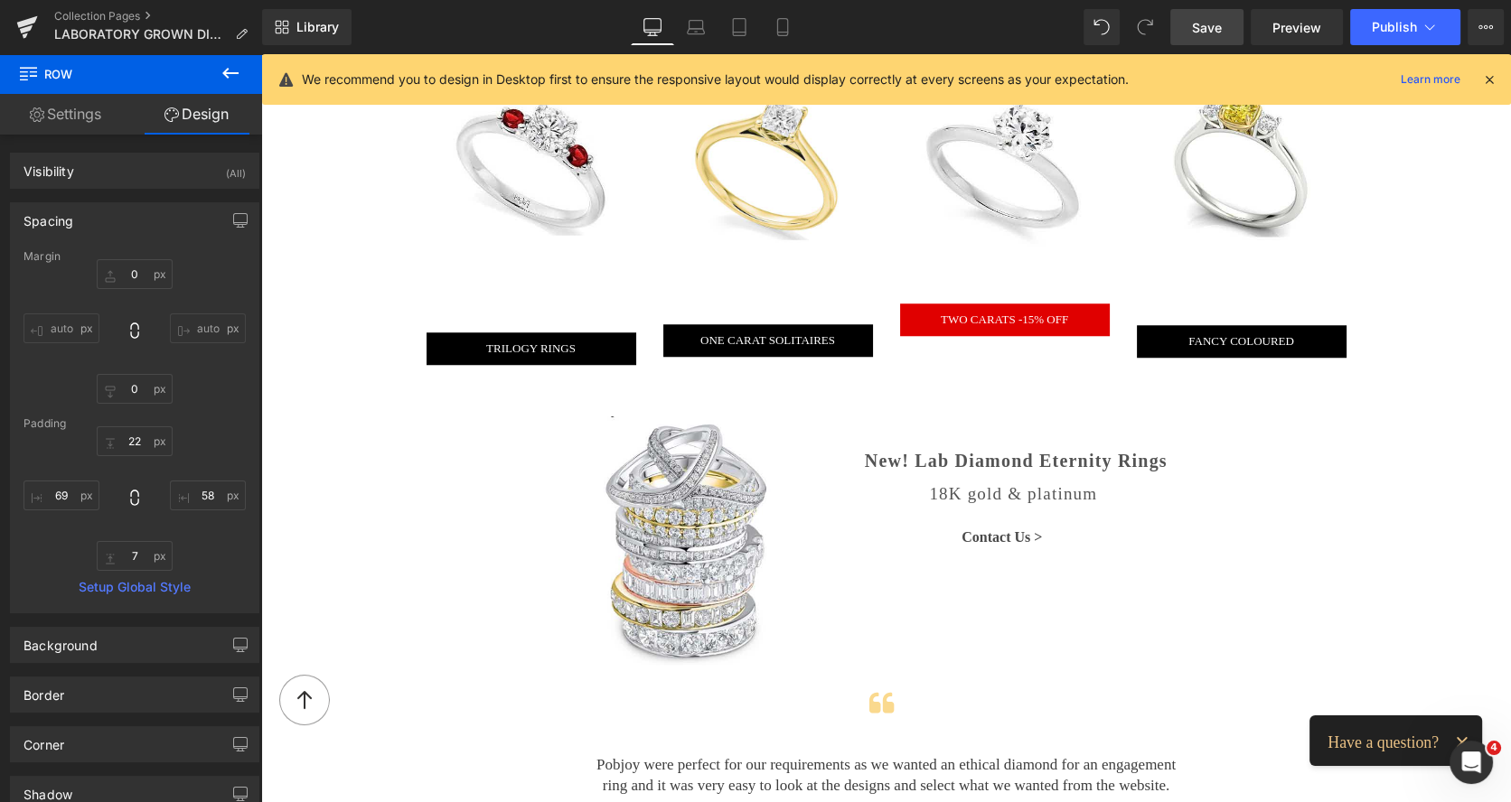
click at [678, 443] on img at bounding box center [686, 540] width 273 height 248
click at [408, 398] on icon at bounding box center [408, 401] width 3 height 6
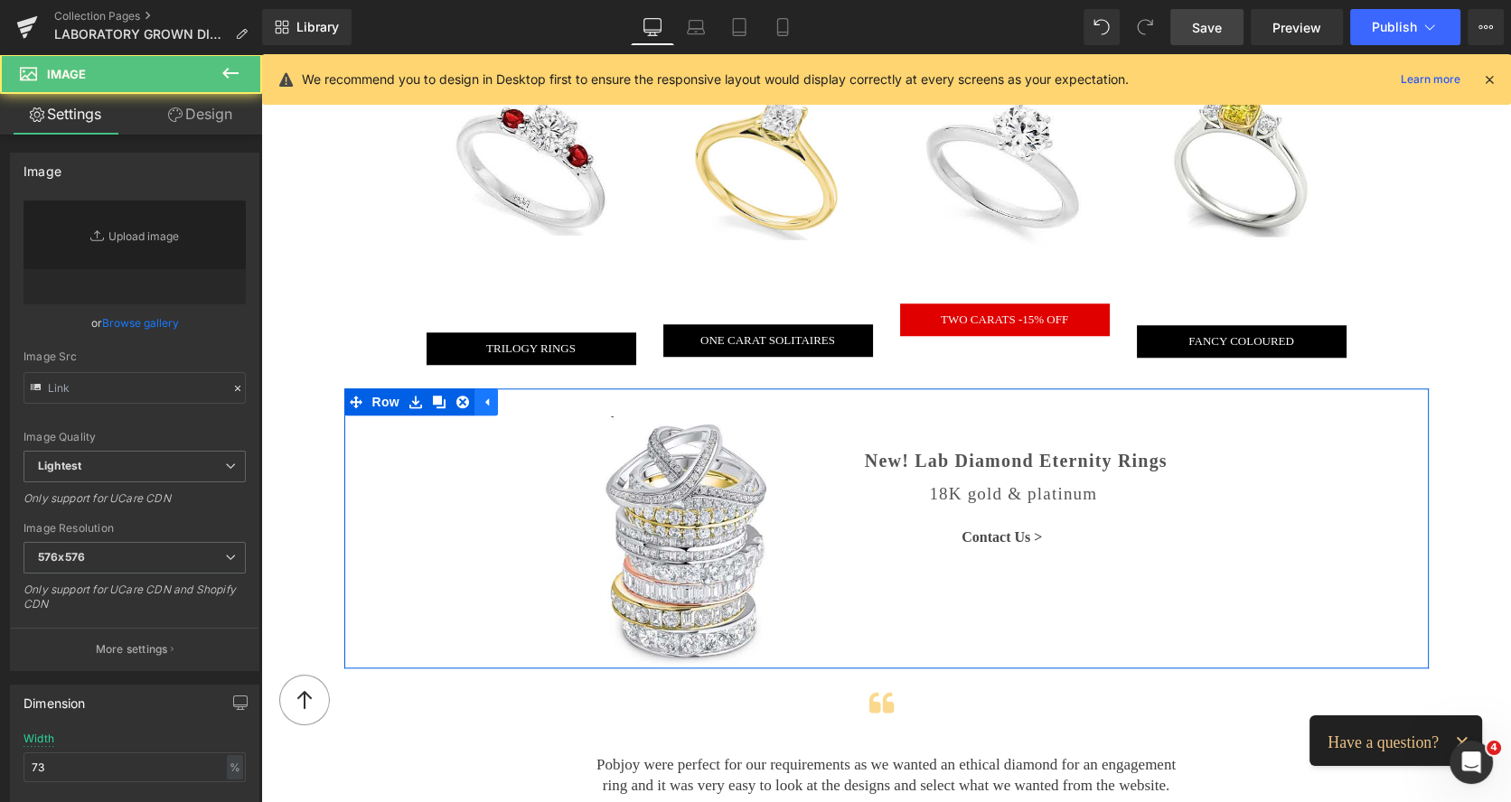
click at [409, 396] on icon at bounding box center [415, 402] width 13 height 13
click at [456, 396] on icon at bounding box center [462, 402] width 13 height 13
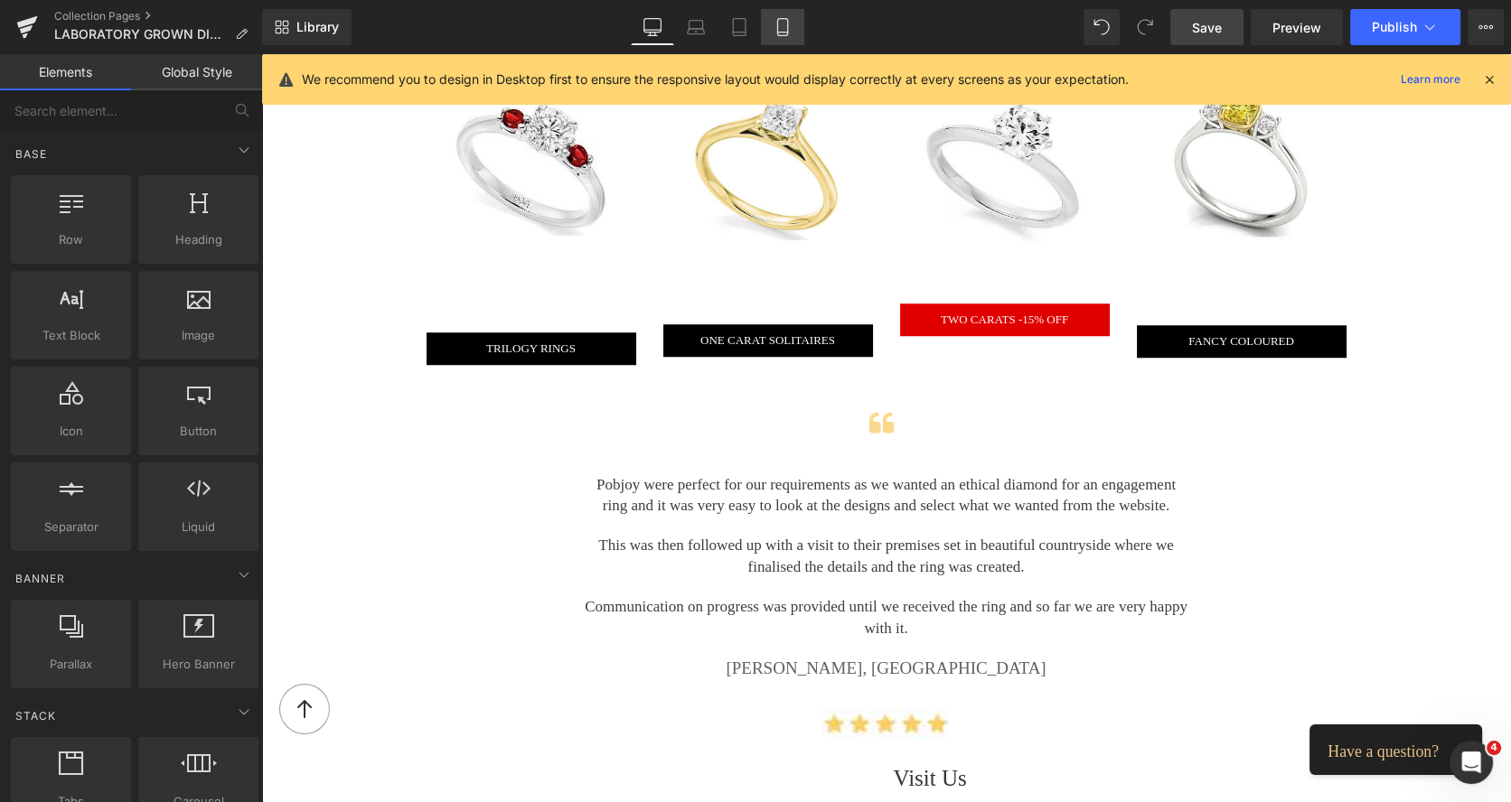
click at [779, 36] on link "Mobile" at bounding box center [782, 27] width 43 height 36
click at [780, 36] on link "Mobile" at bounding box center [782, 27] width 43 height 36
click at [784, 21] on icon at bounding box center [782, 27] width 18 height 18
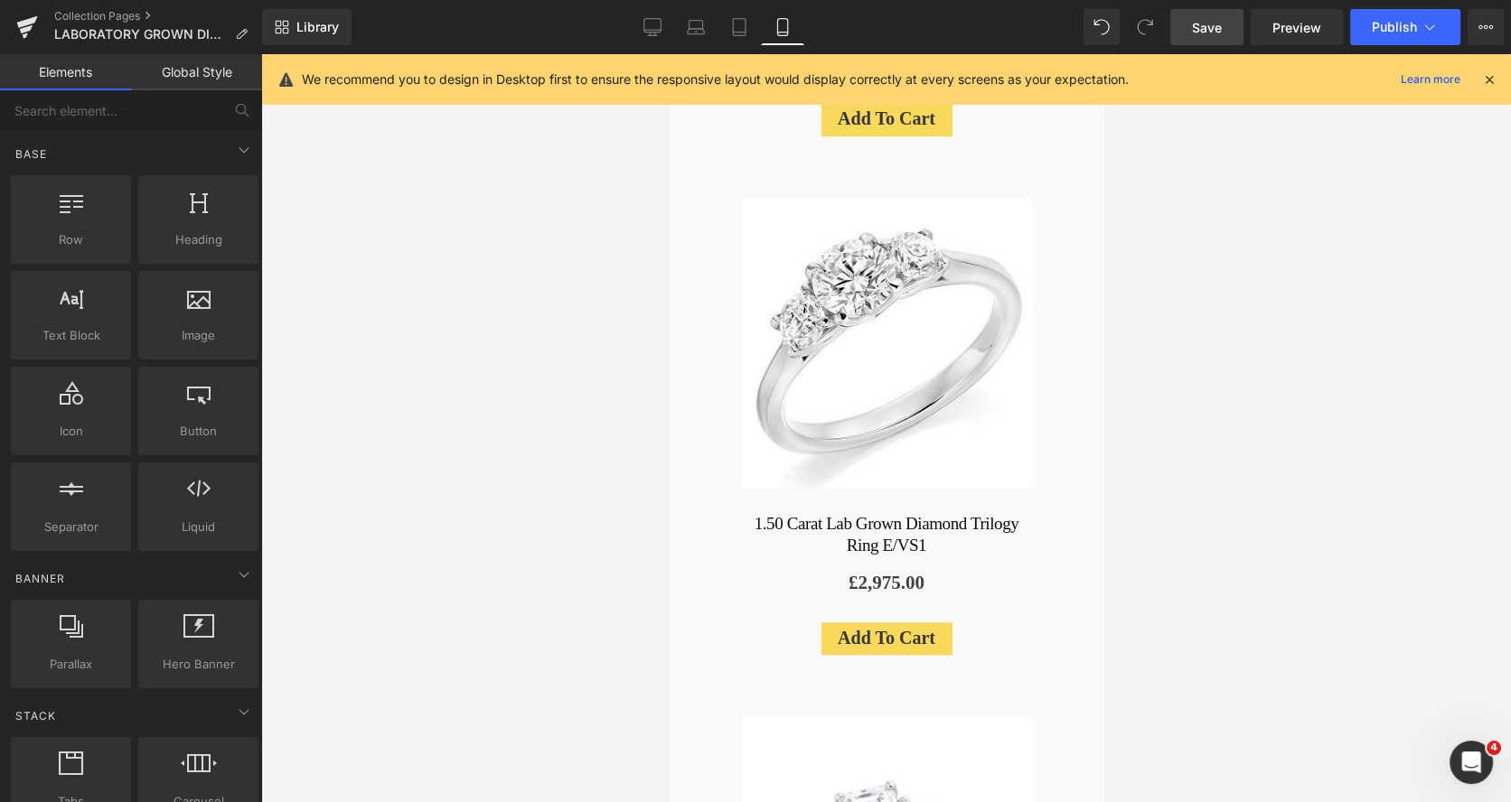
drag, startPoint x: 1871, startPoint y: 99, endPoint x: 1092, endPoint y: 303, distance: 804.9
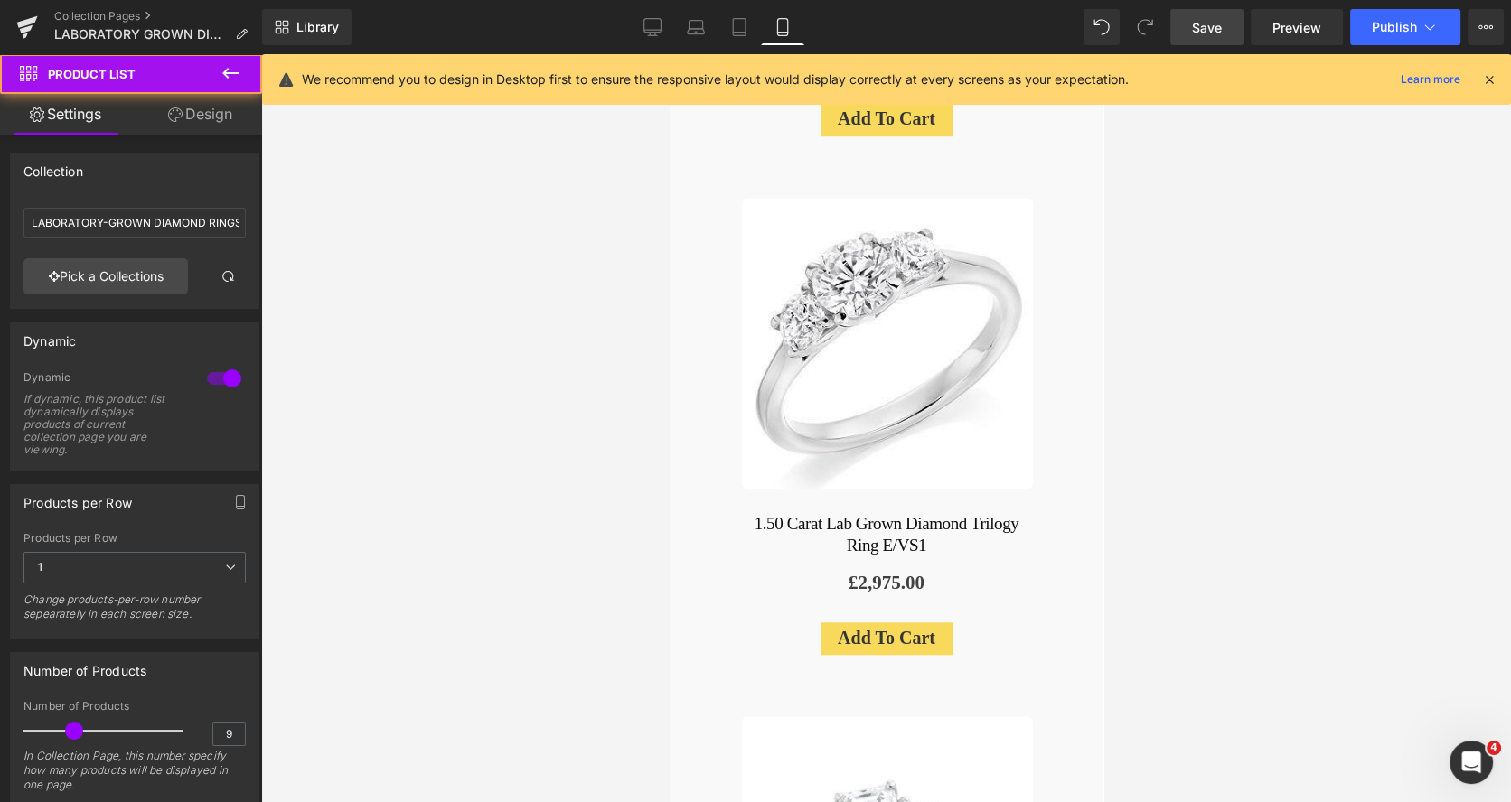
click at [1197, 28] on span "Save" at bounding box center [1207, 27] width 30 height 19
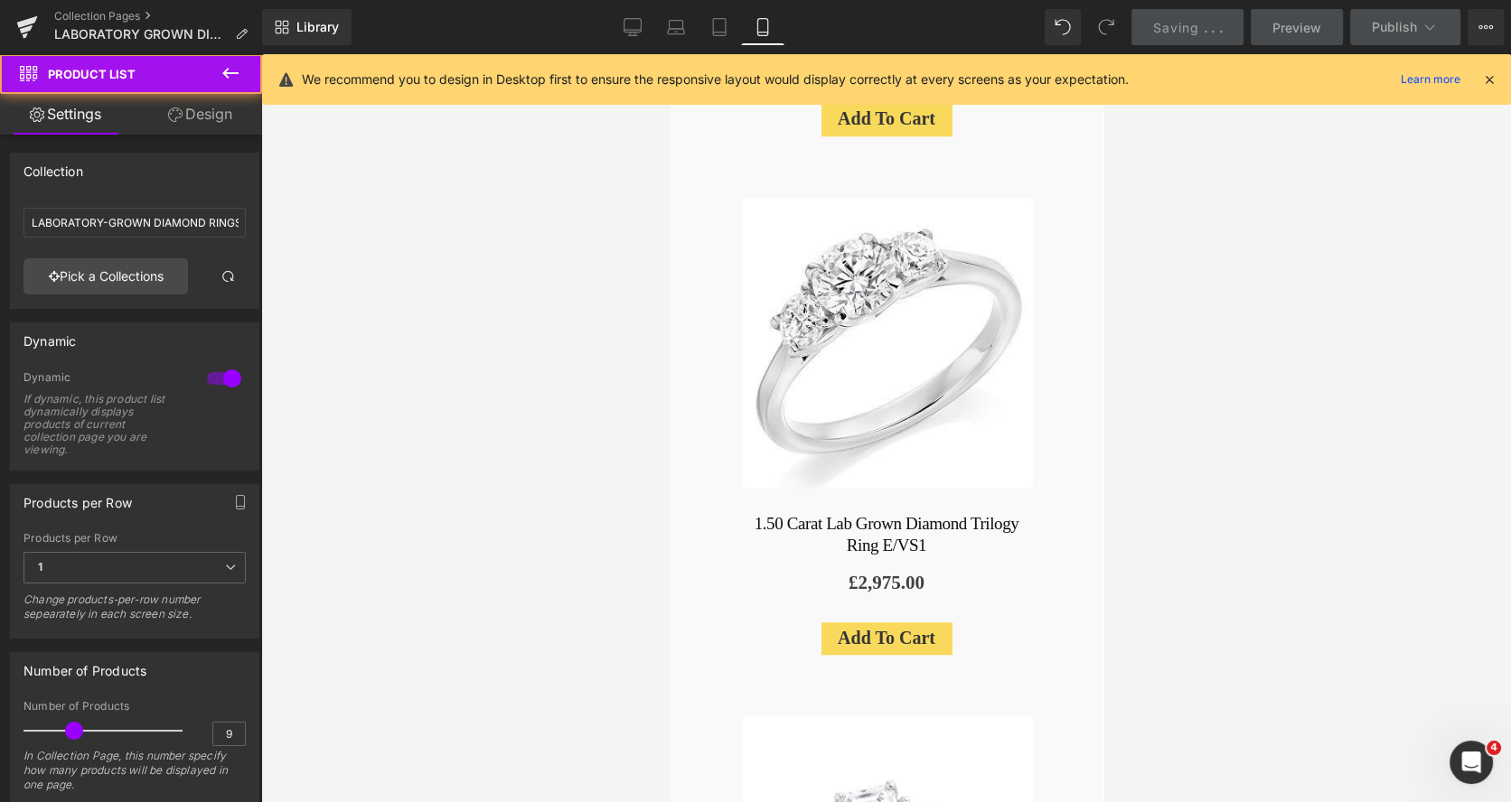
scroll to position [4931, 0]
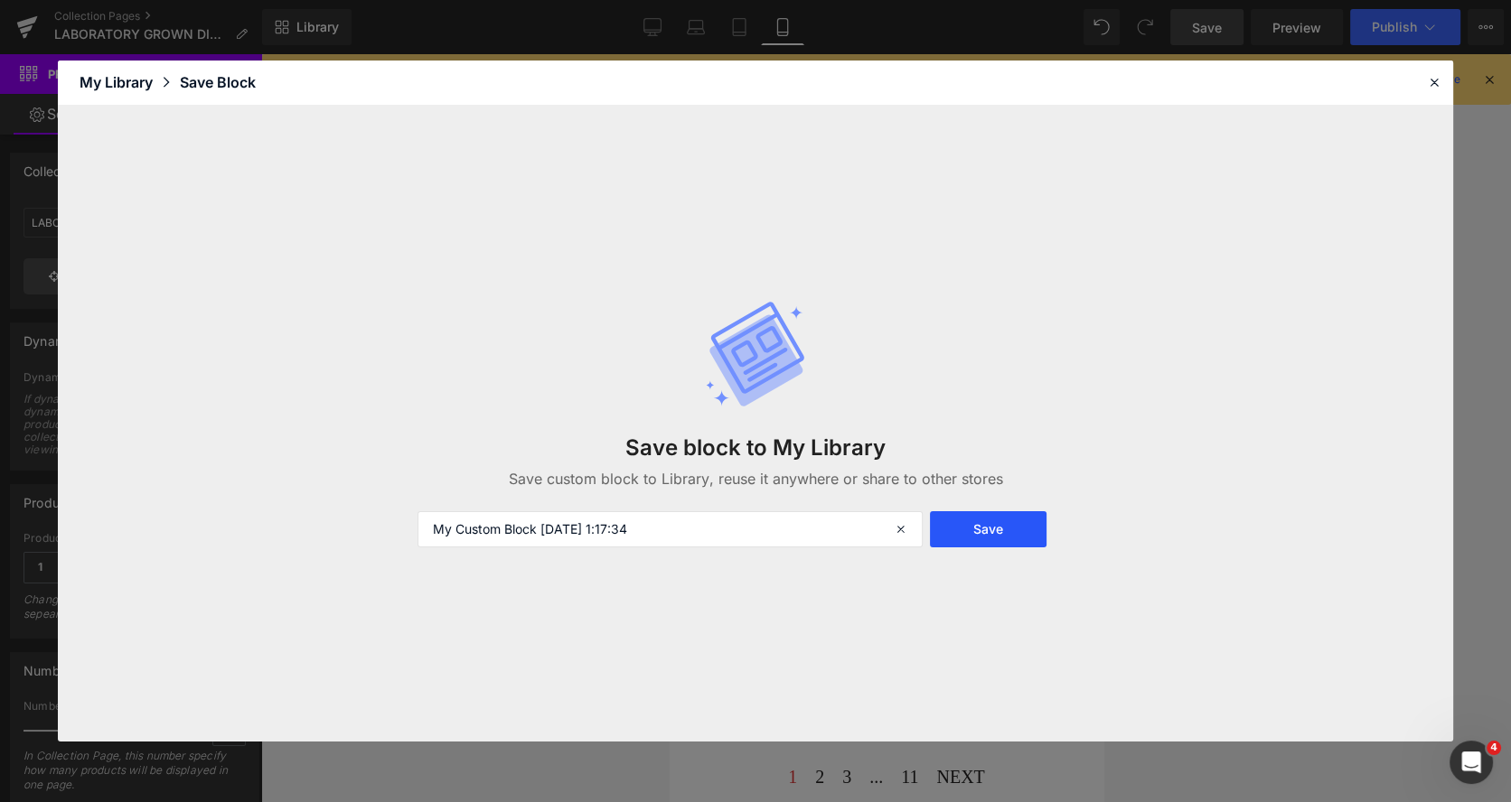
click at [985, 527] on button "Save" at bounding box center [988, 529] width 117 height 36
click at [1429, 81] on icon at bounding box center [1434, 82] width 16 height 16
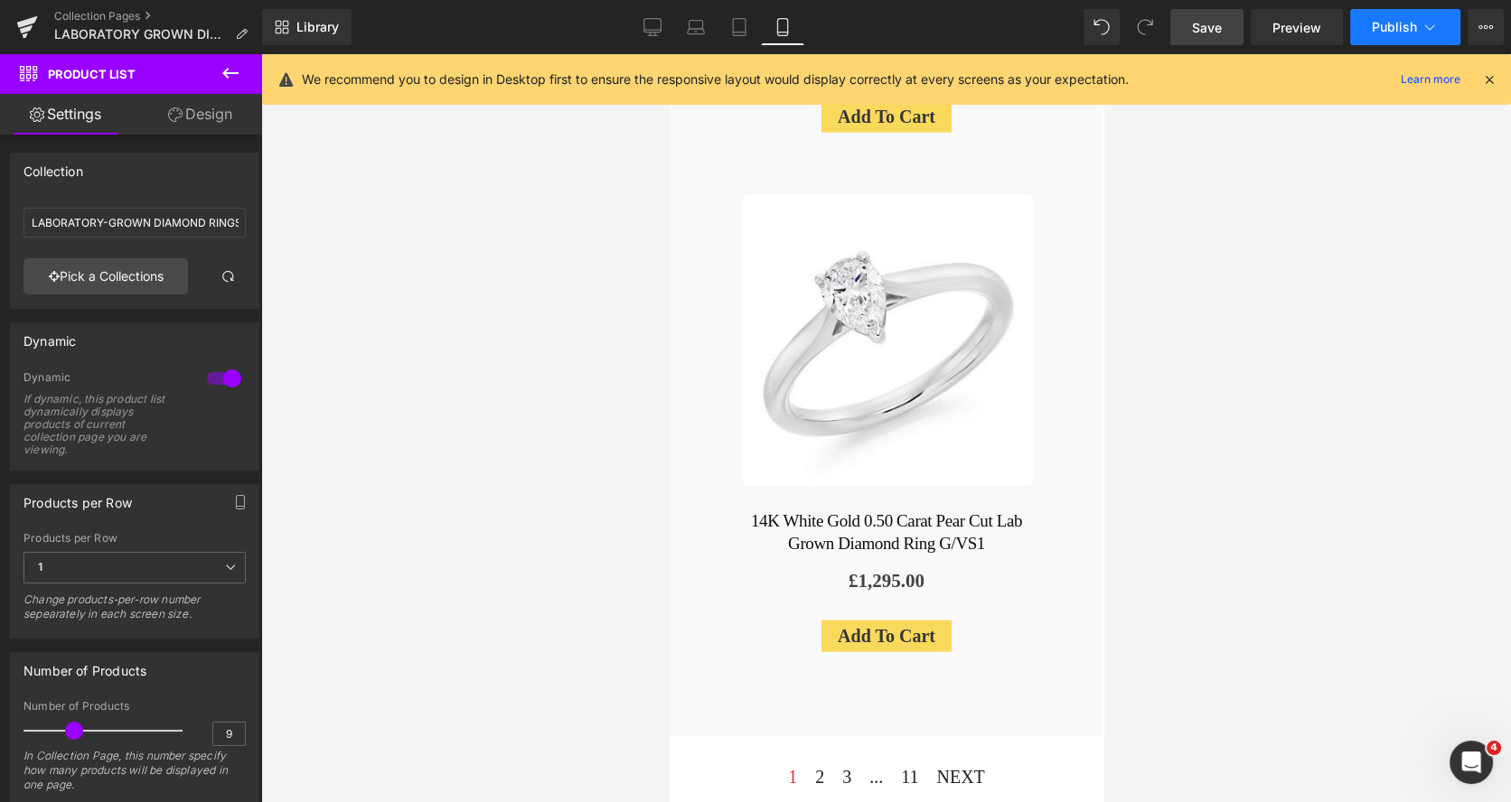
click at [1385, 28] on span "Publish" at bounding box center [1393, 27] width 45 height 14
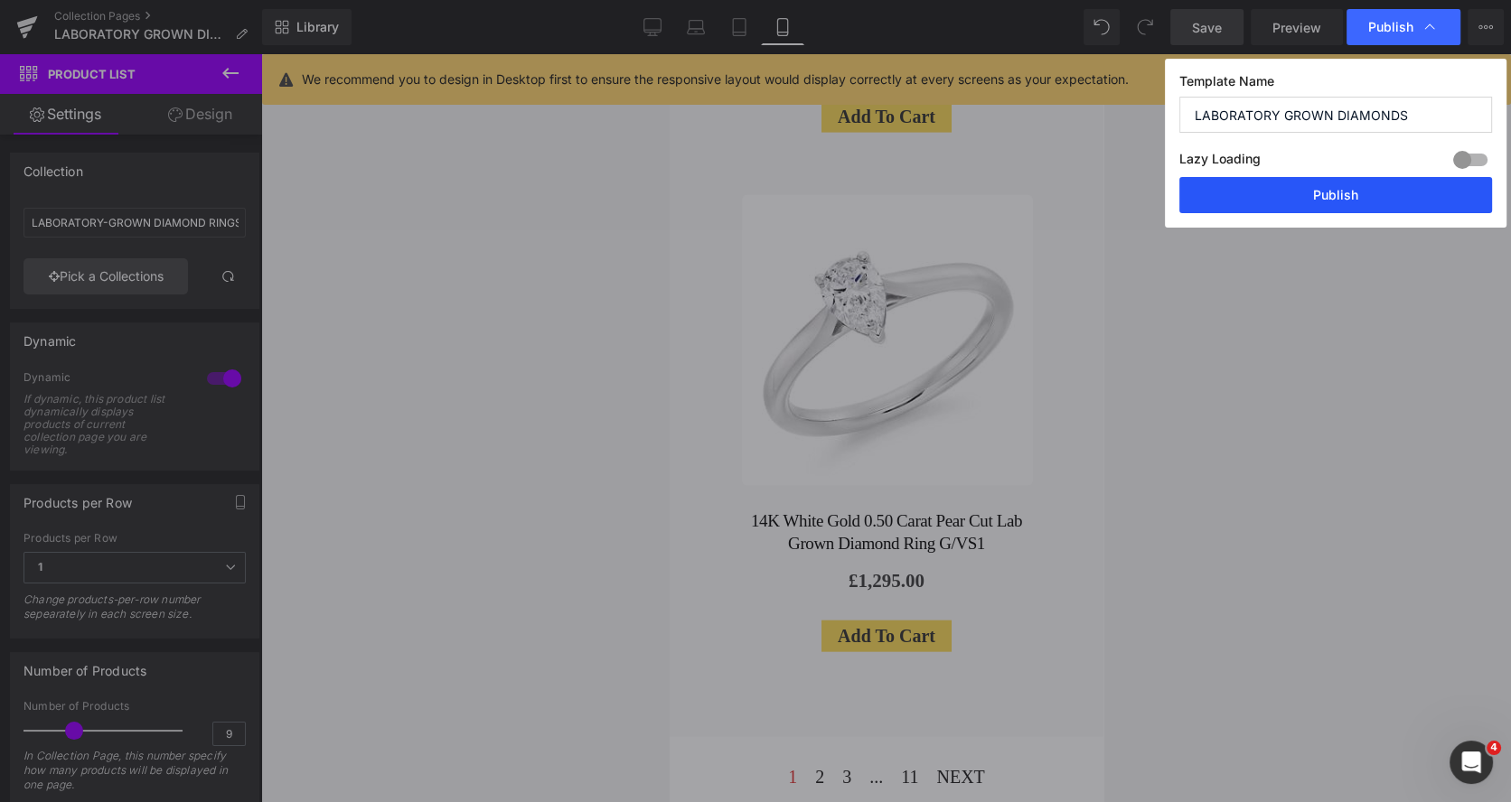
click at [1342, 186] on button "Publish" at bounding box center [1335, 195] width 313 height 36
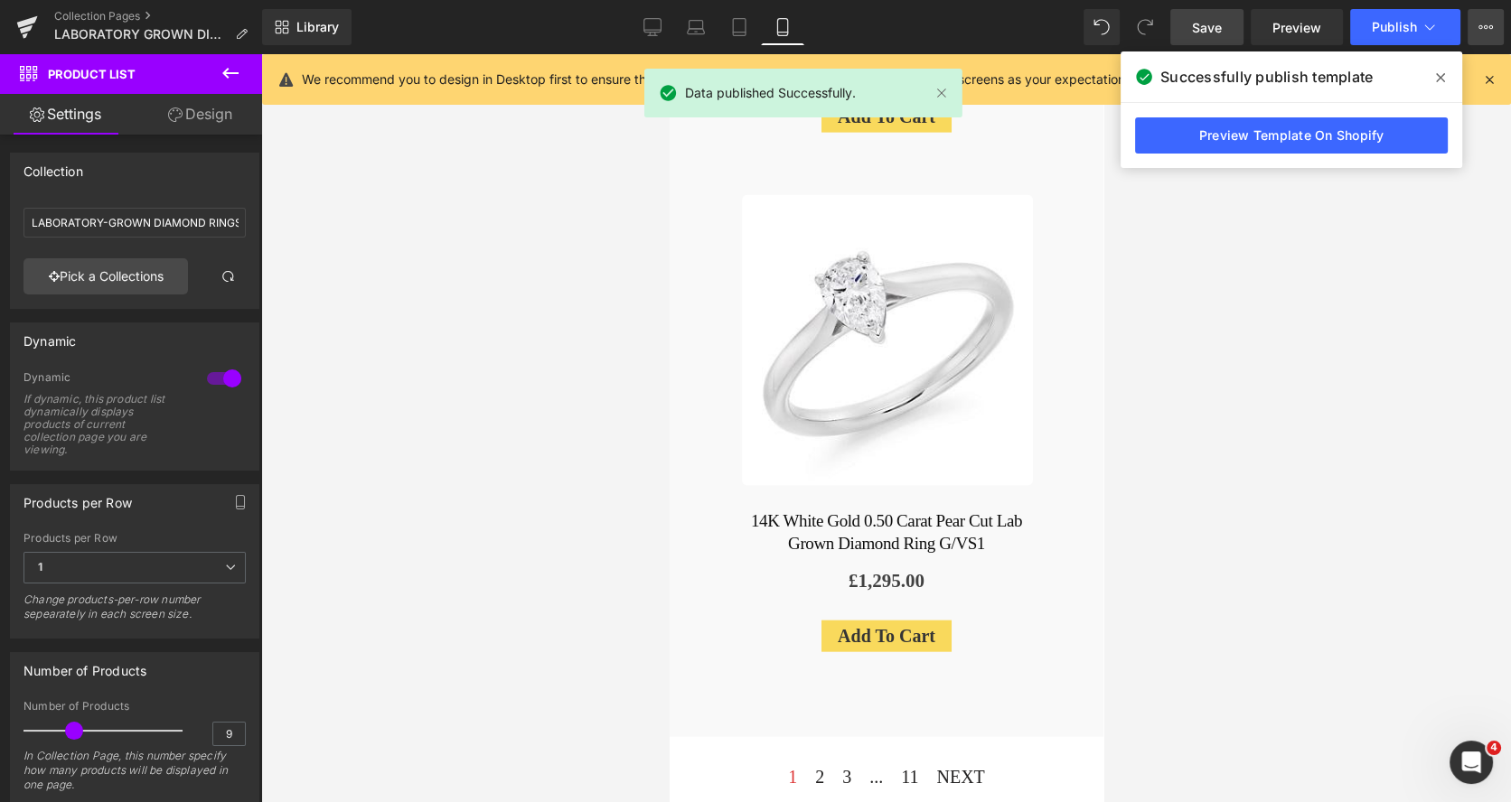
click at [1478, 29] on icon at bounding box center [1485, 27] width 14 height 14
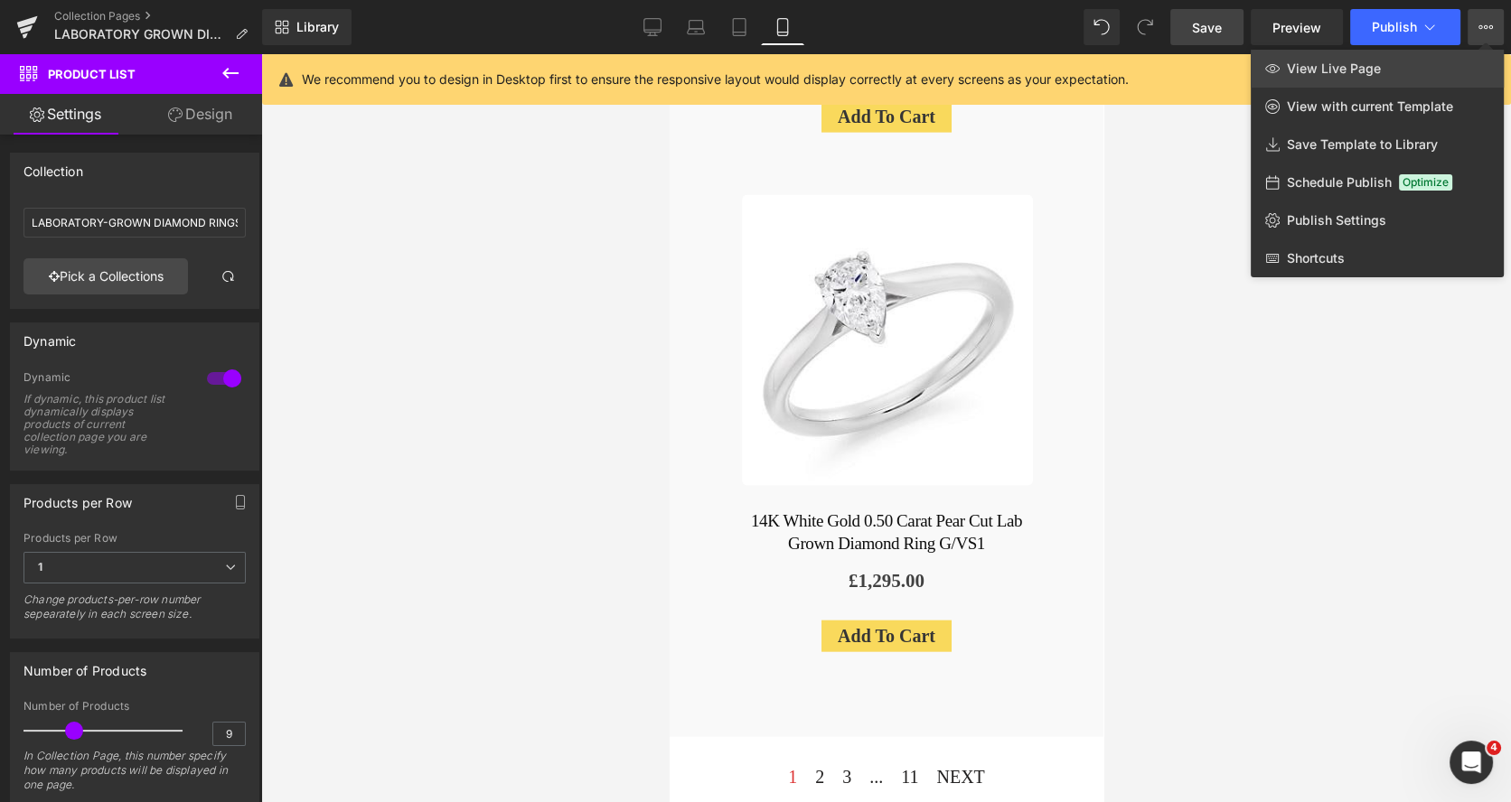
click at [1371, 66] on span "View Live Page" at bounding box center [1333, 69] width 94 height 16
